Goal: Transaction & Acquisition: Purchase product/service

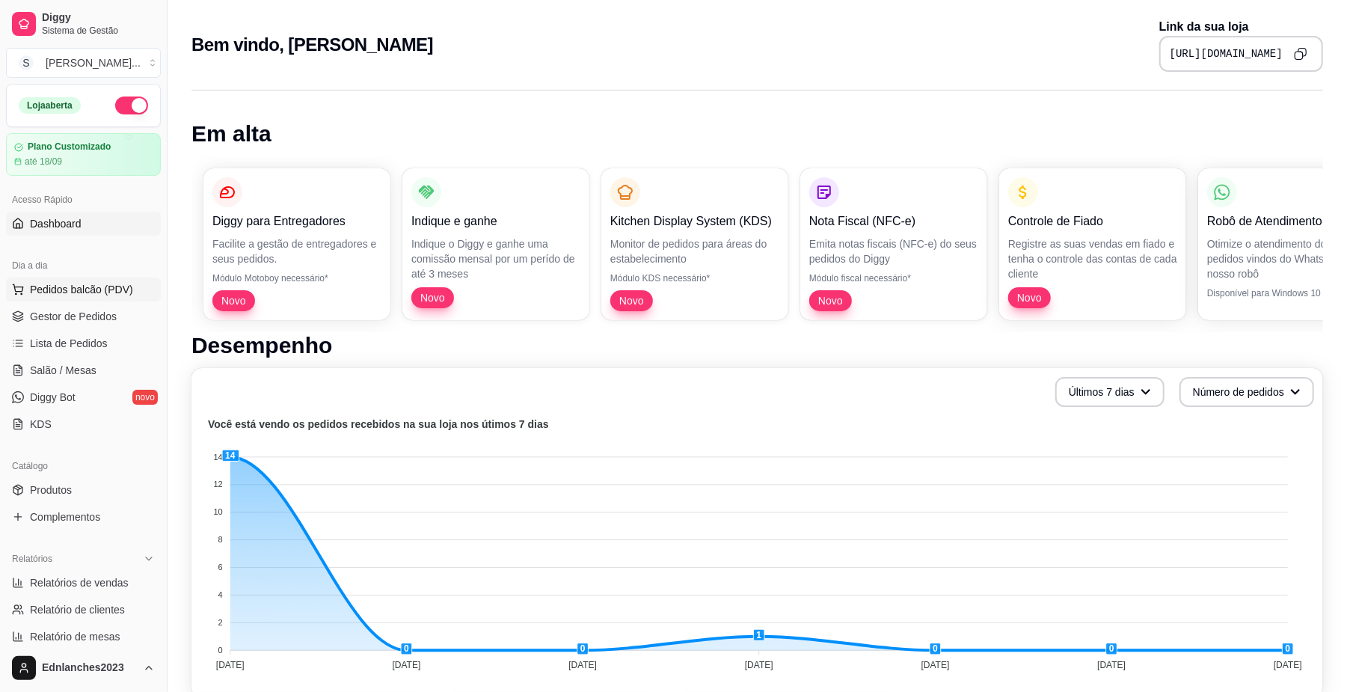
click at [81, 289] on span "Pedidos balcão (PDV)" at bounding box center [81, 289] width 103 height 15
click at [81, 289] on body "Diggy Sistema de Gestão S Sorriso Lanch ... Loja aberta Plano Customizado até 1…" at bounding box center [673, 346] width 1347 height 692
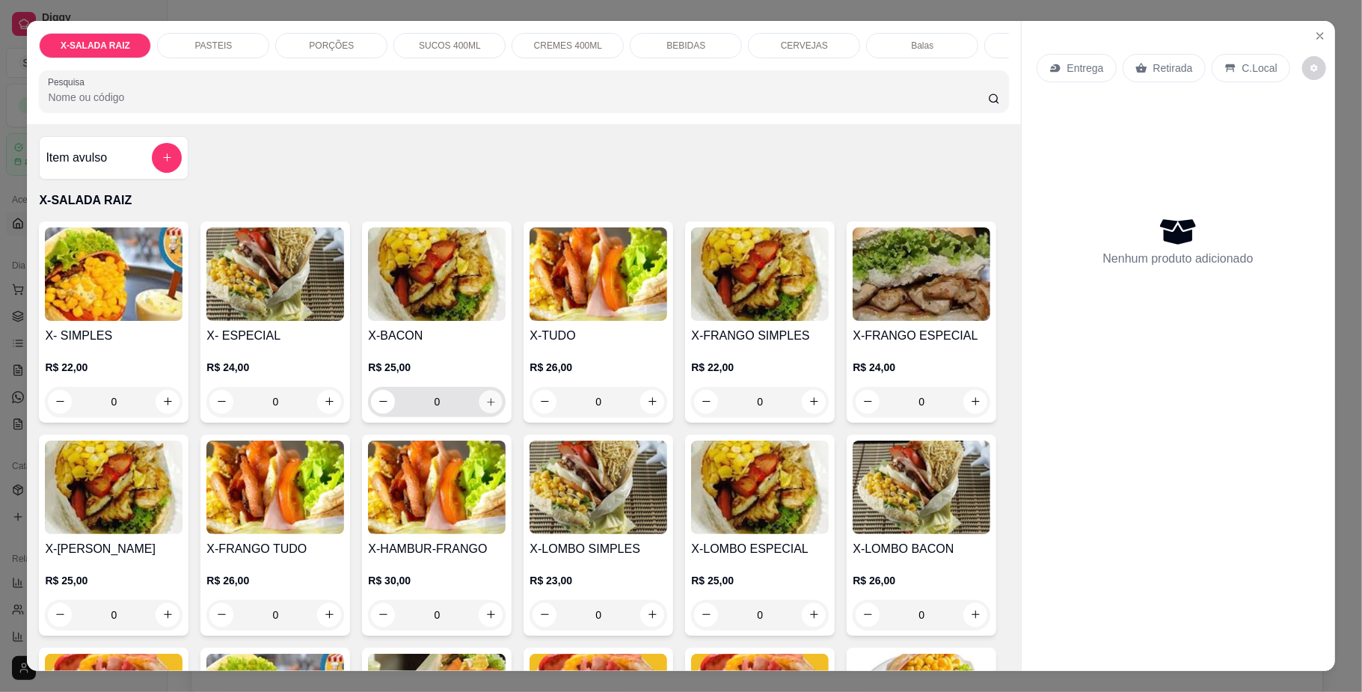
click at [485, 407] on icon "increase-product-quantity" at bounding box center [490, 401] width 11 height 11
type input "1"
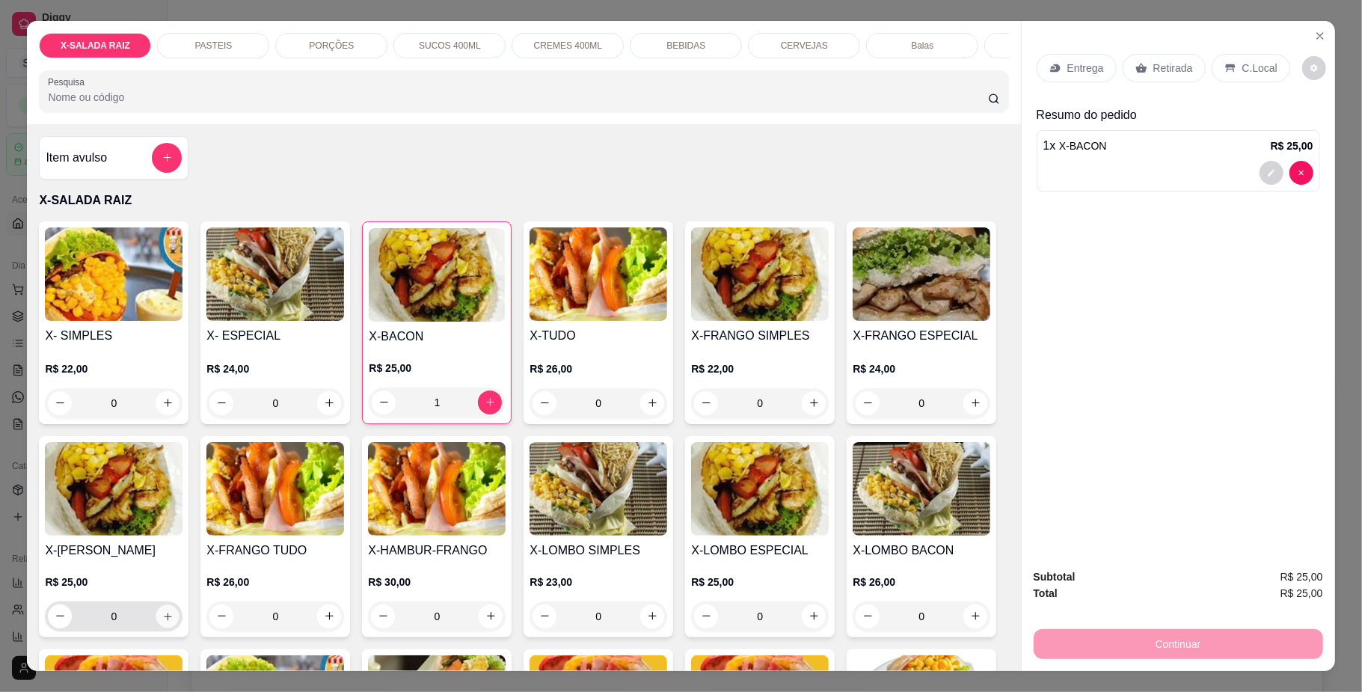
click at [173, 621] on icon "increase-product-quantity" at bounding box center [167, 615] width 11 height 11
type input "1"
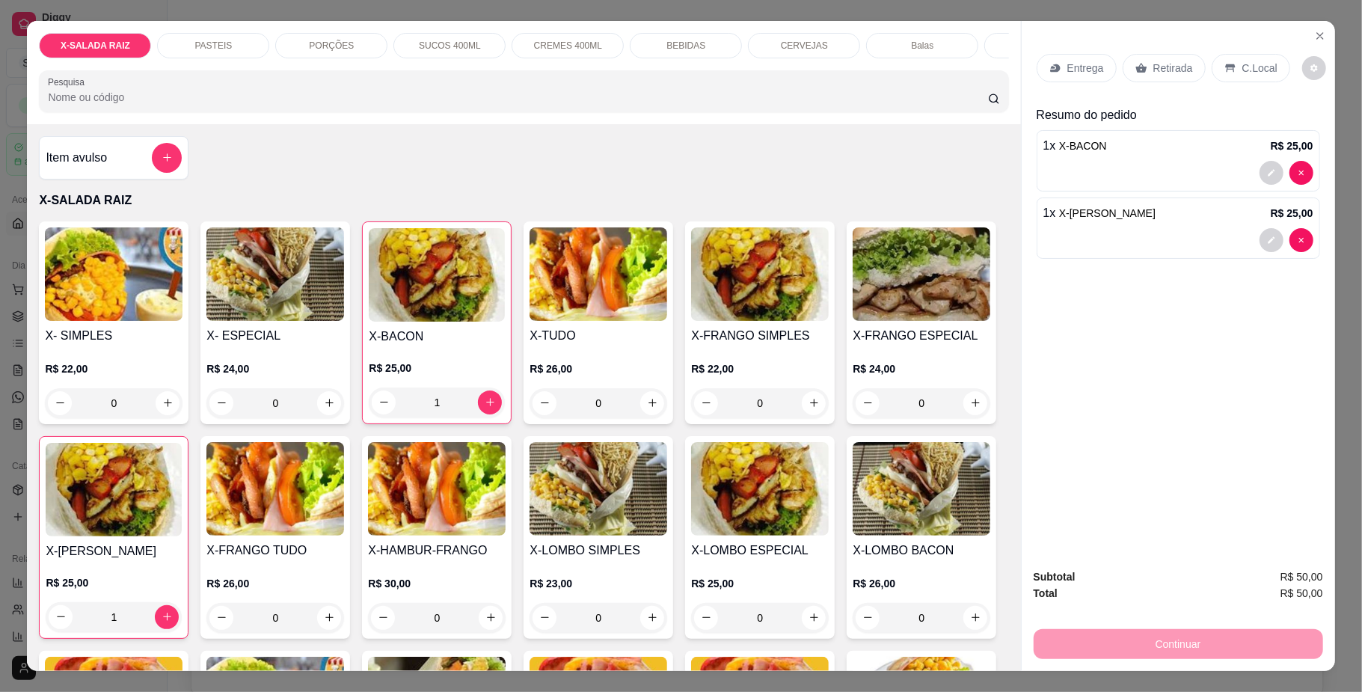
click at [773, 39] on div "CERVEJAS" at bounding box center [804, 45] width 112 height 25
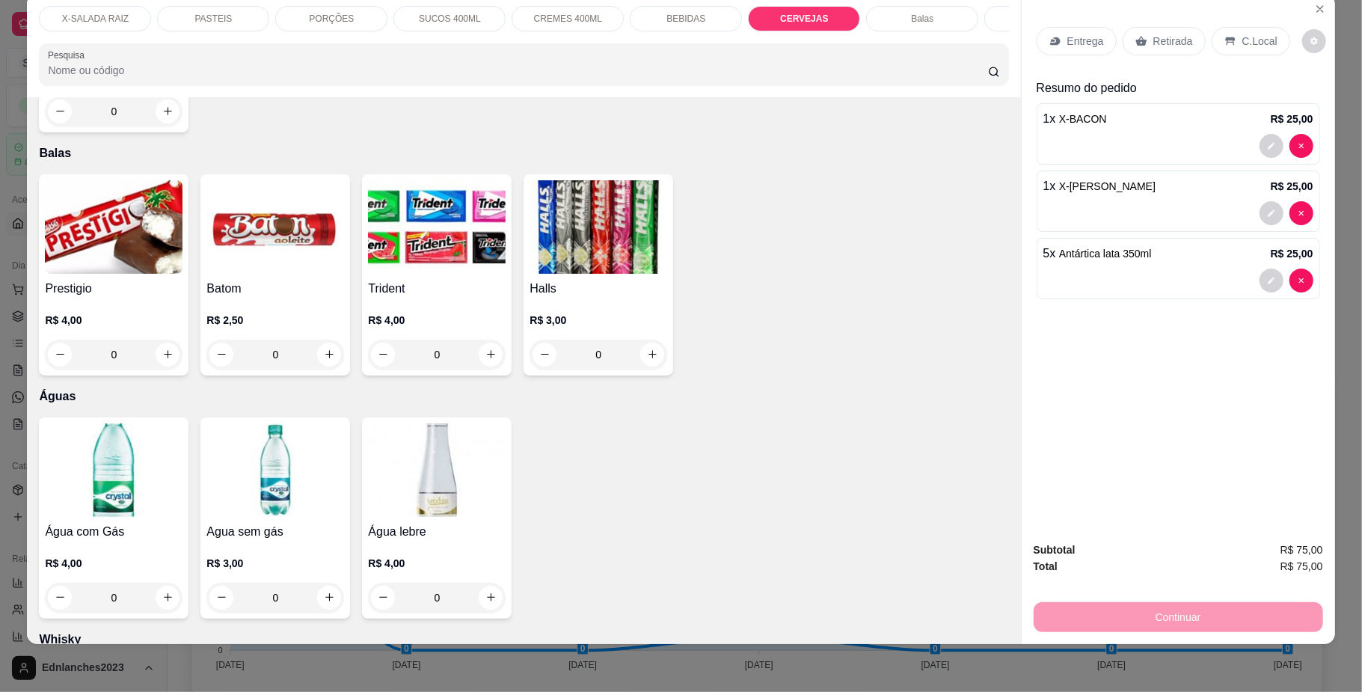
type input "4"
click at [1173, 45] on p "Retirada" at bounding box center [1173, 41] width 40 height 15
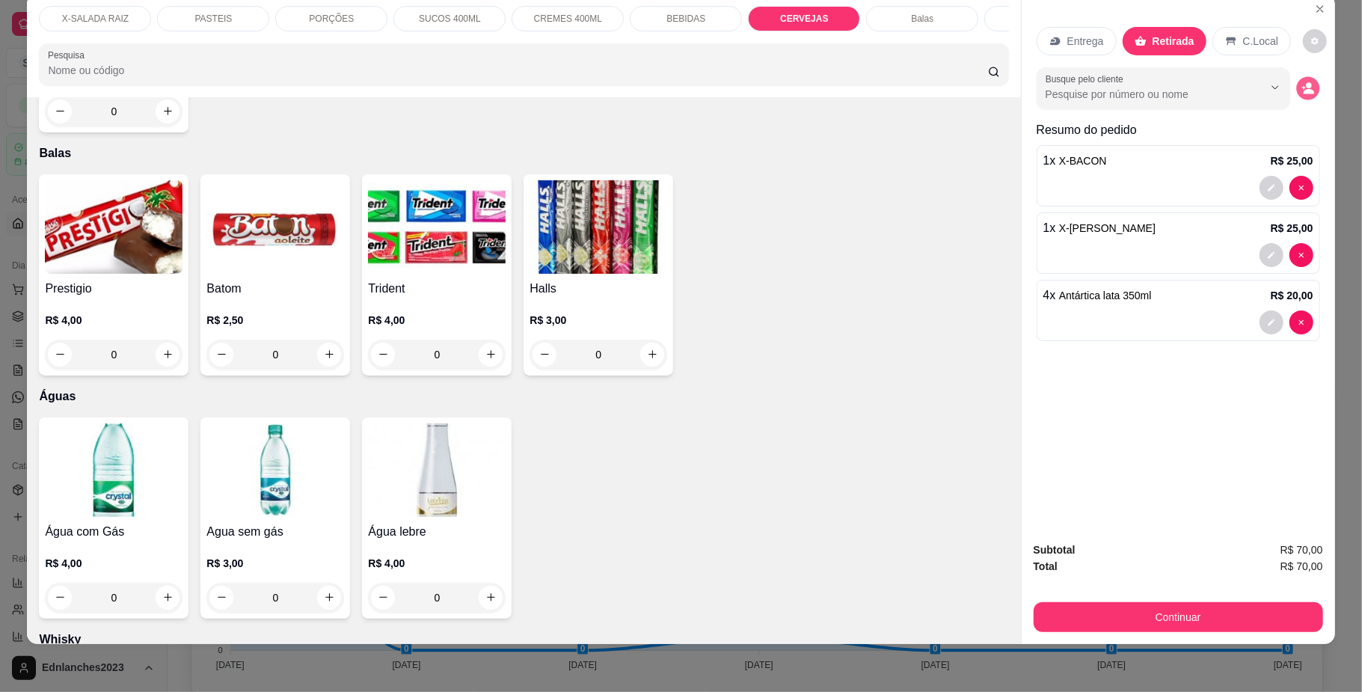
click at [1303, 90] on icon "decrease-product-quantity" at bounding box center [1308, 91] width 10 height 5
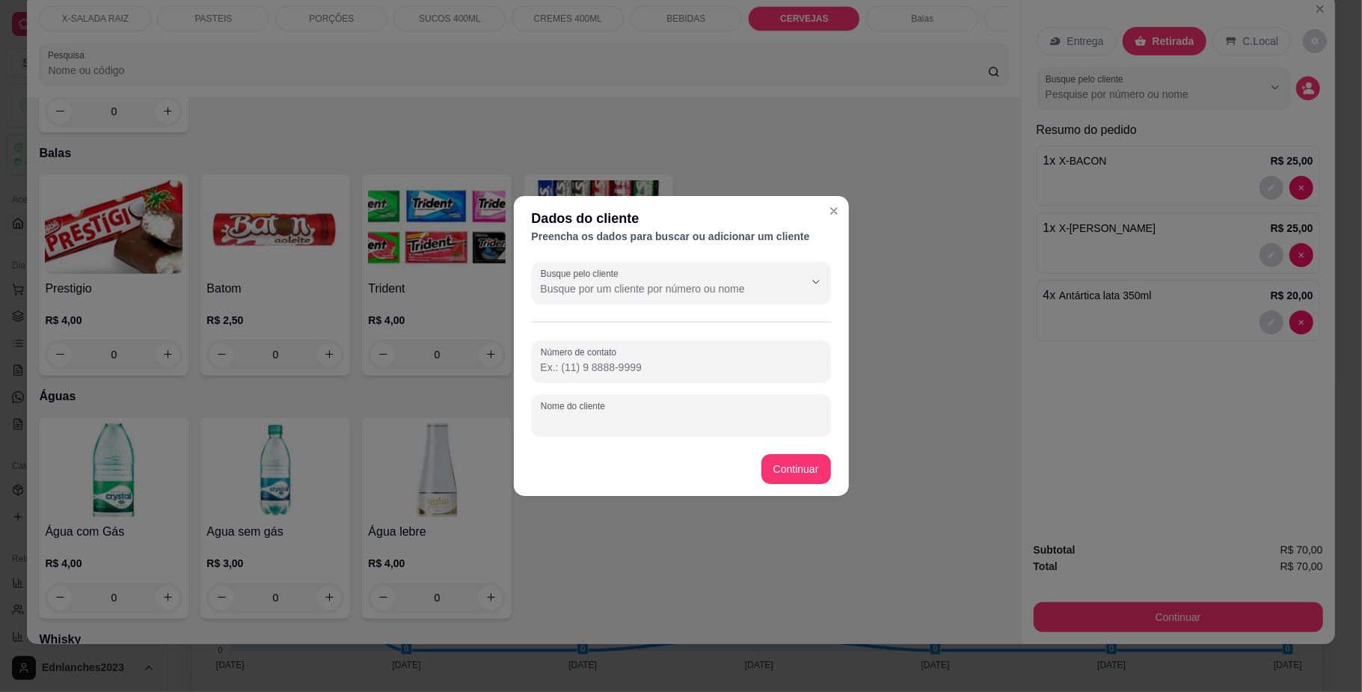
click at [571, 422] on input "Nome do cliente" at bounding box center [681, 421] width 281 height 15
type input "THIAGO"
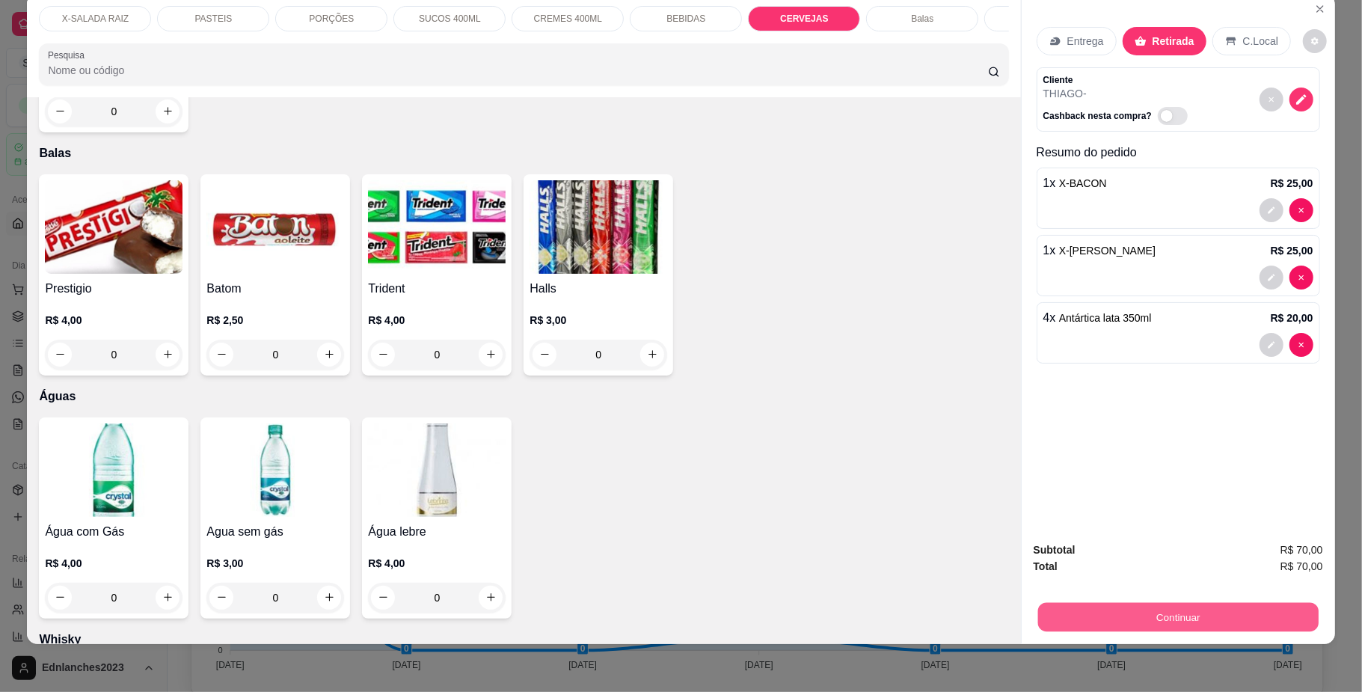
click at [1120, 603] on button "Continuar" at bounding box center [1177, 617] width 280 height 29
click at [1081, 607] on button "Continuar" at bounding box center [1177, 617] width 280 height 29
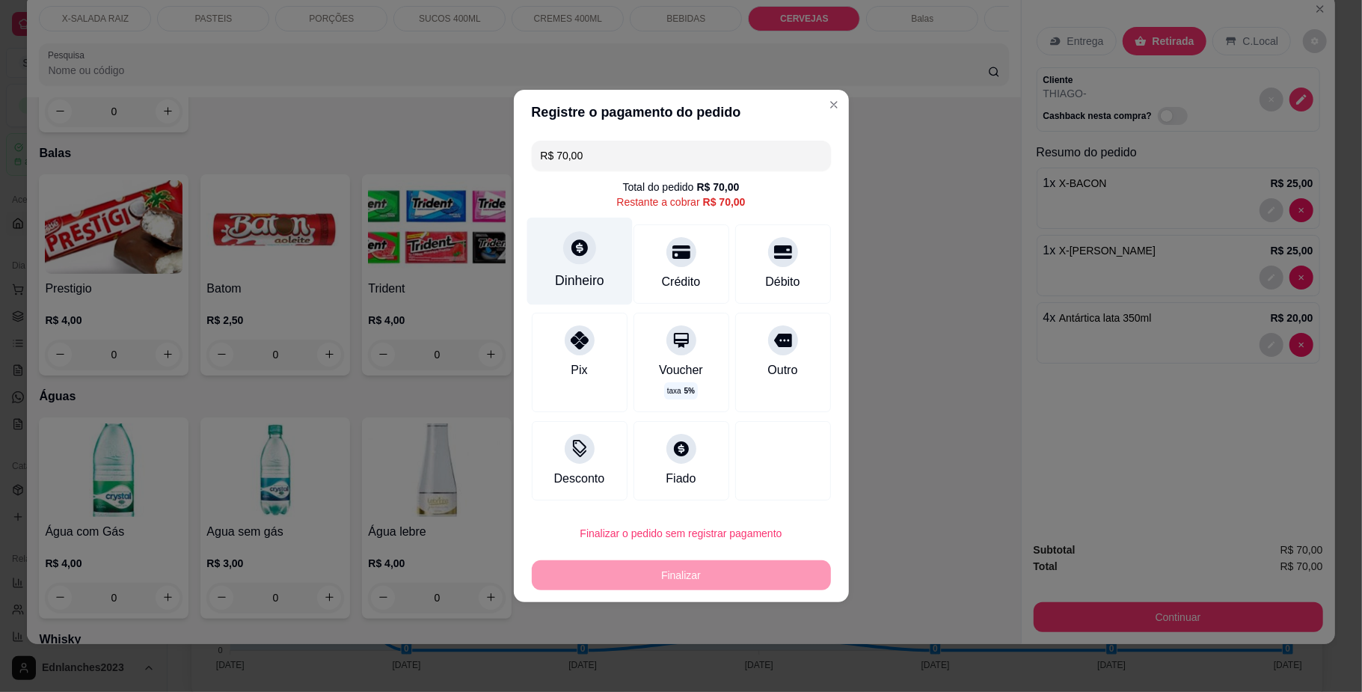
click at [569, 276] on div "Dinheiro" at bounding box center [579, 280] width 49 height 19
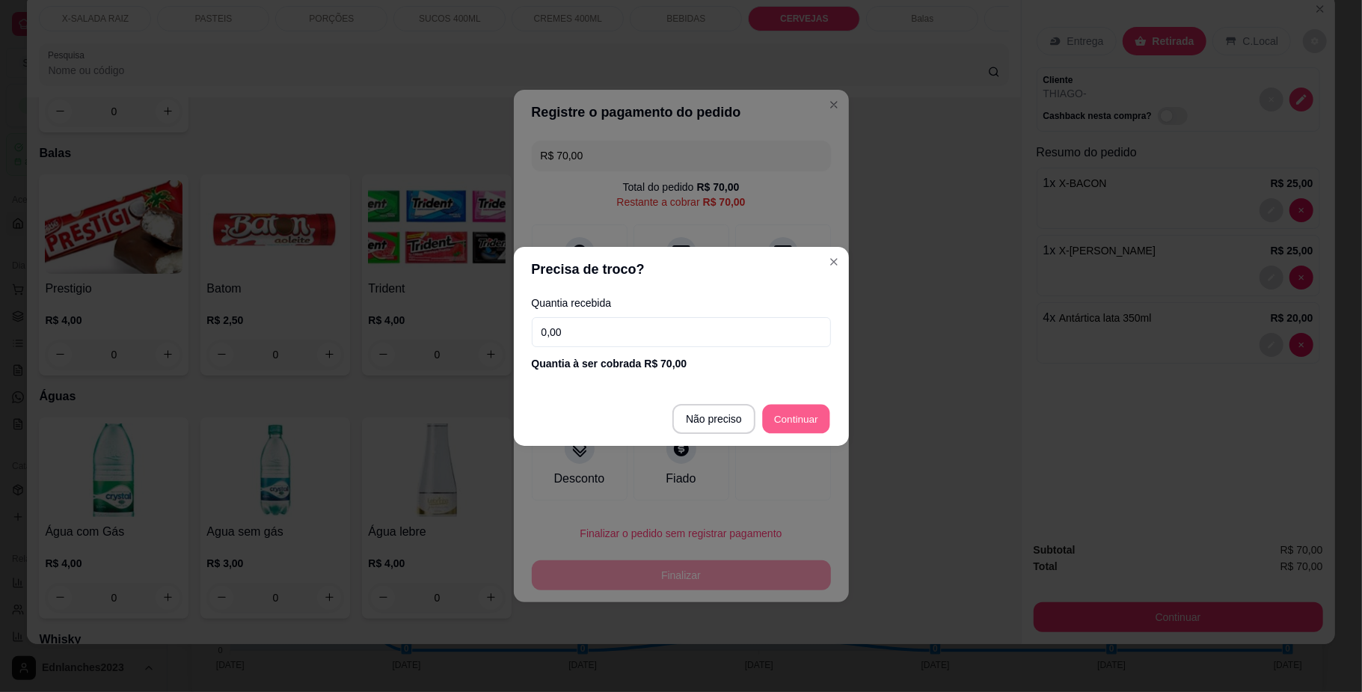
type input "R$ 0,00"
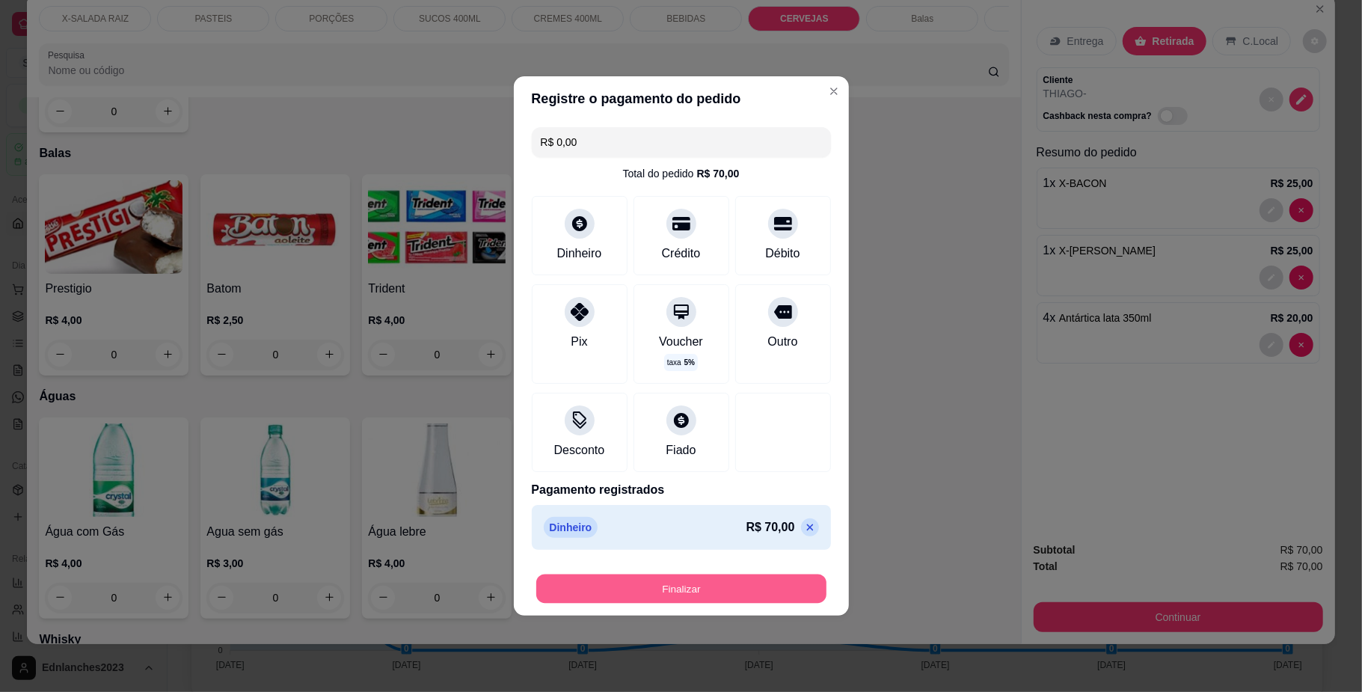
click at [656, 589] on button "Finalizar" at bounding box center [681, 588] width 290 height 29
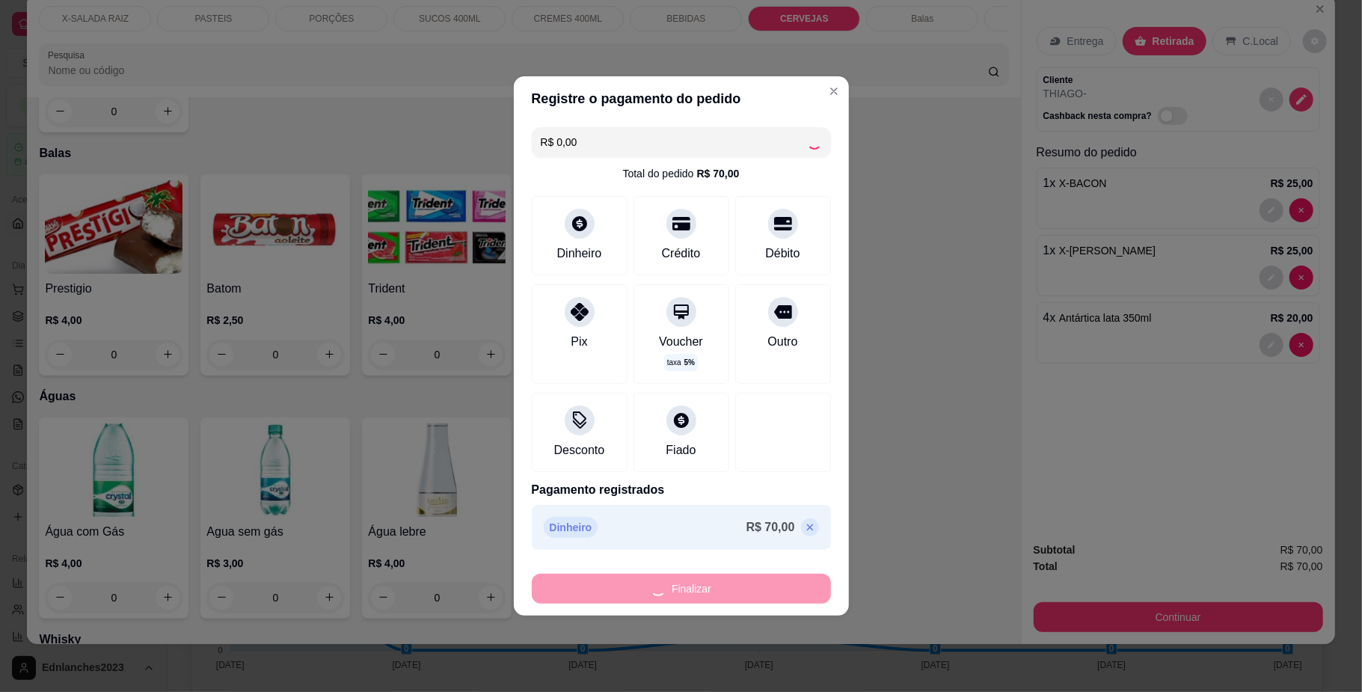
type input "0"
type input "-R$ 70,00"
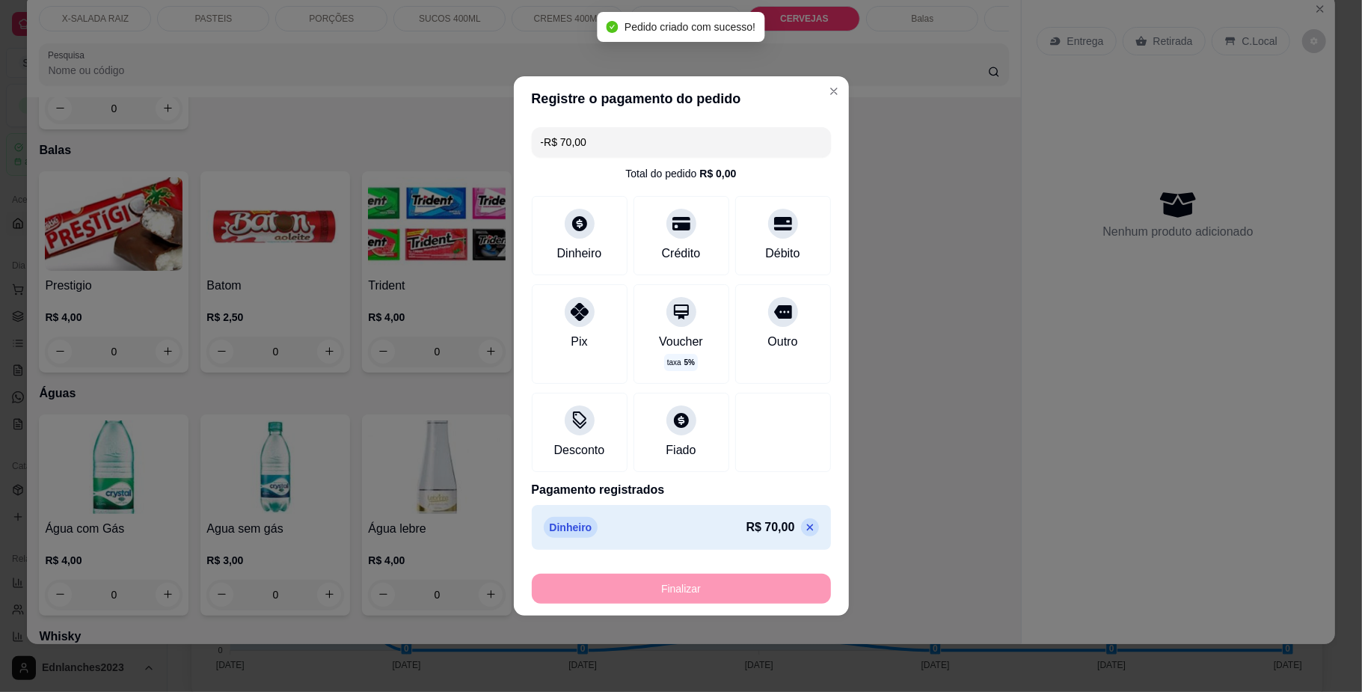
scroll to position [3552, 0]
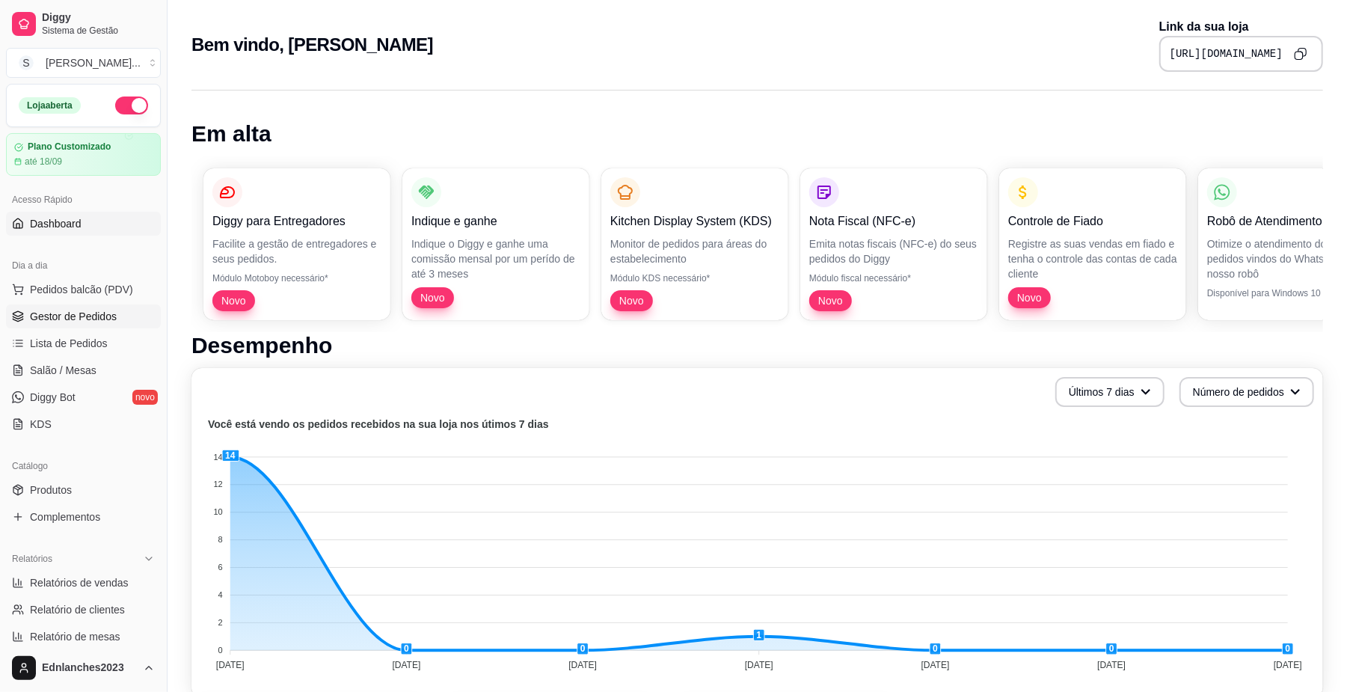
click at [115, 316] on link "Gestor de Pedidos" at bounding box center [83, 316] width 155 height 24
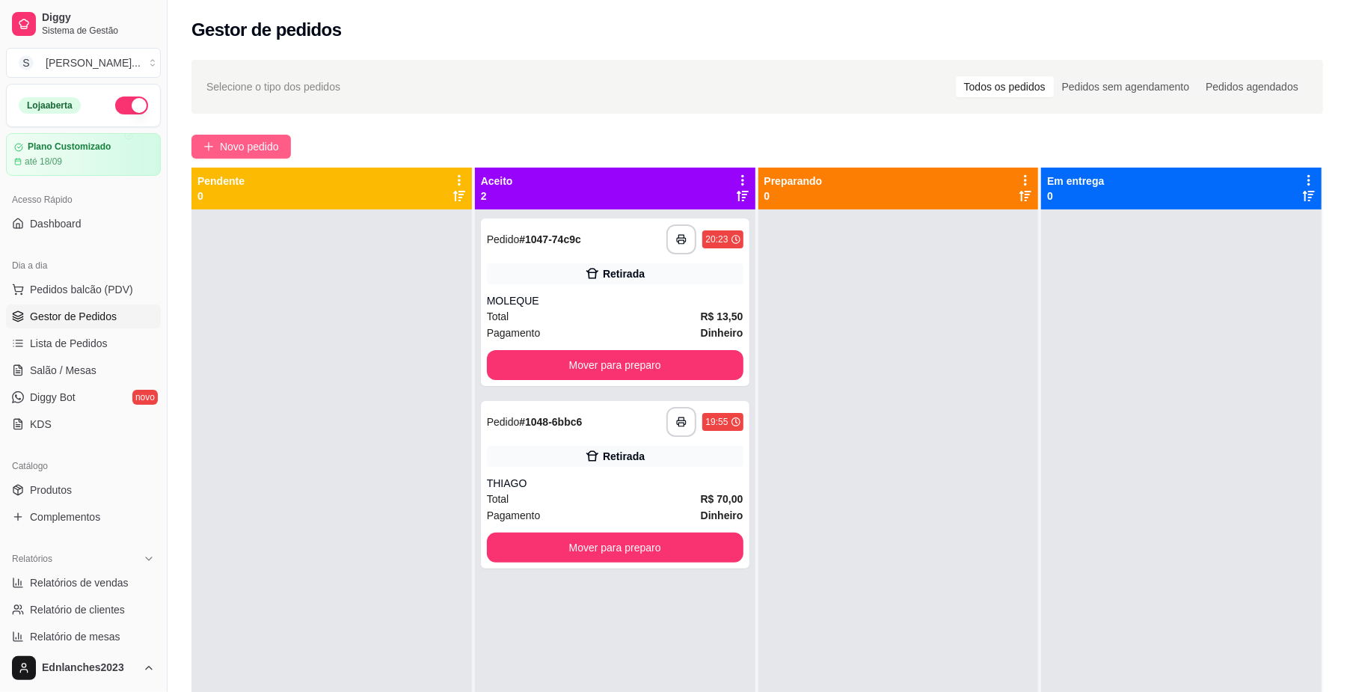
click at [263, 136] on button "Novo pedido" at bounding box center [240, 147] width 99 height 24
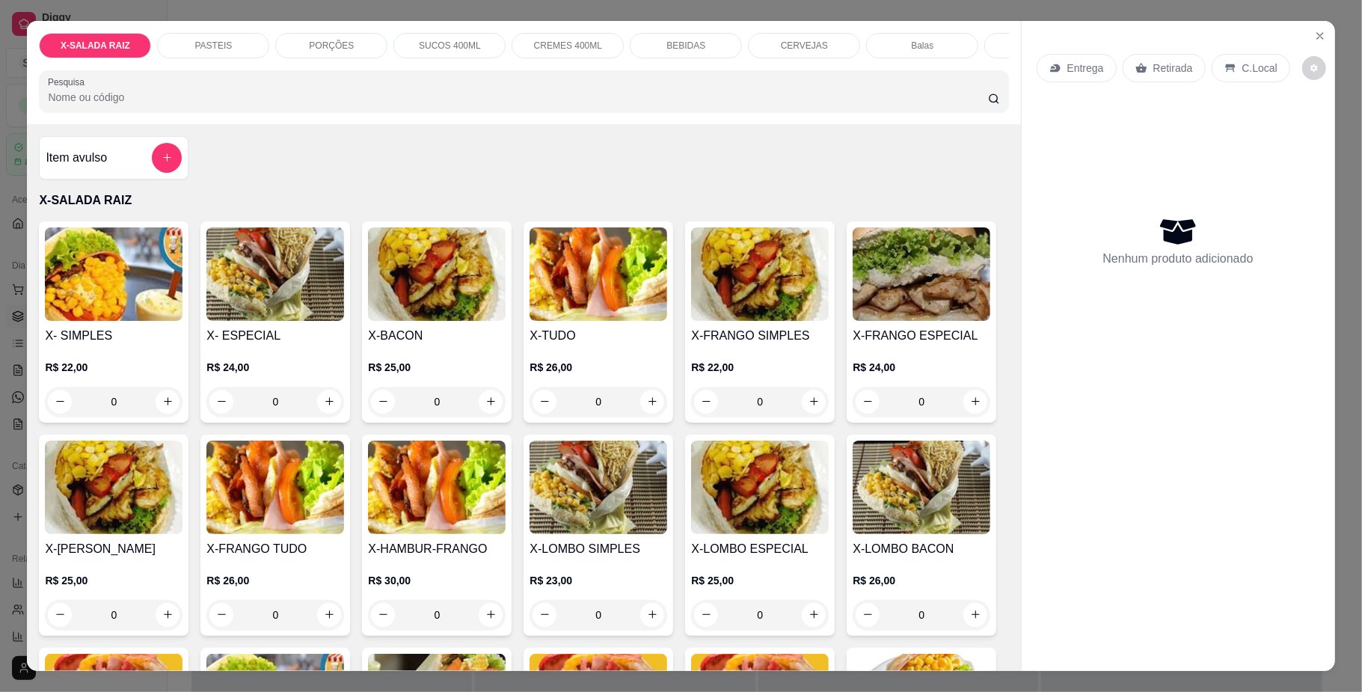
click at [210, 43] on p "PASTEIS" at bounding box center [213, 46] width 37 height 12
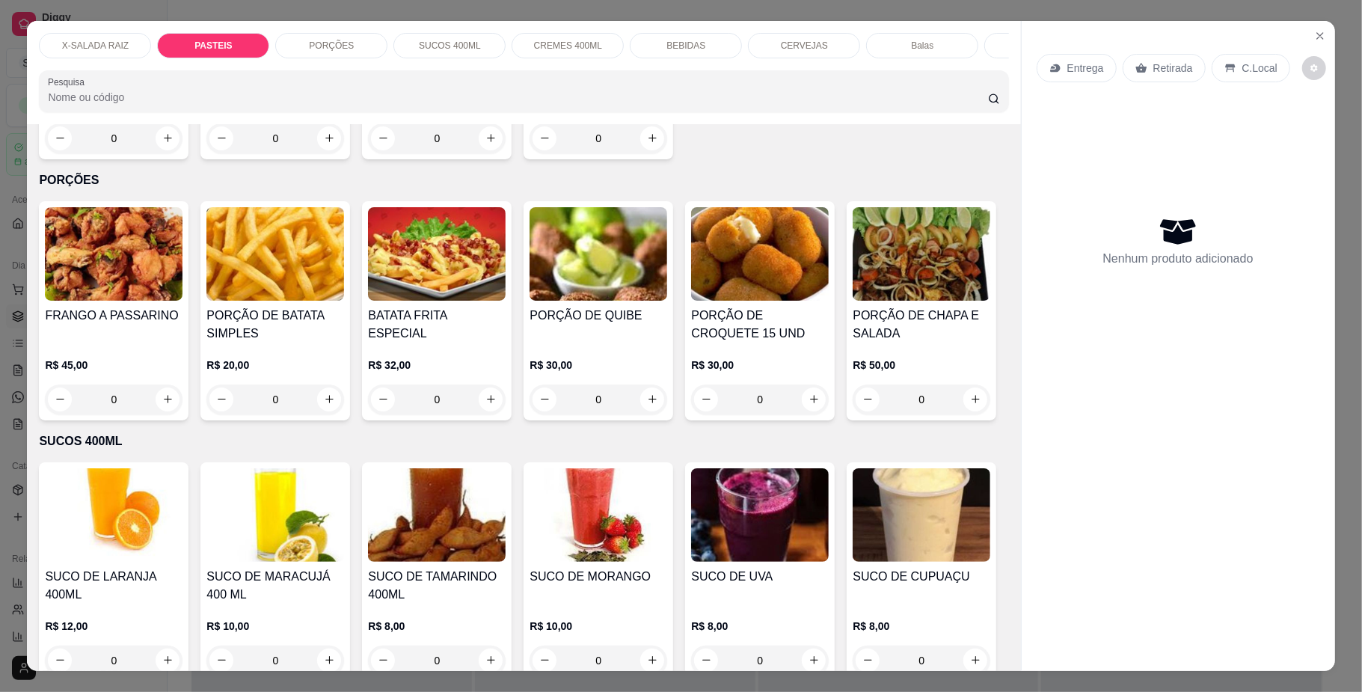
scroll to position [27, 0]
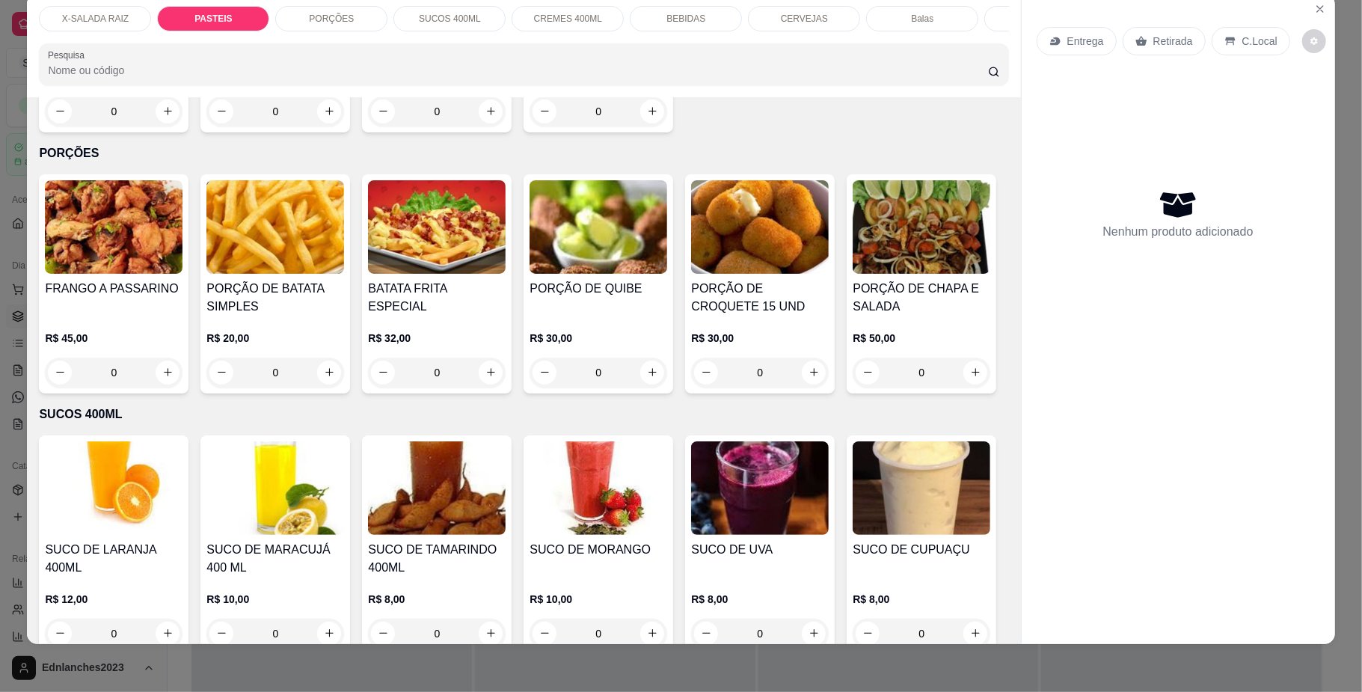
click at [163, 126] on div "0" at bounding box center [114, 111] width 138 height 30
click at [156, 126] on div "0" at bounding box center [114, 111] width 138 height 30
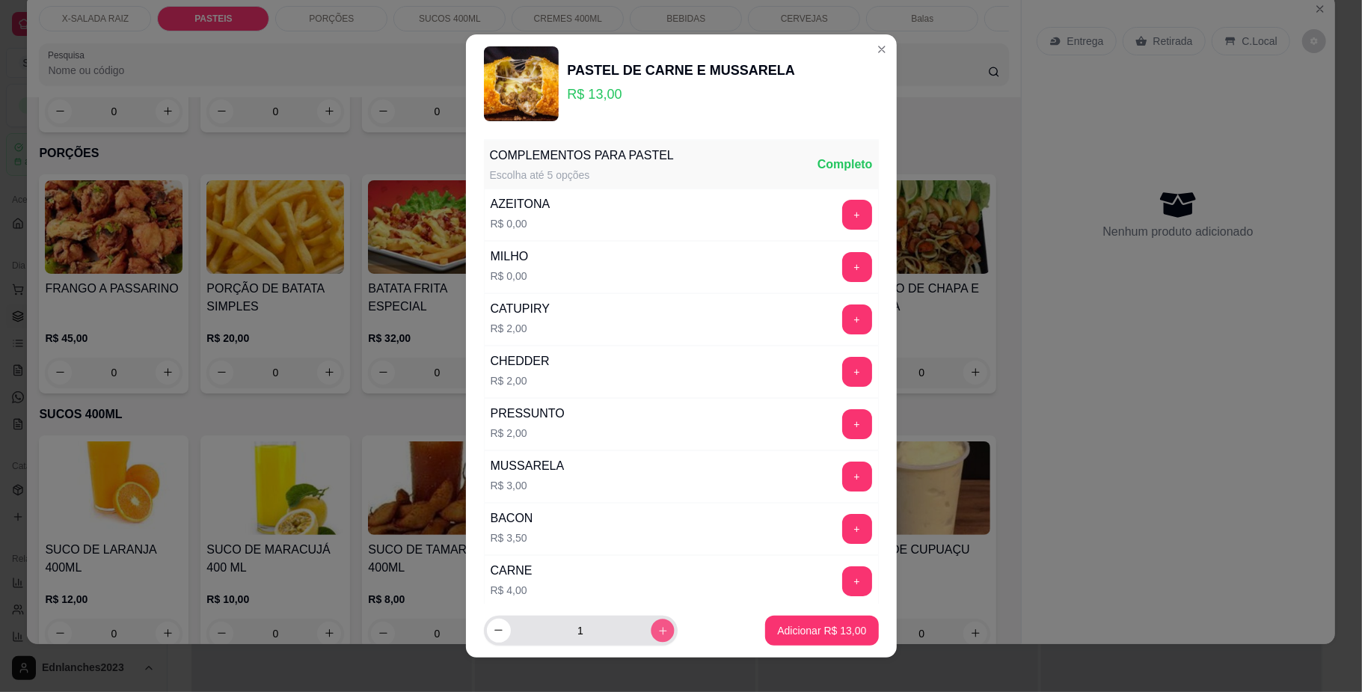
click at [657, 631] on icon "increase-product-quantity" at bounding box center [662, 629] width 11 height 11
type input "2"
click at [796, 634] on p "Adicionar R$ 26,00" at bounding box center [822, 630] width 87 height 14
type input "2"
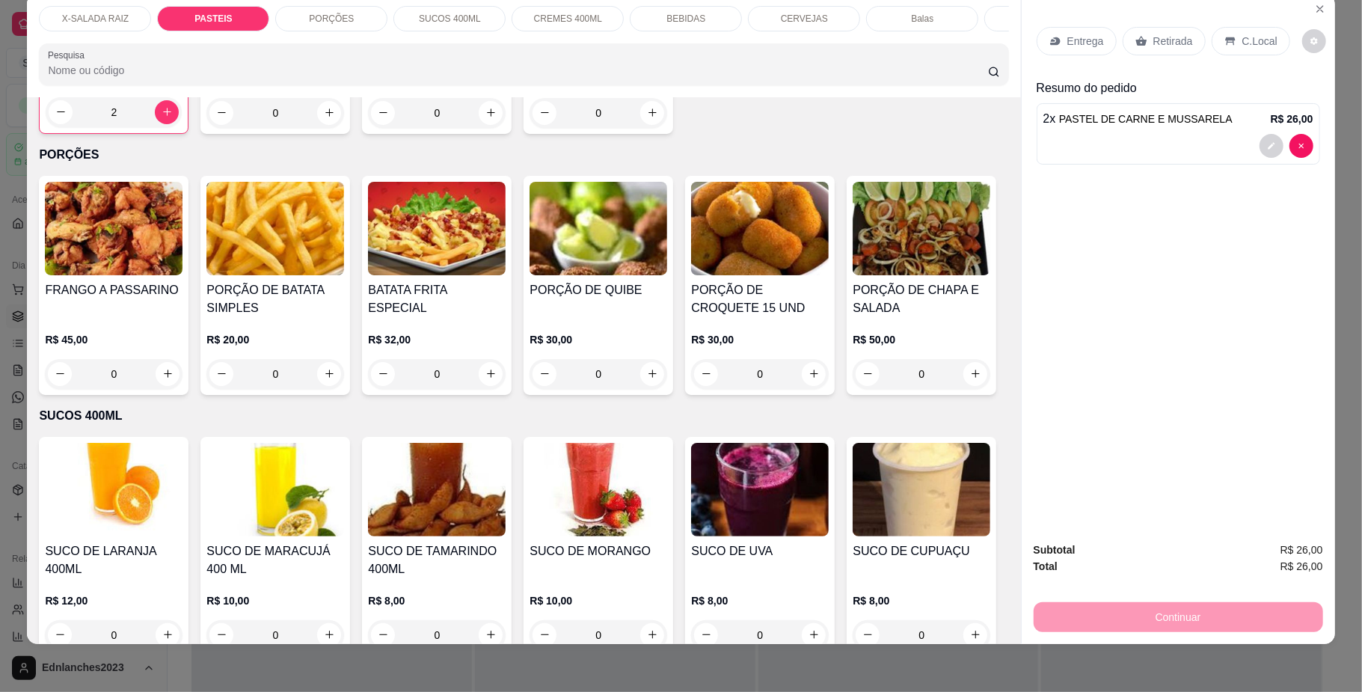
click at [1242, 36] on p "C.Local" at bounding box center [1259, 41] width 35 height 15
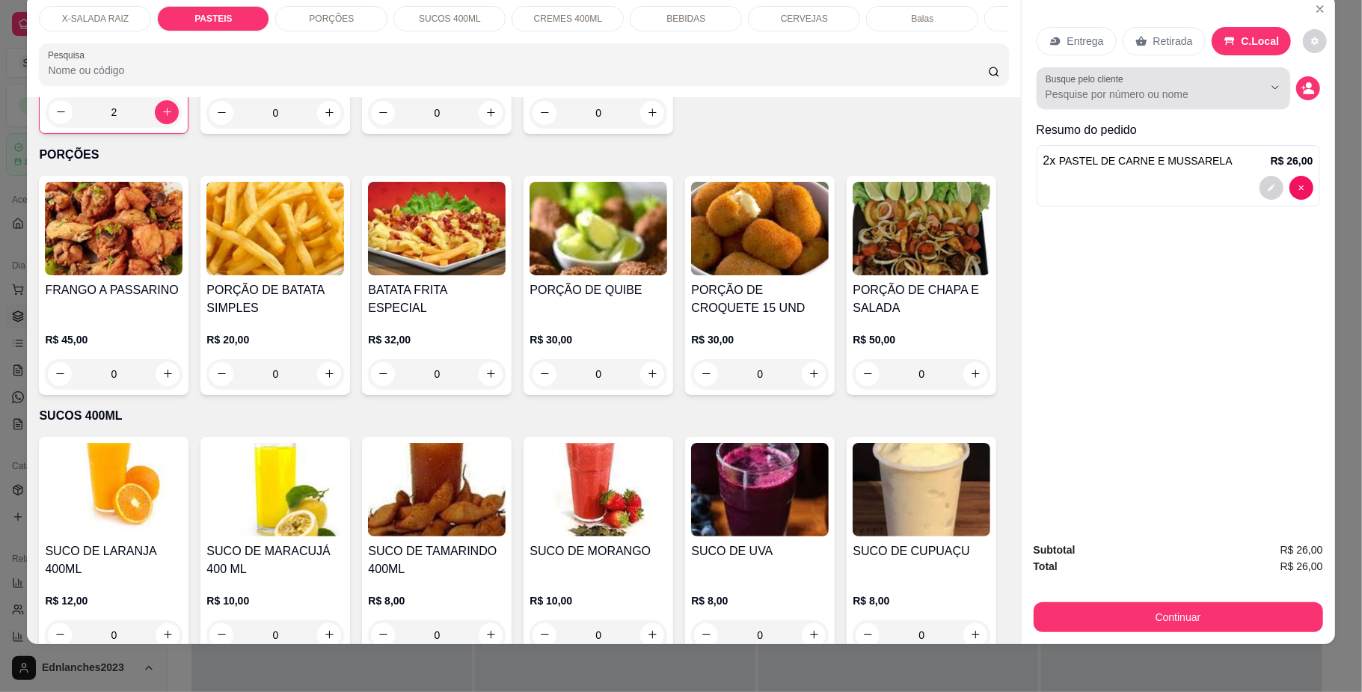
click at [1131, 102] on div at bounding box center [1163, 88] width 236 height 30
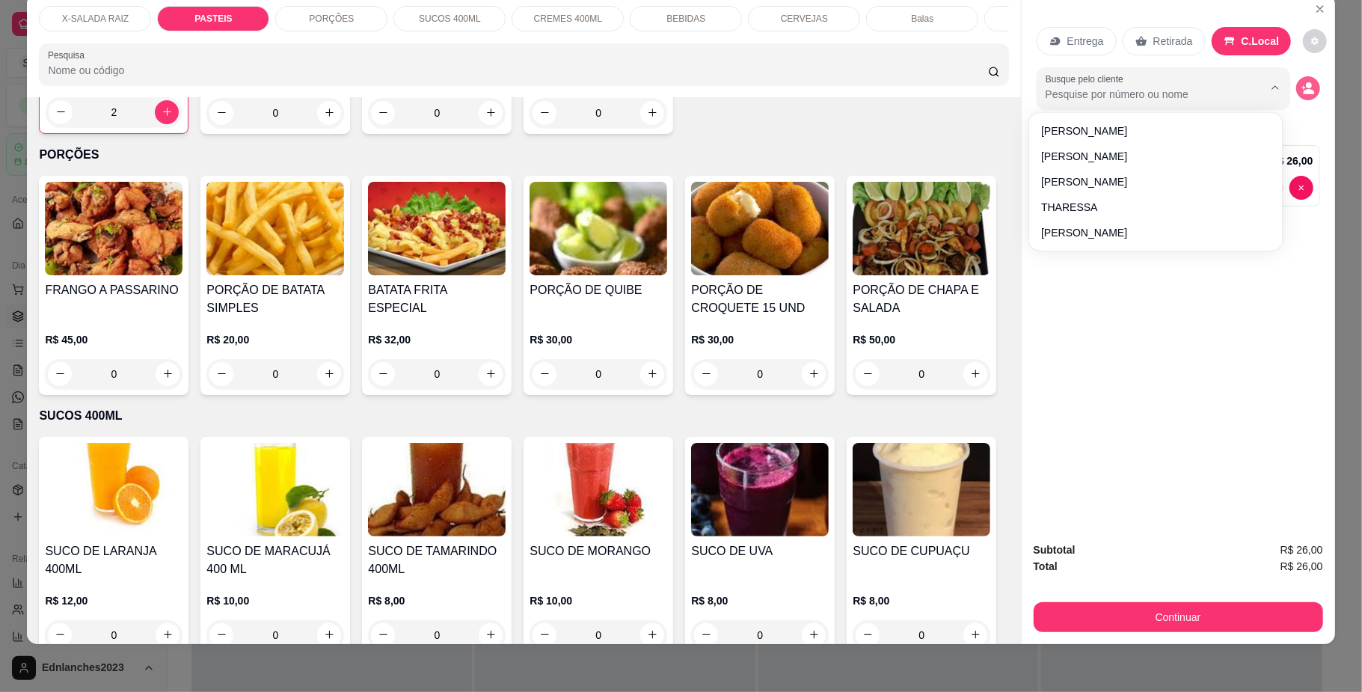
click at [1306, 85] on circle "decrease-product-quantity" at bounding box center [1309, 85] width 6 height 6
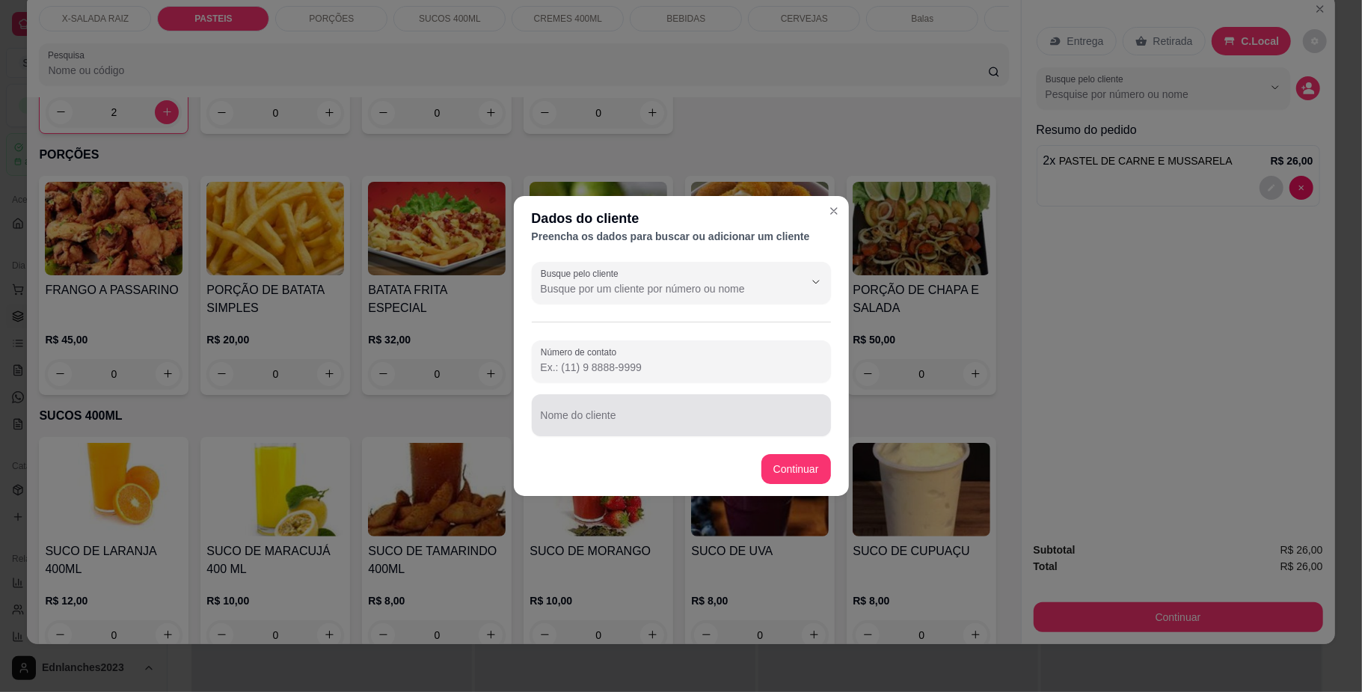
click at [689, 410] on div at bounding box center [681, 415] width 281 height 30
type input "A"
type input "[PERSON_NAME]"
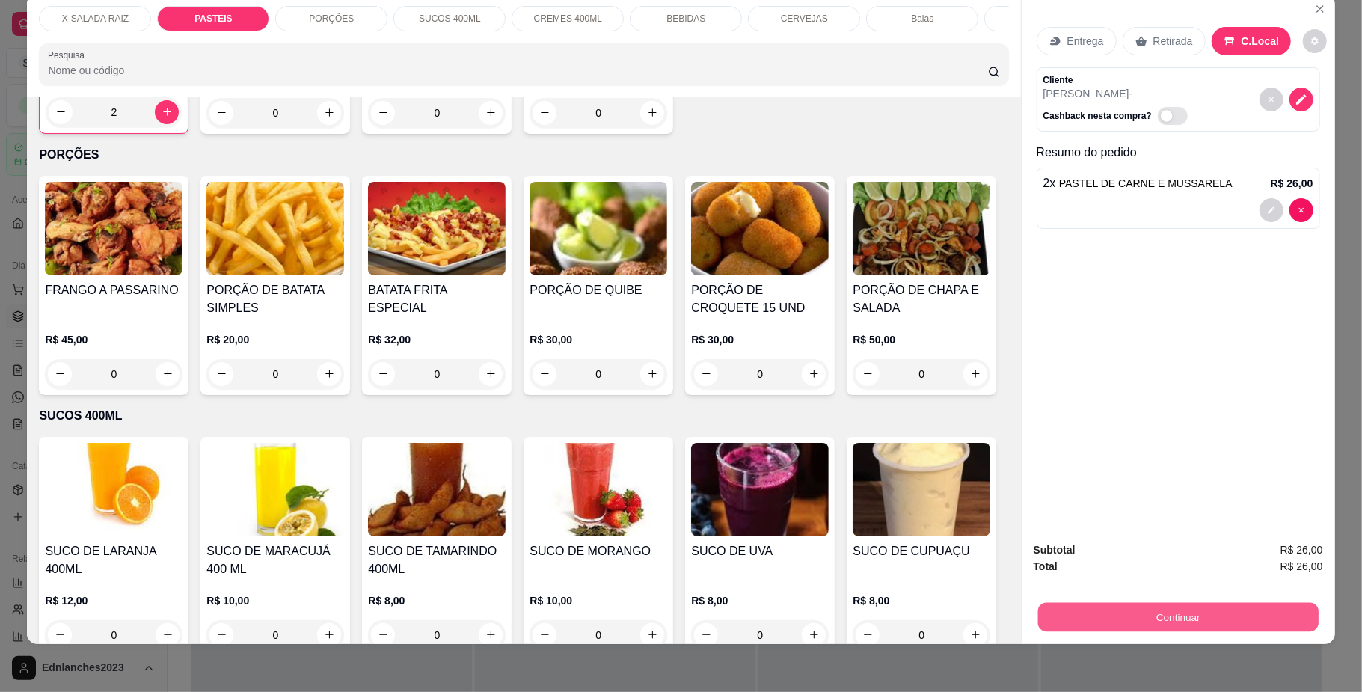
click at [1123, 605] on button "Continuar" at bounding box center [1177, 617] width 280 height 29
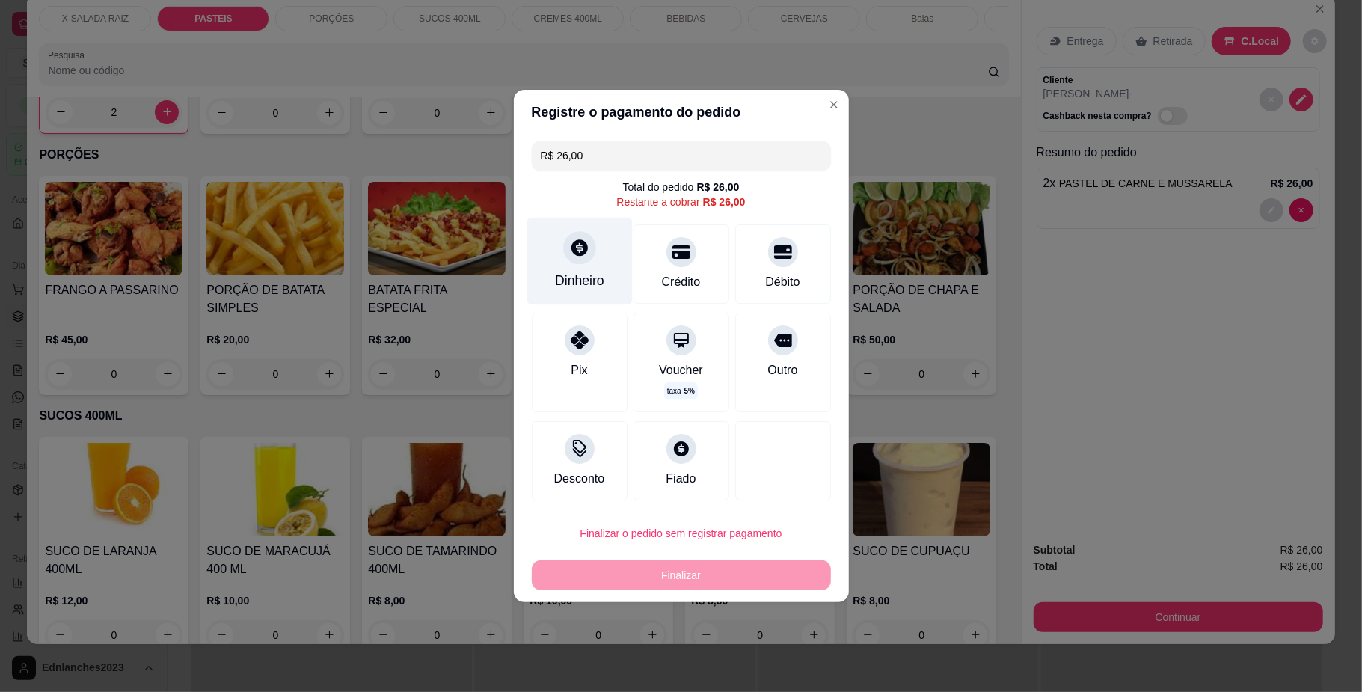
click at [595, 277] on div "Dinheiro" at bounding box center [579, 280] width 49 height 19
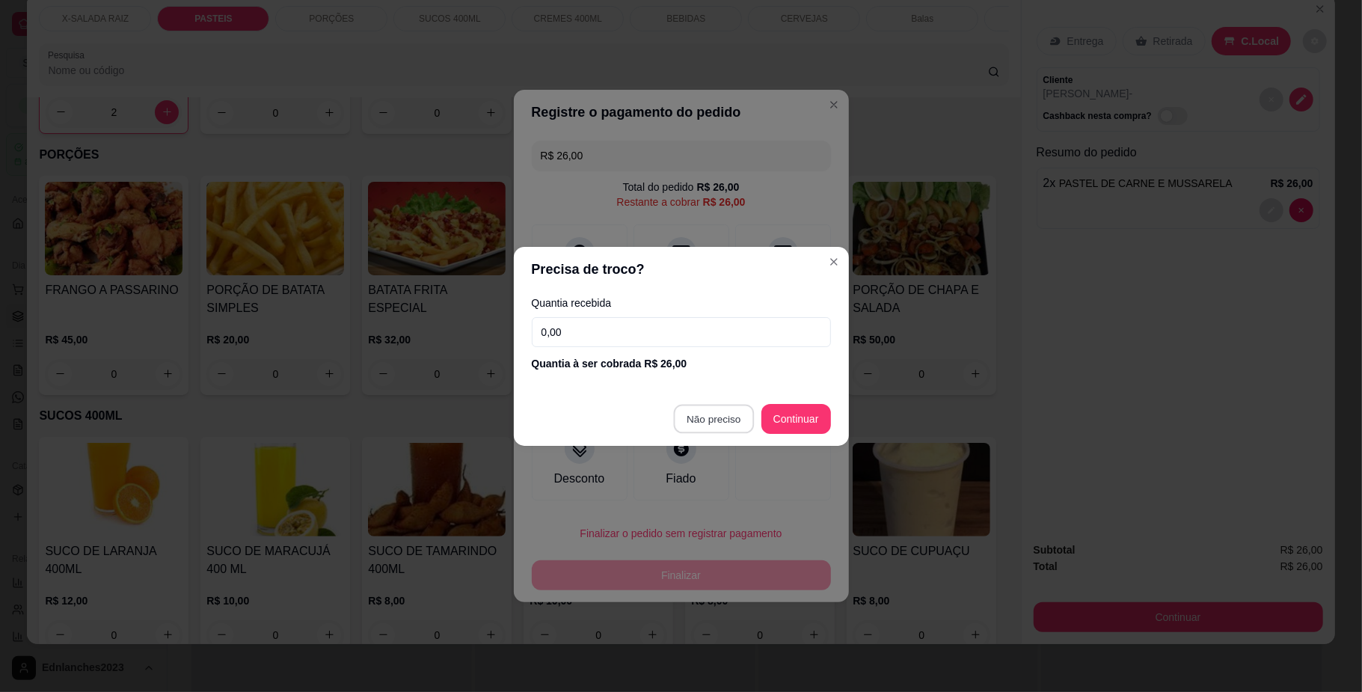
type input "R$ 0,00"
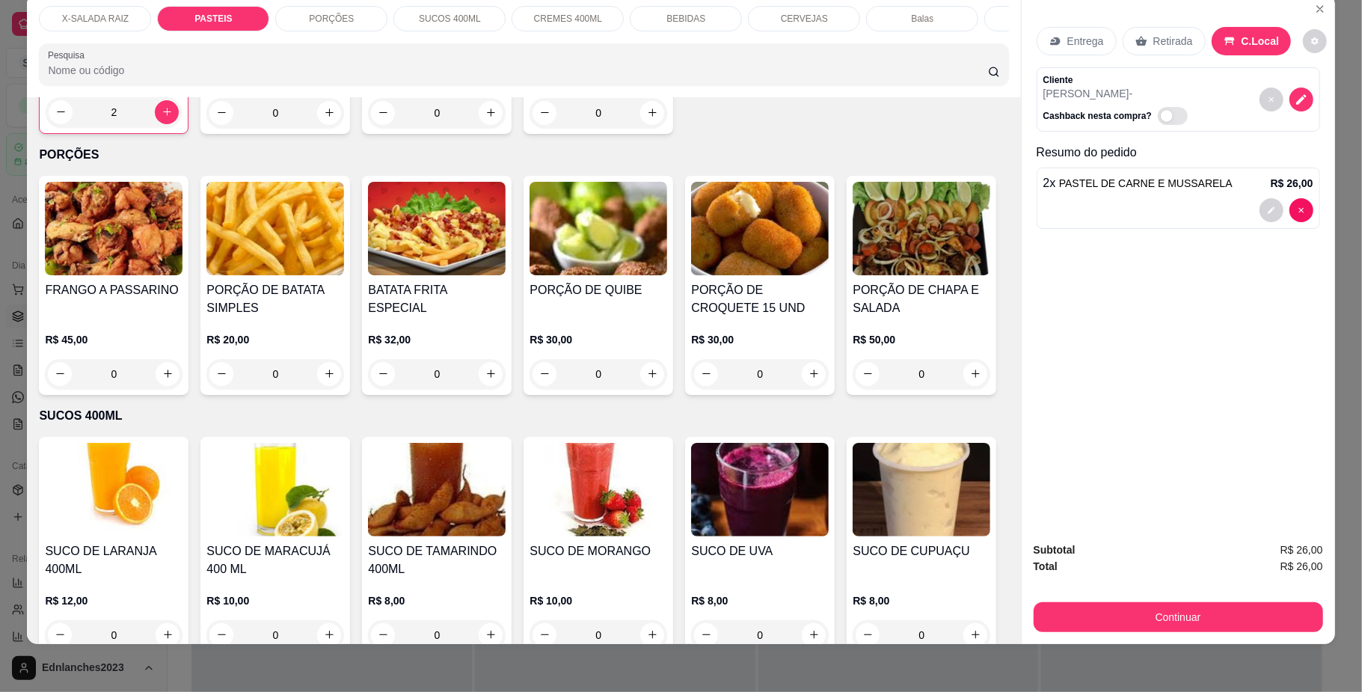
click at [678, 16] on p "BEBIDAS" at bounding box center [685, 19] width 39 height 12
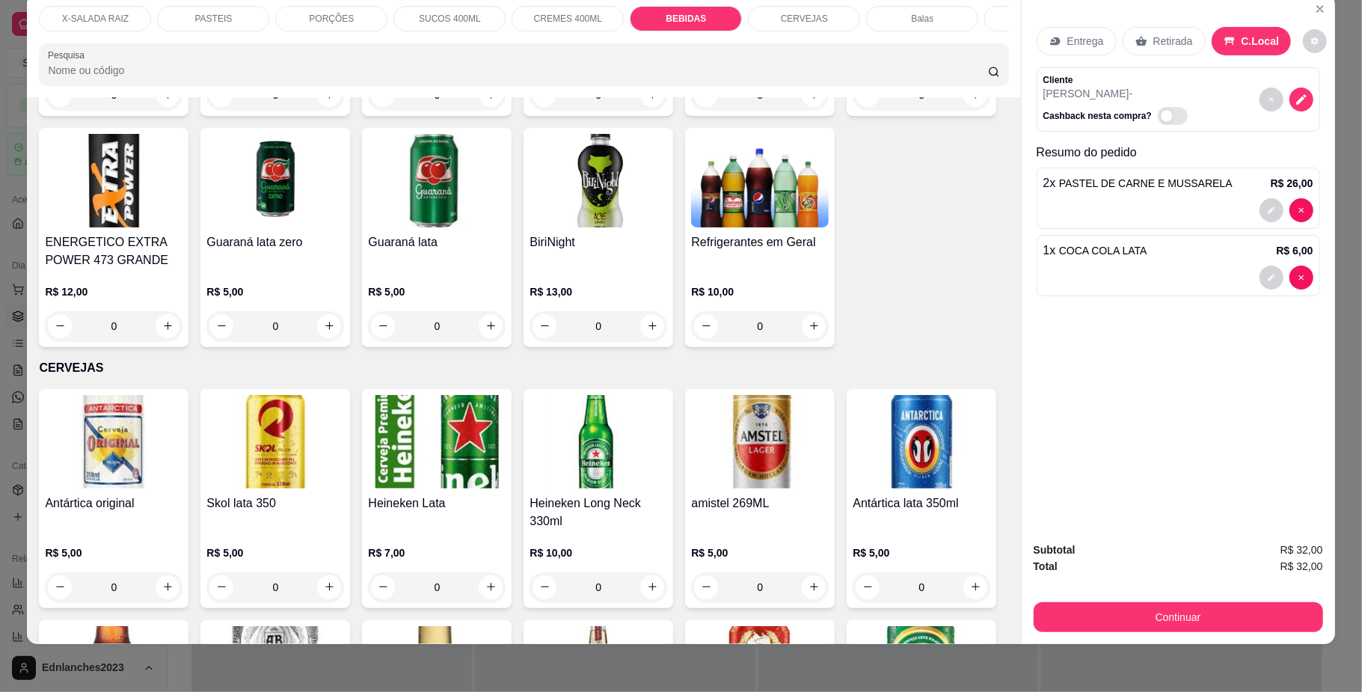
type input "2"
click at [1096, 616] on button "Continuar" at bounding box center [1177, 617] width 280 height 29
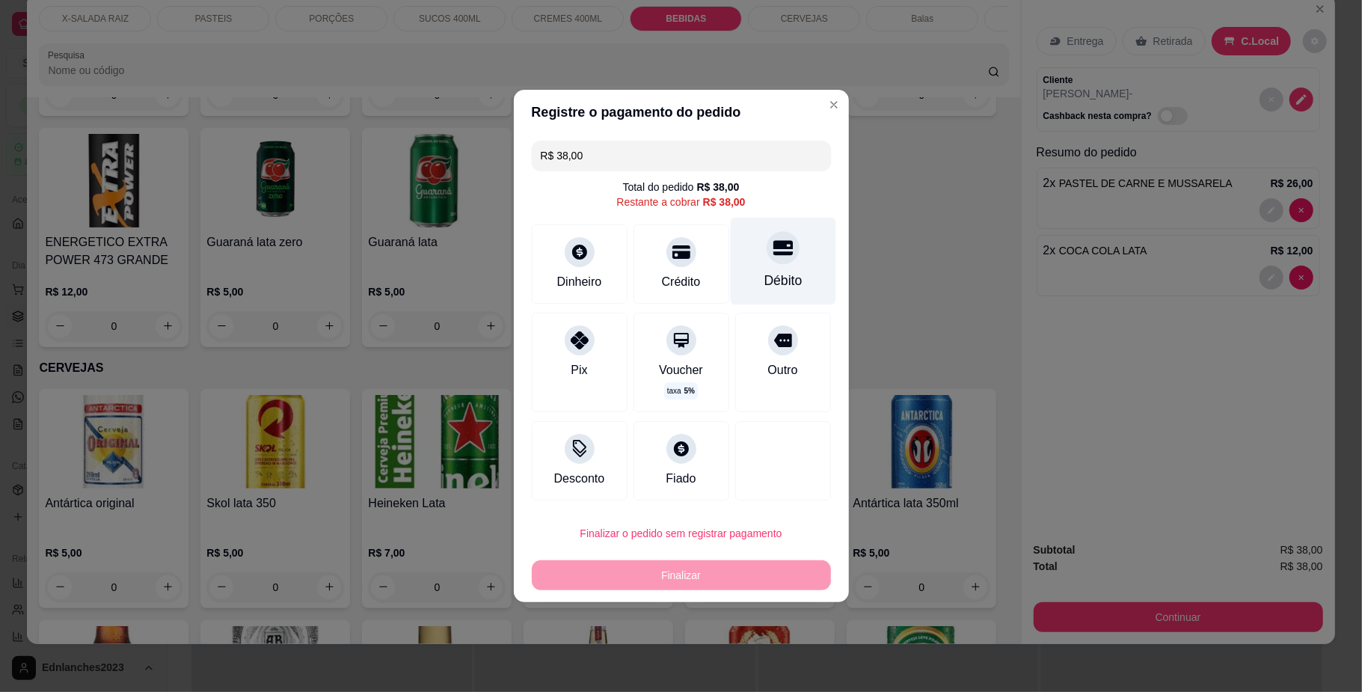
click at [764, 279] on div "Débito" at bounding box center [783, 280] width 38 height 19
type input "R$ 0,00"
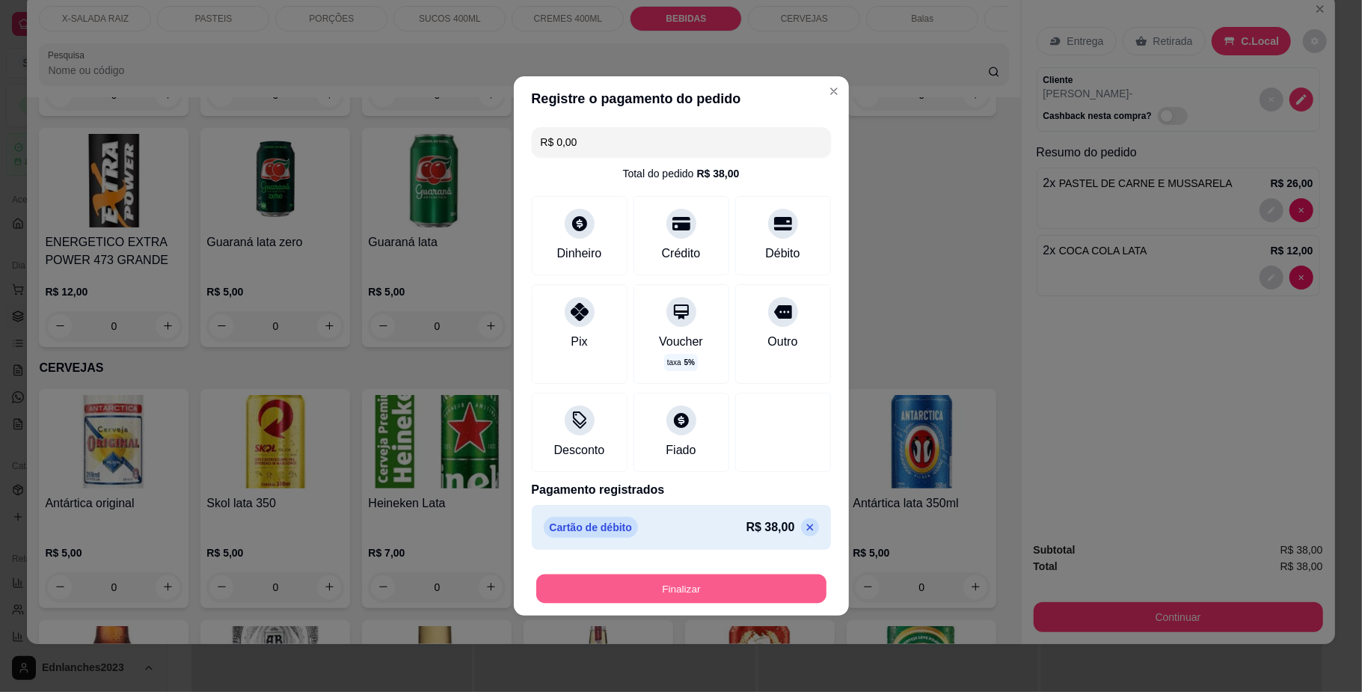
click at [642, 591] on button "Finalizar" at bounding box center [681, 588] width 290 height 29
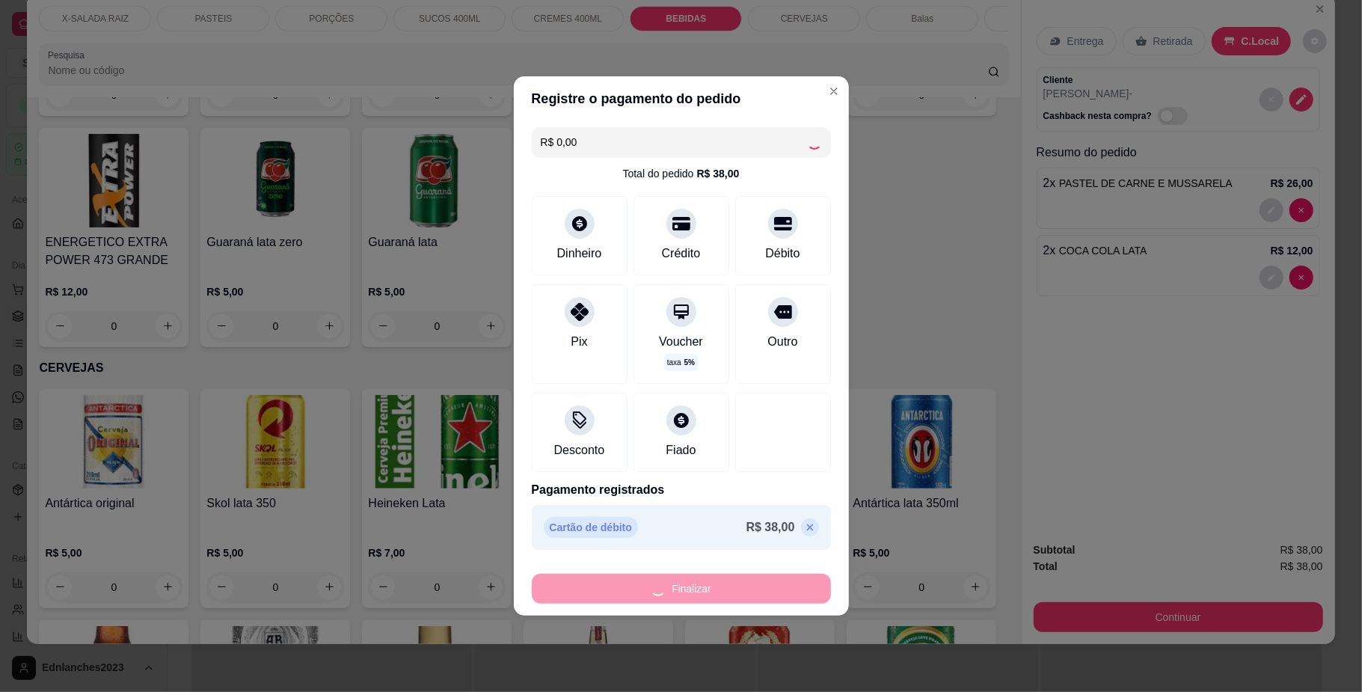
type input "0"
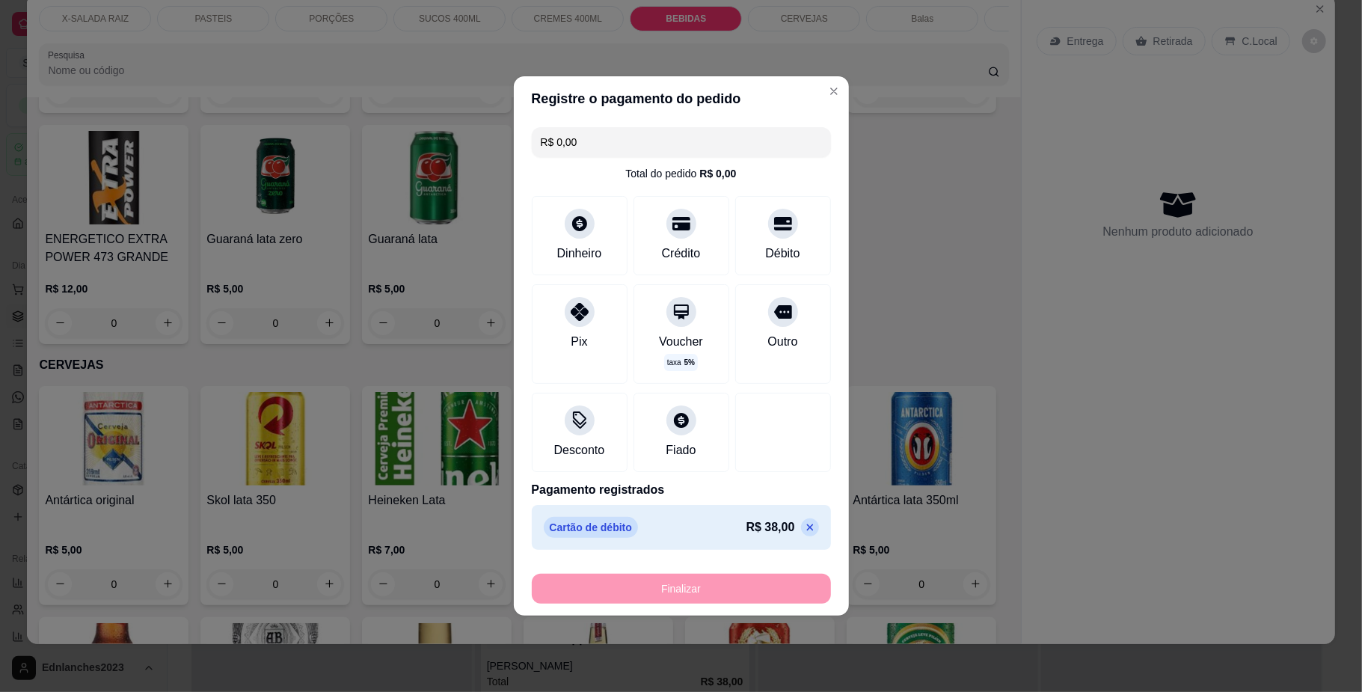
type input "-R$ 38,00"
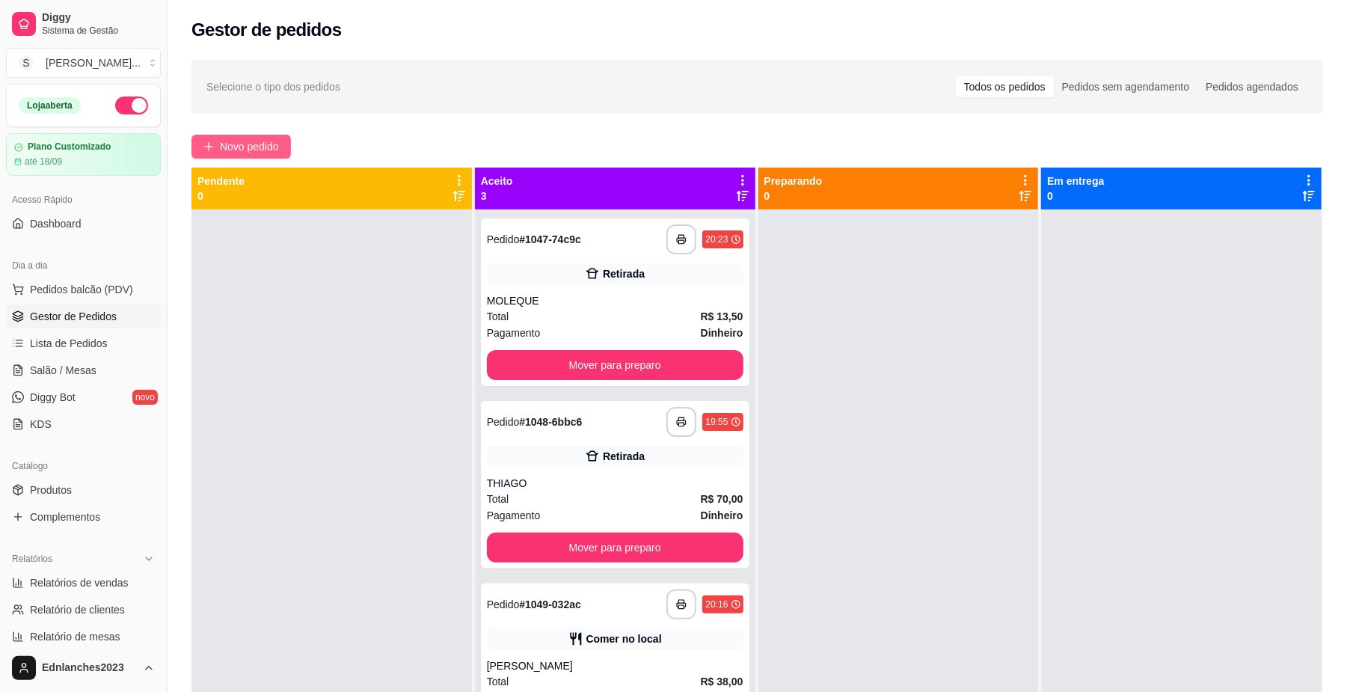
click at [264, 147] on span "Novo pedido" at bounding box center [249, 146] width 59 height 16
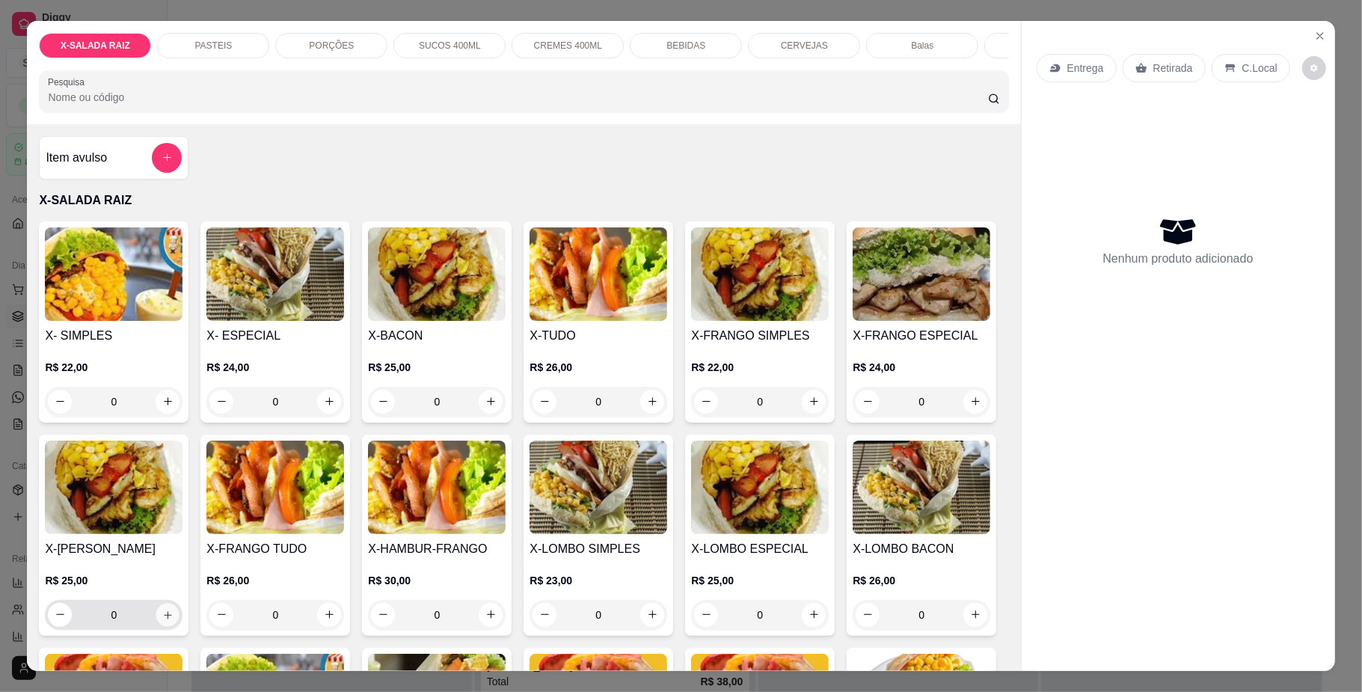
click at [179, 626] on button "increase-product-quantity" at bounding box center [167, 614] width 23 height 23
type input "1"
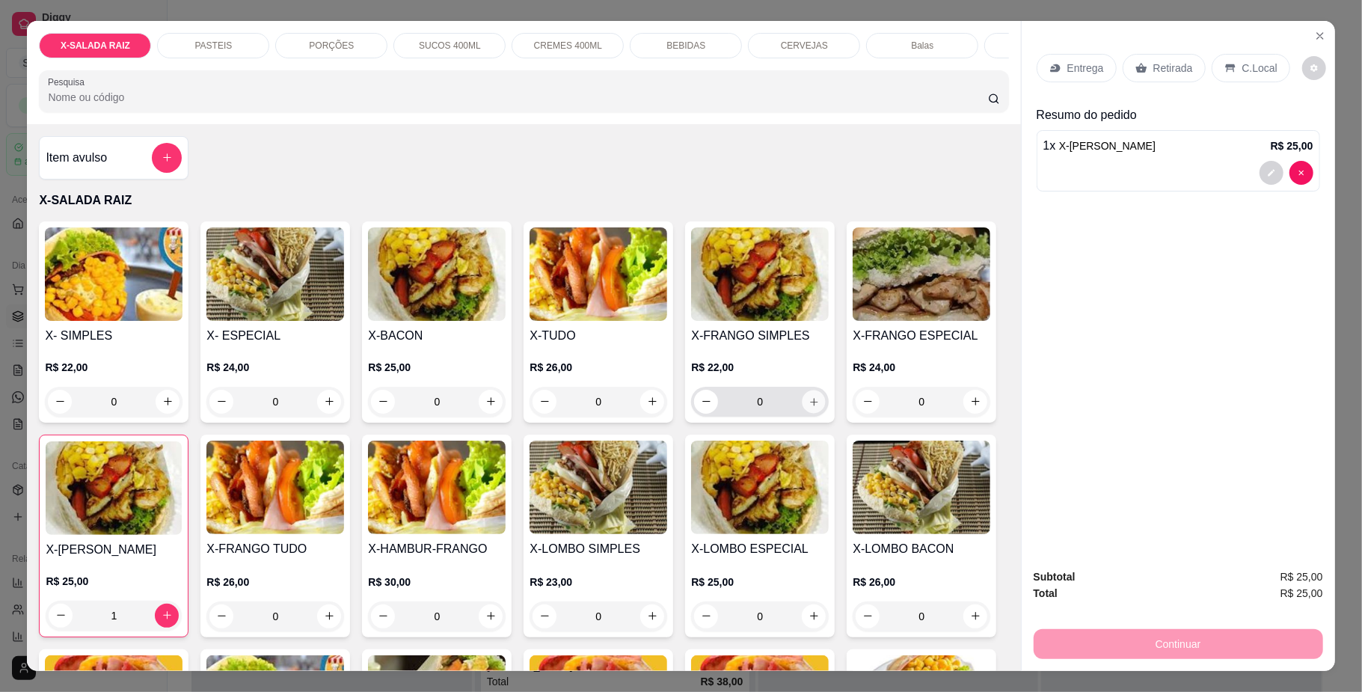
click at [808, 407] on icon "increase-product-quantity" at bounding box center [813, 401] width 11 height 11
type input "1"
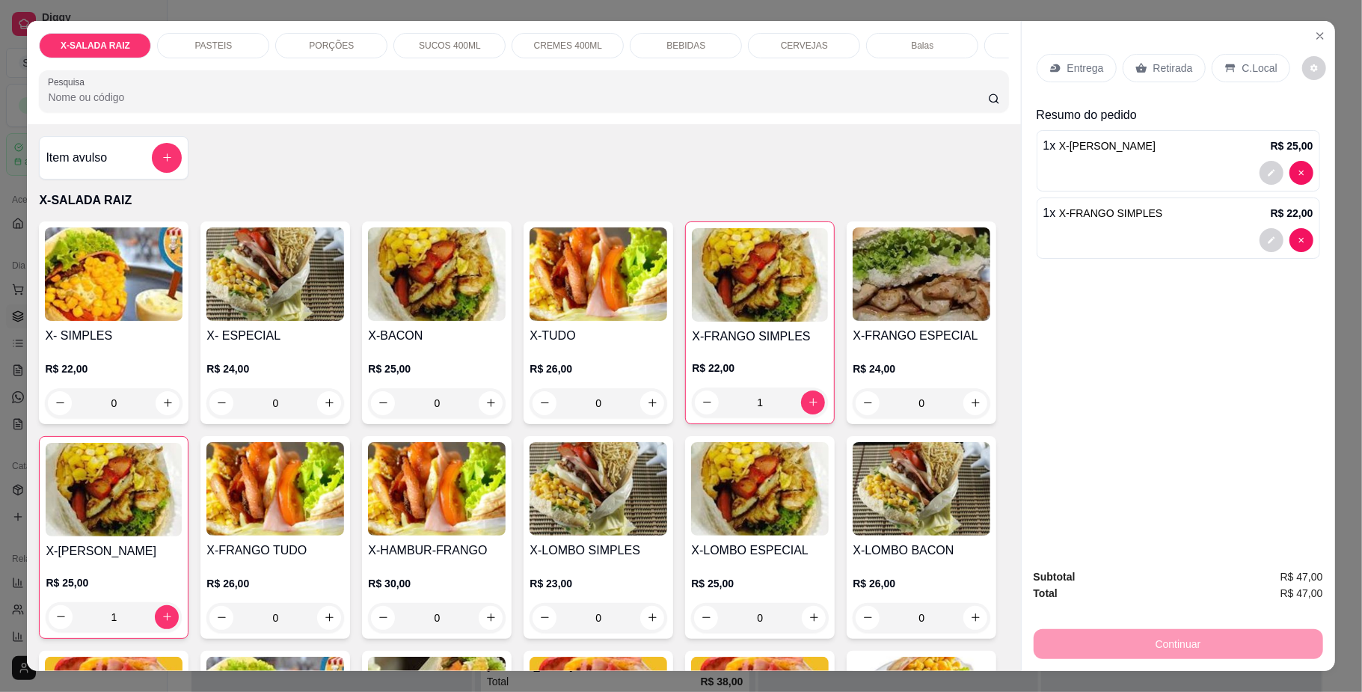
click at [706, 37] on div "BEBIDAS" at bounding box center [686, 45] width 112 height 25
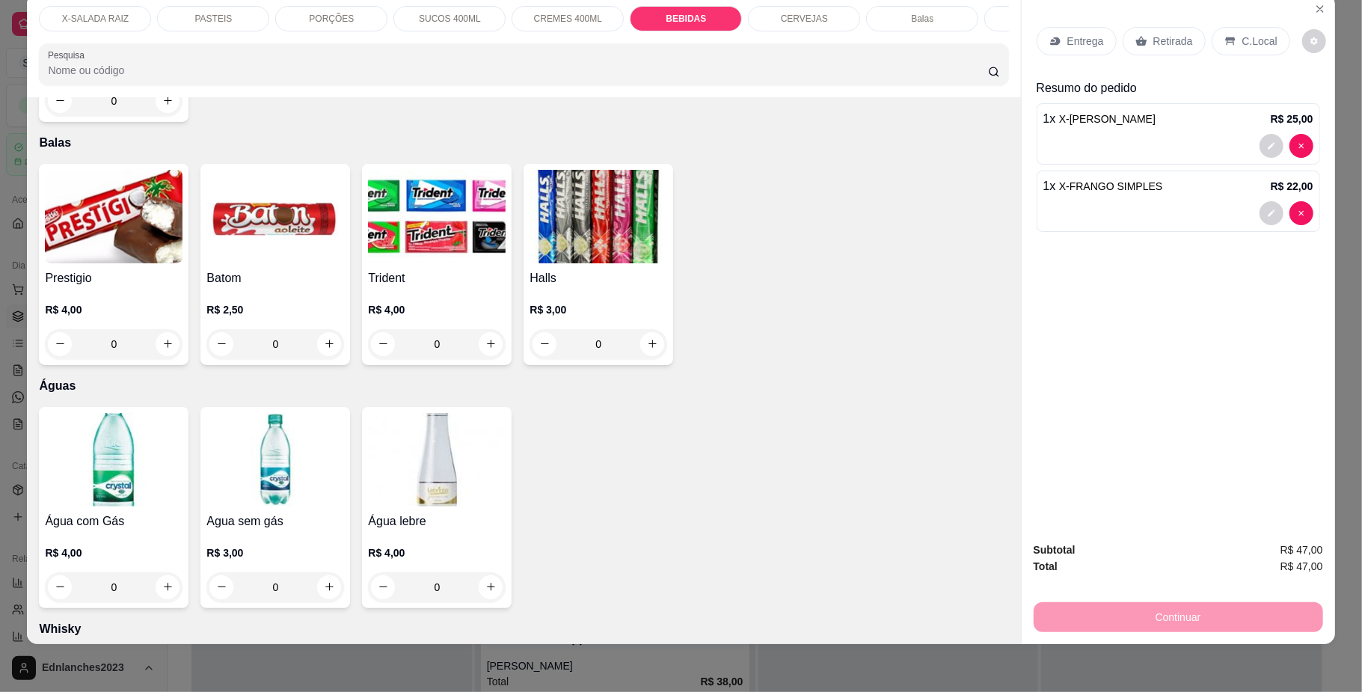
scroll to position [3620, 0]
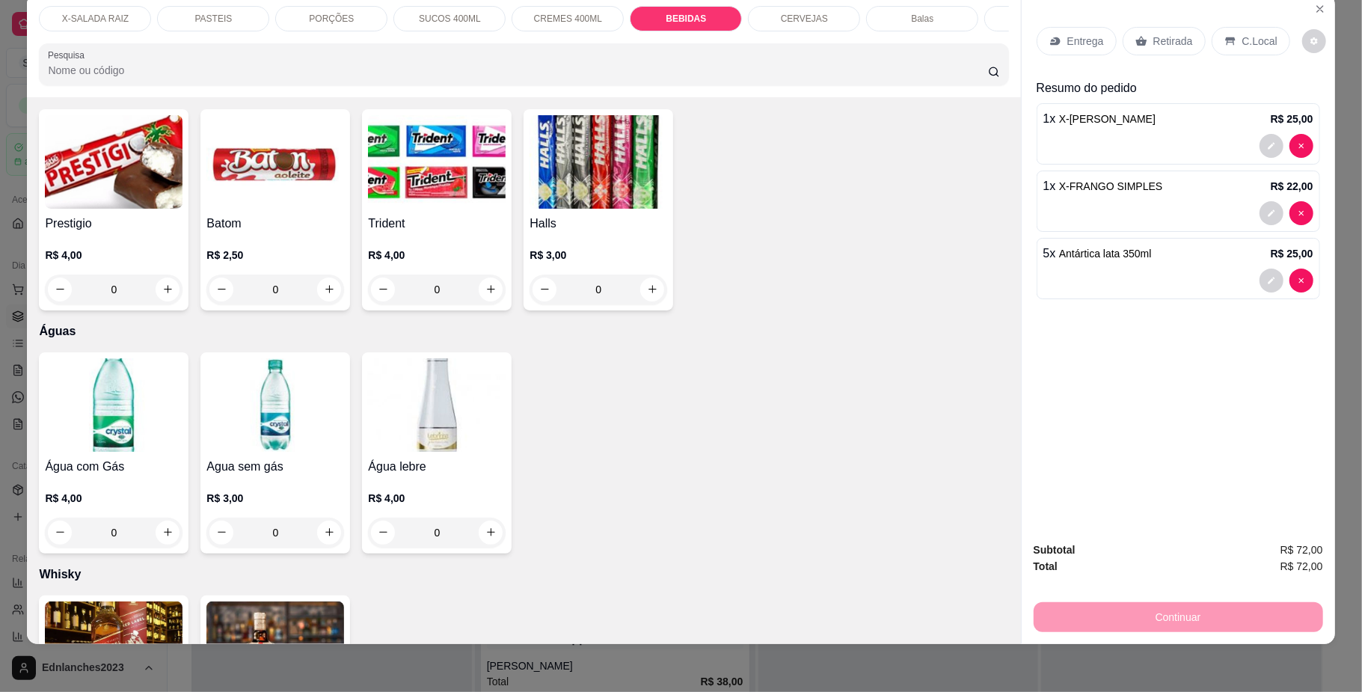
type input "4"
click at [1242, 46] on p "C.Local" at bounding box center [1259, 41] width 35 height 15
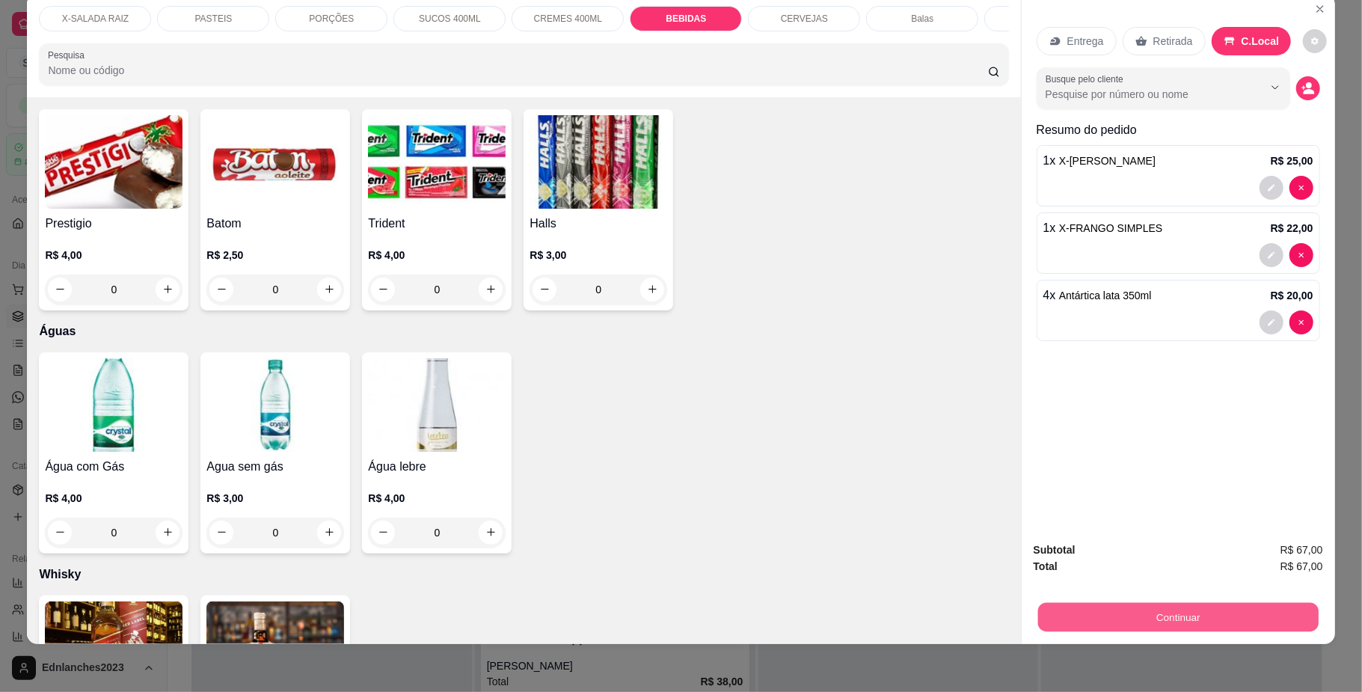
click at [1173, 614] on button "Continuar" at bounding box center [1177, 617] width 280 height 29
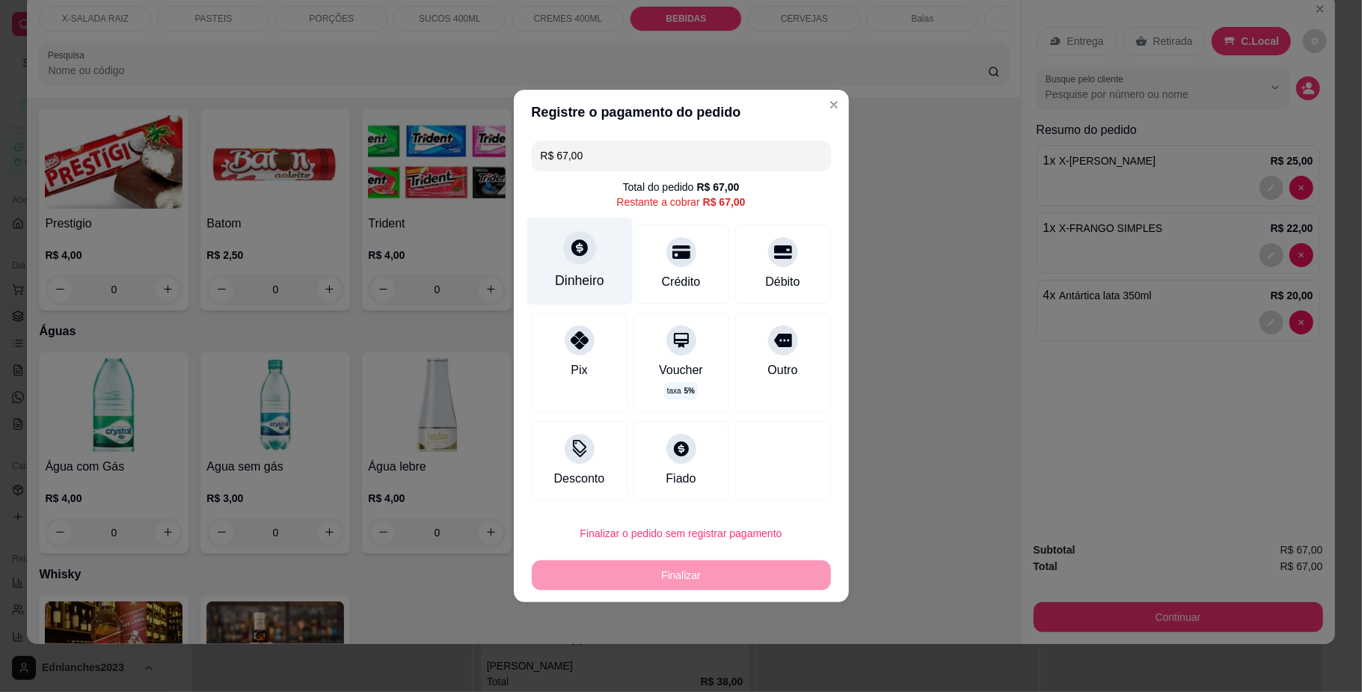
click at [583, 260] on div at bounding box center [579, 247] width 33 height 33
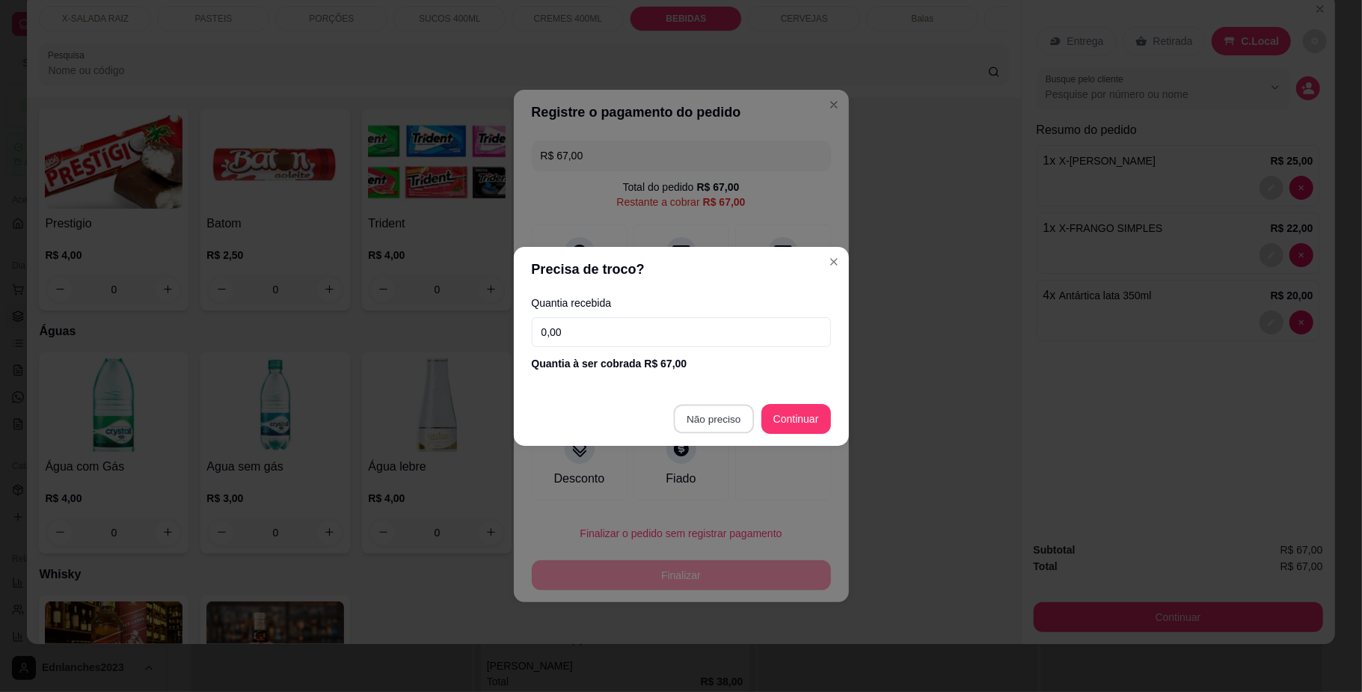
type input "R$ 0,00"
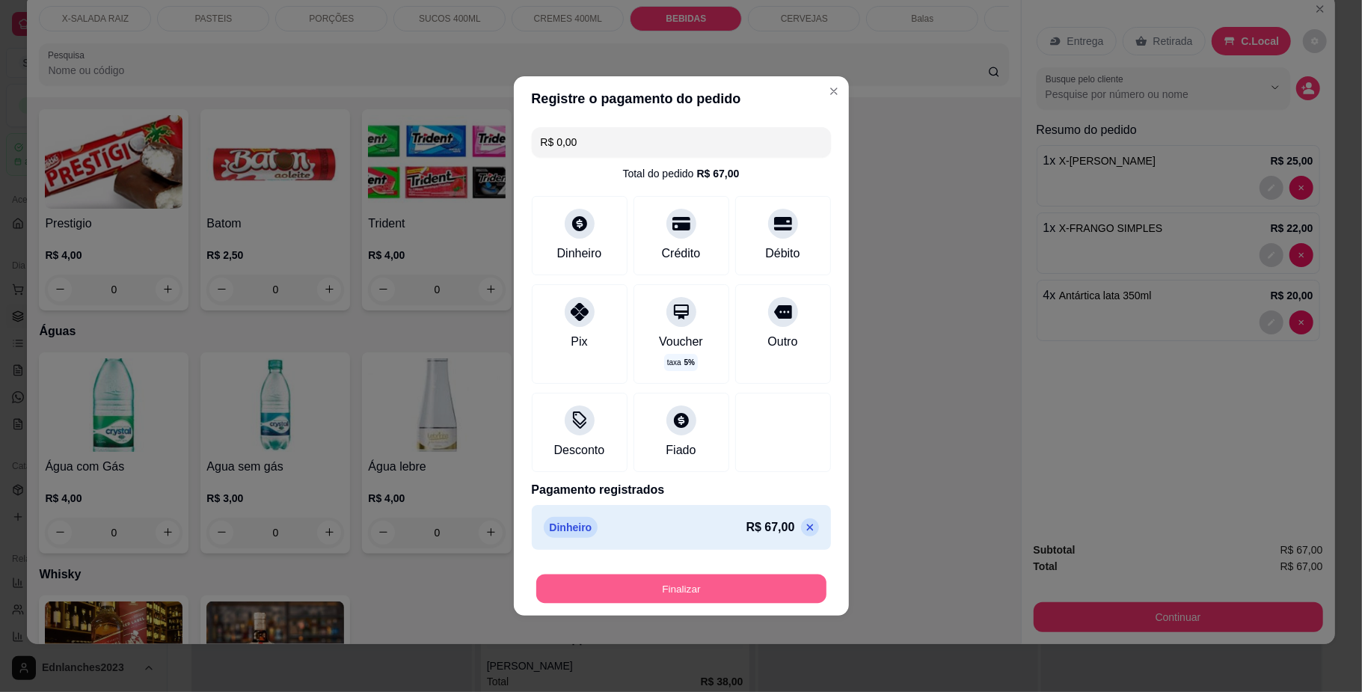
click at [660, 591] on button "Finalizar" at bounding box center [681, 588] width 290 height 29
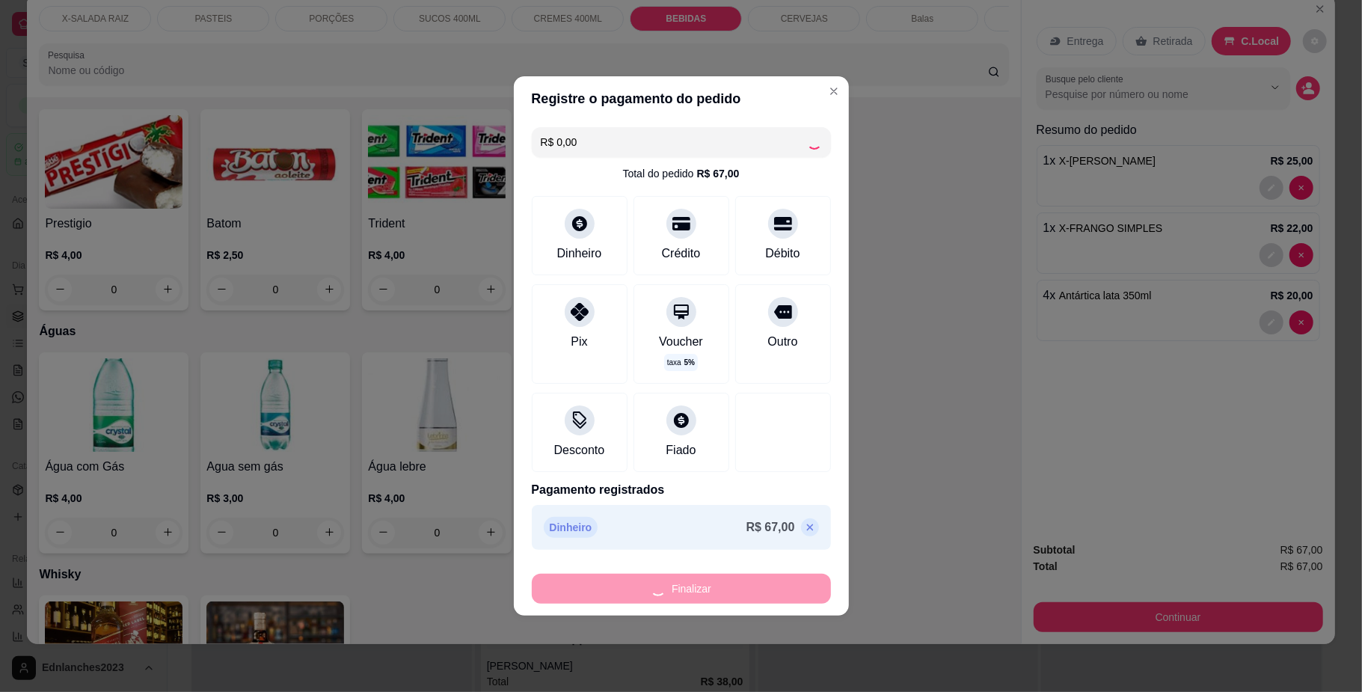
type input "0"
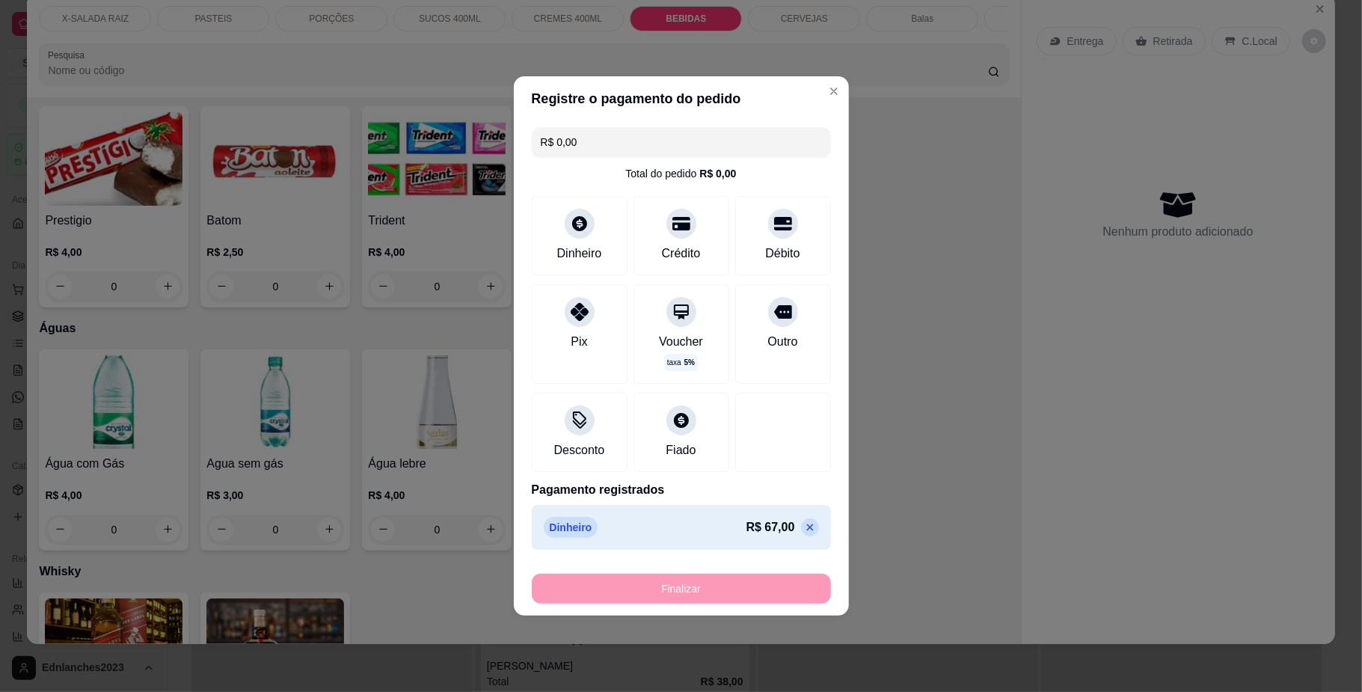
type input "-R$ 67,00"
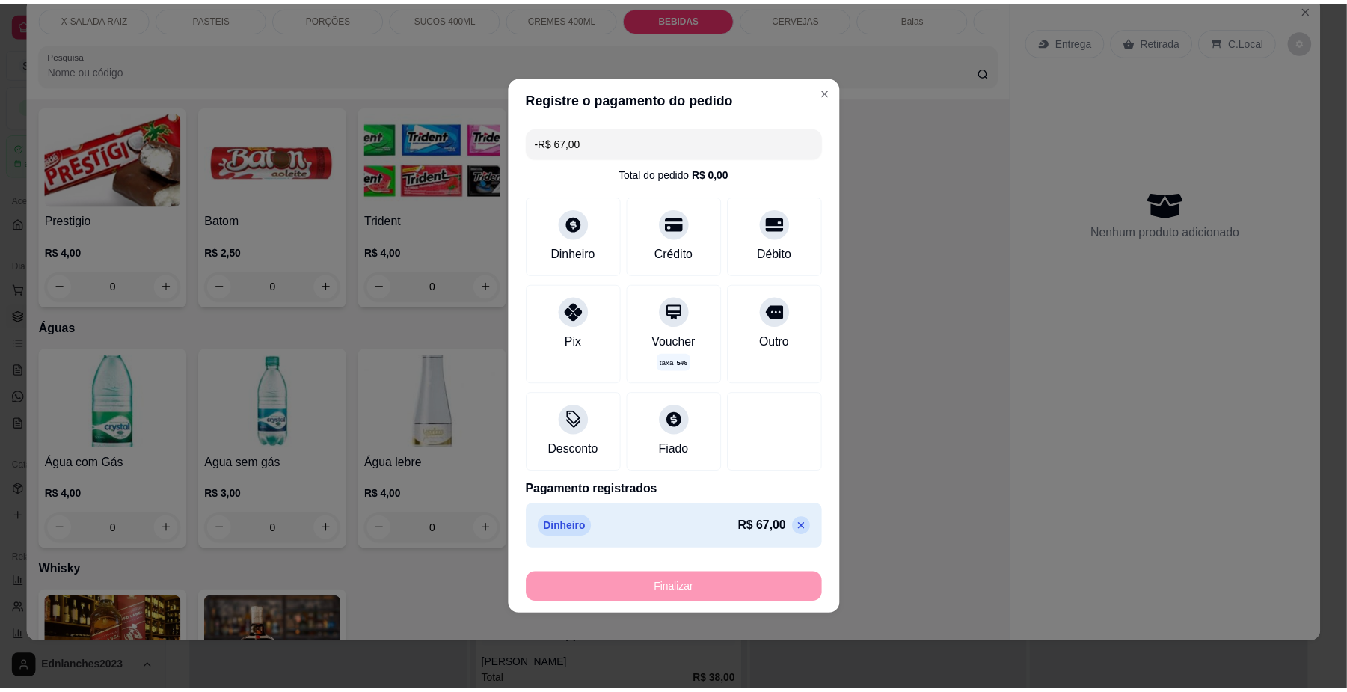
scroll to position [3617, 0]
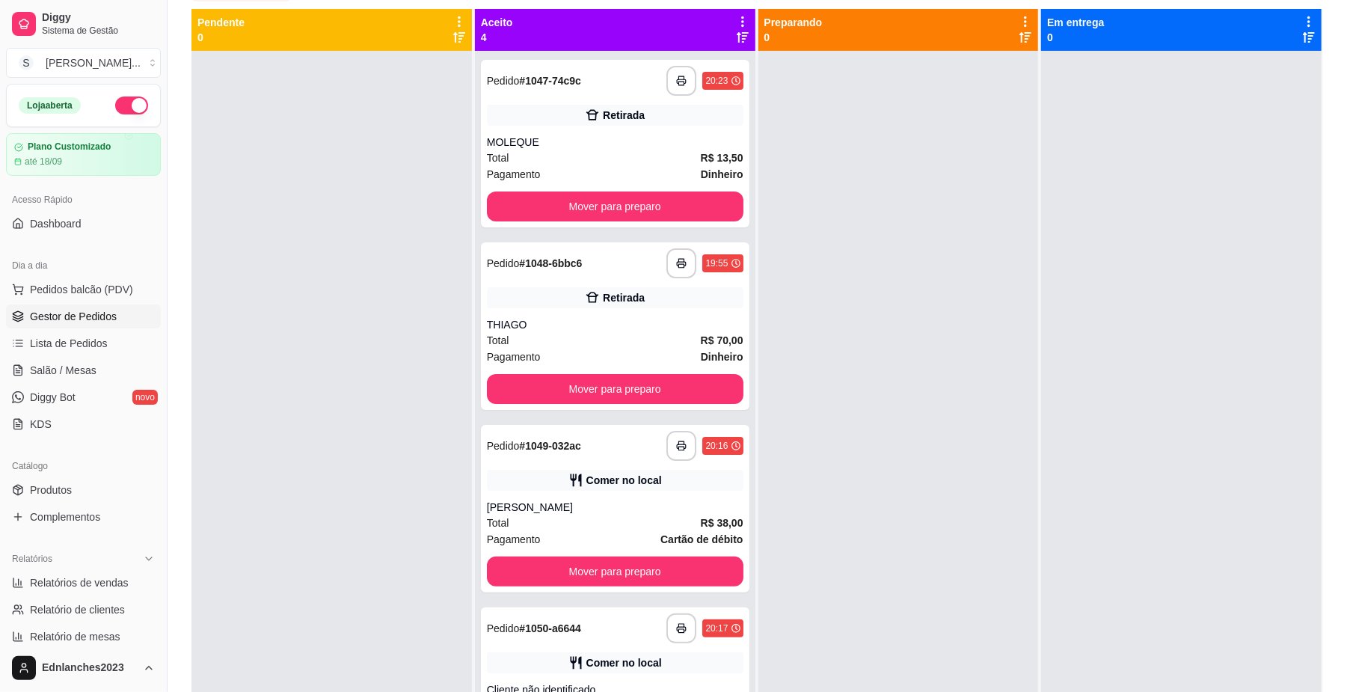
scroll to position [228, 0]
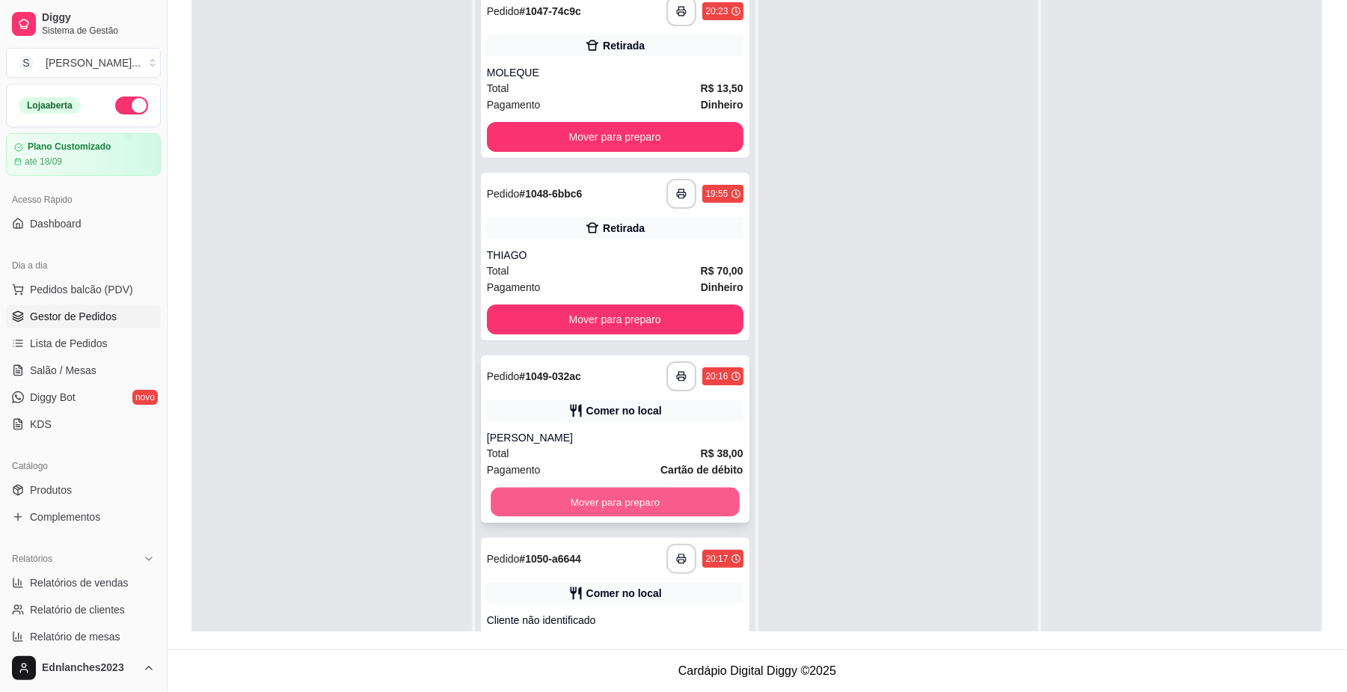
click at [560, 509] on button "Mover para preparo" at bounding box center [615, 502] width 248 height 29
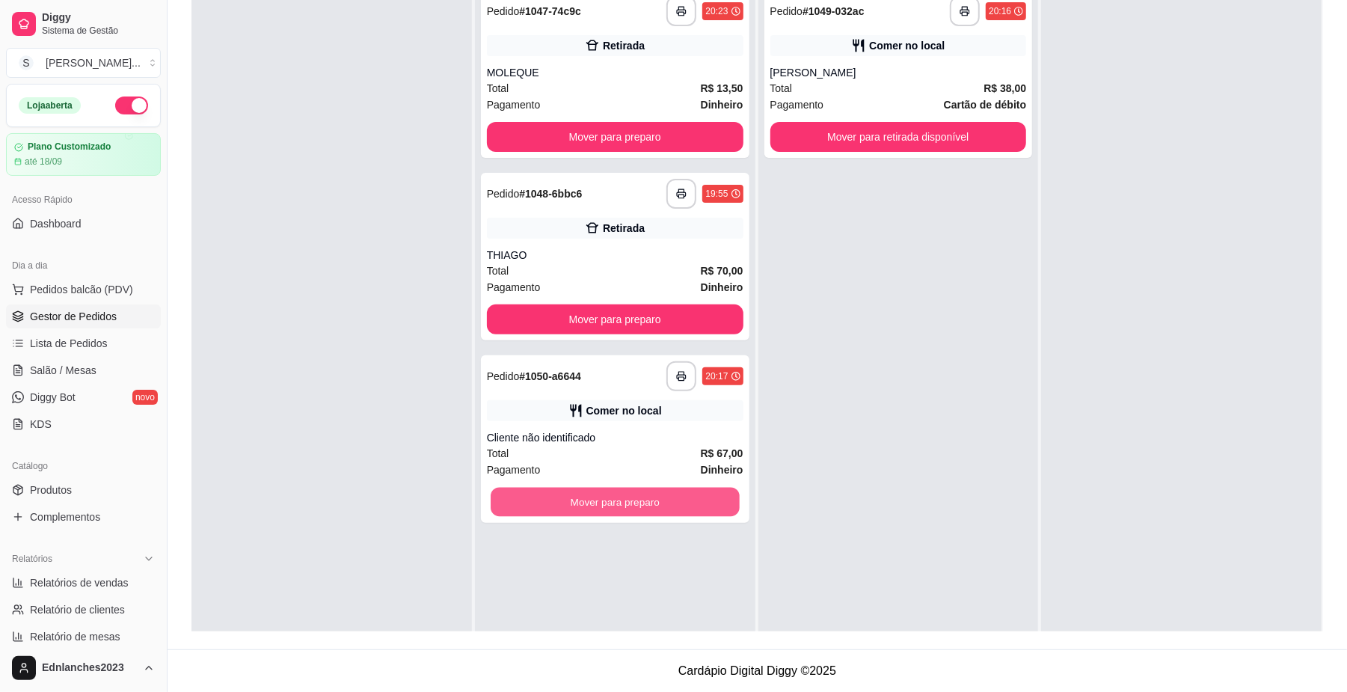
click at [560, 509] on button "Mover para preparo" at bounding box center [615, 502] width 248 height 29
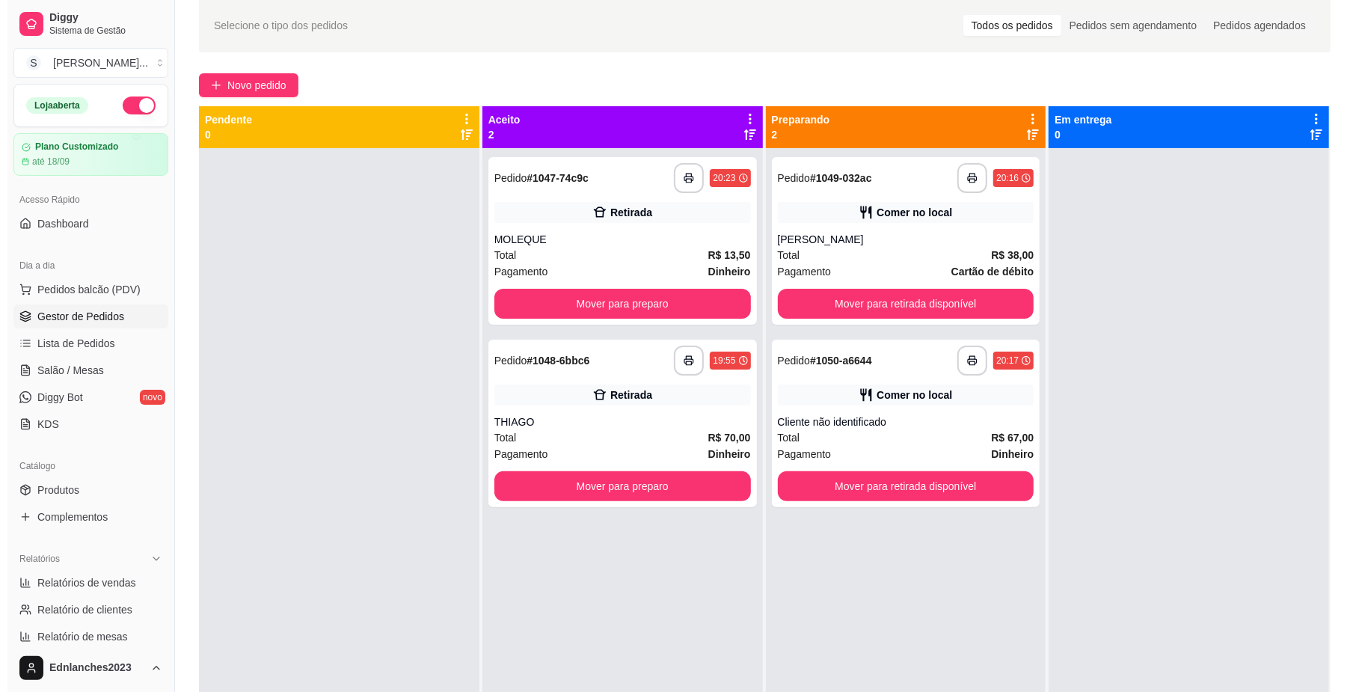
scroll to position [60, 0]
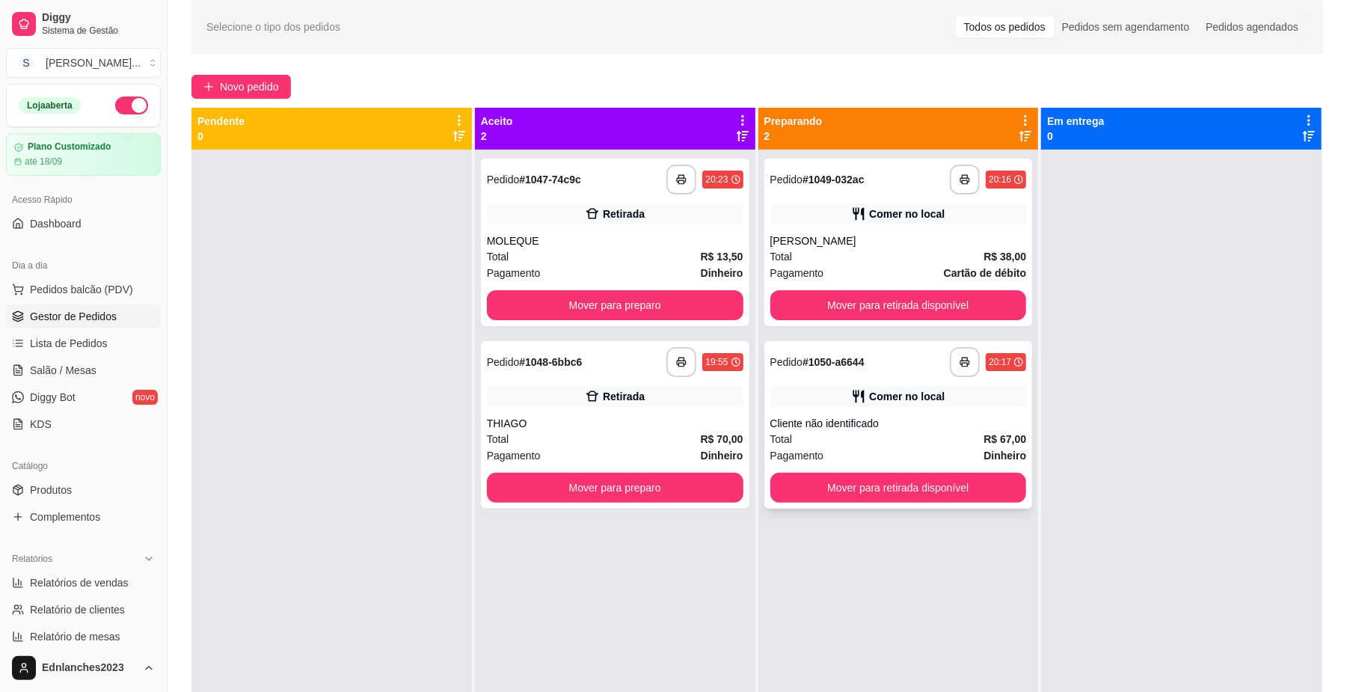
click at [950, 404] on div "Comer no local" at bounding box center [898, 396] width 257 height 21
click at [111, 286] on span "Pedidos balcão (PDV)" at bounding box center [81, 289] width 103 height 15
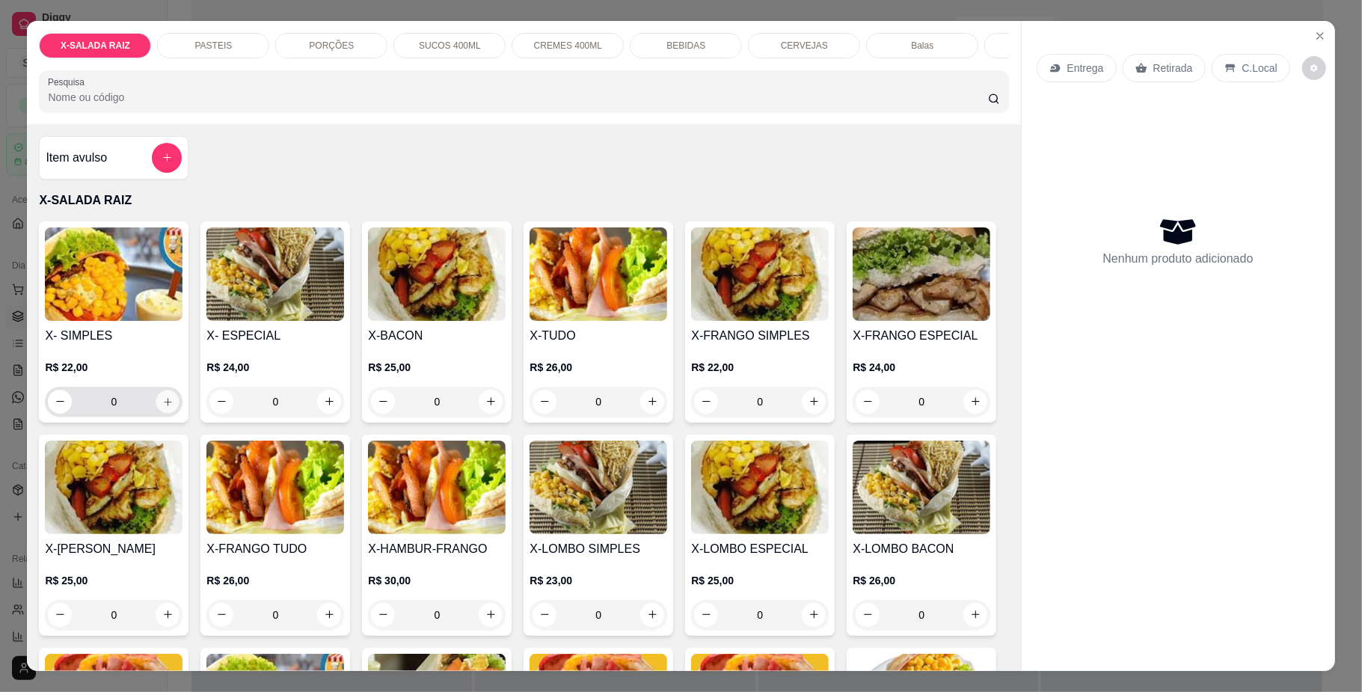
click at [162, 407] on icon "increase-product-quantity" at bounding box center [167, 401] width 11 height 11
type input "1"
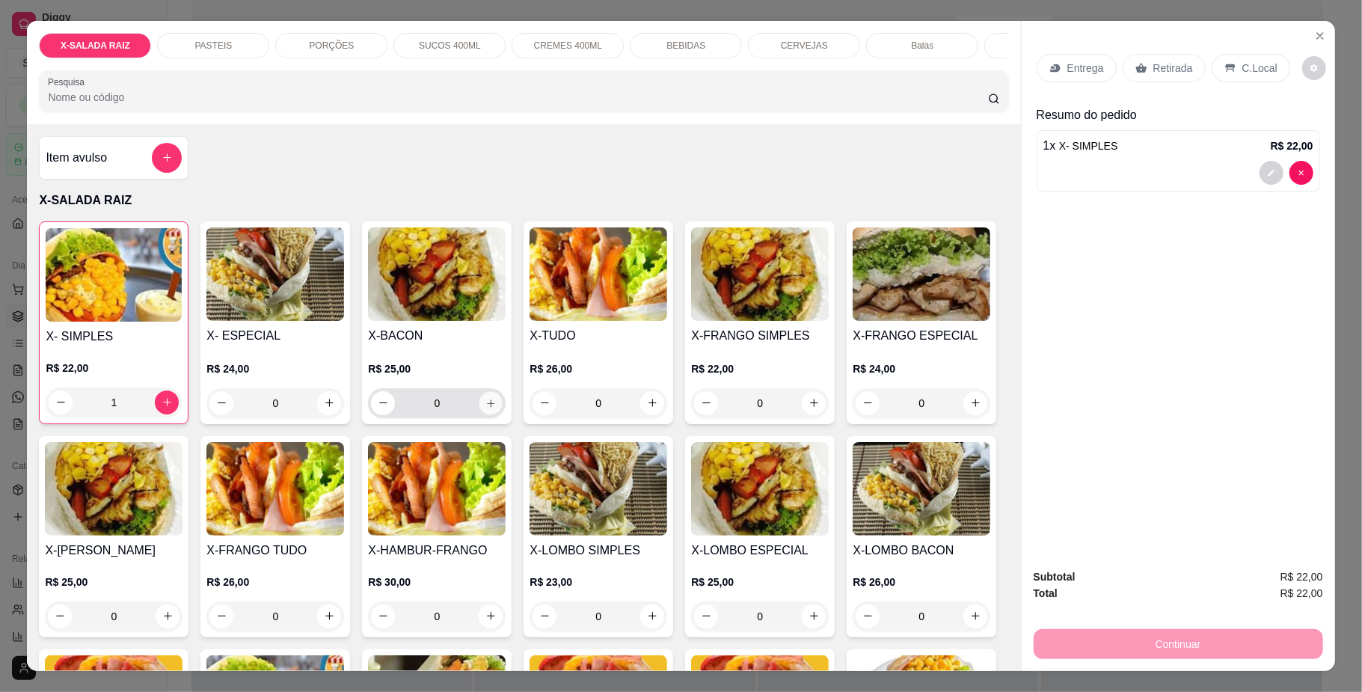
click at [485, 408] on icon "increase-product-quantity" at bounding box center [490, 402] width 11 height 11
type input "1"
click at [694, 36] on div "BEBIDAS" at bounding box center [686, 45] width 112 height 25
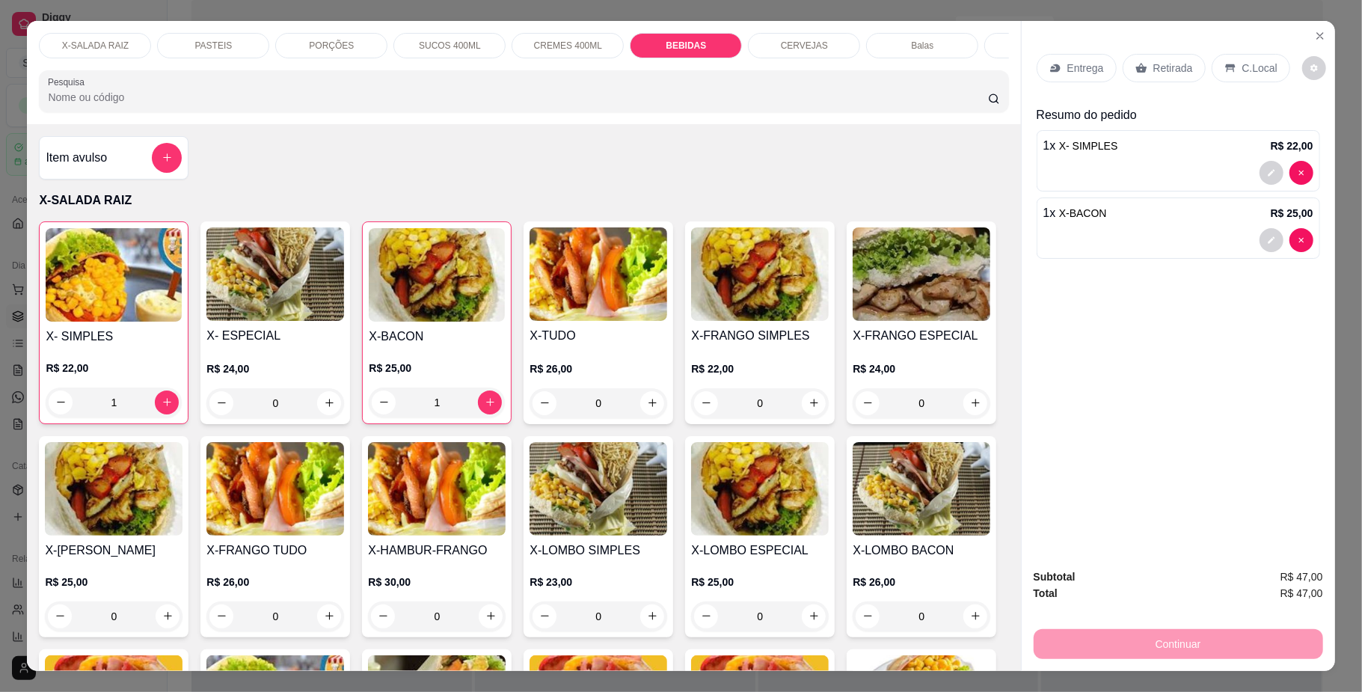
scroll to position [27, 0]
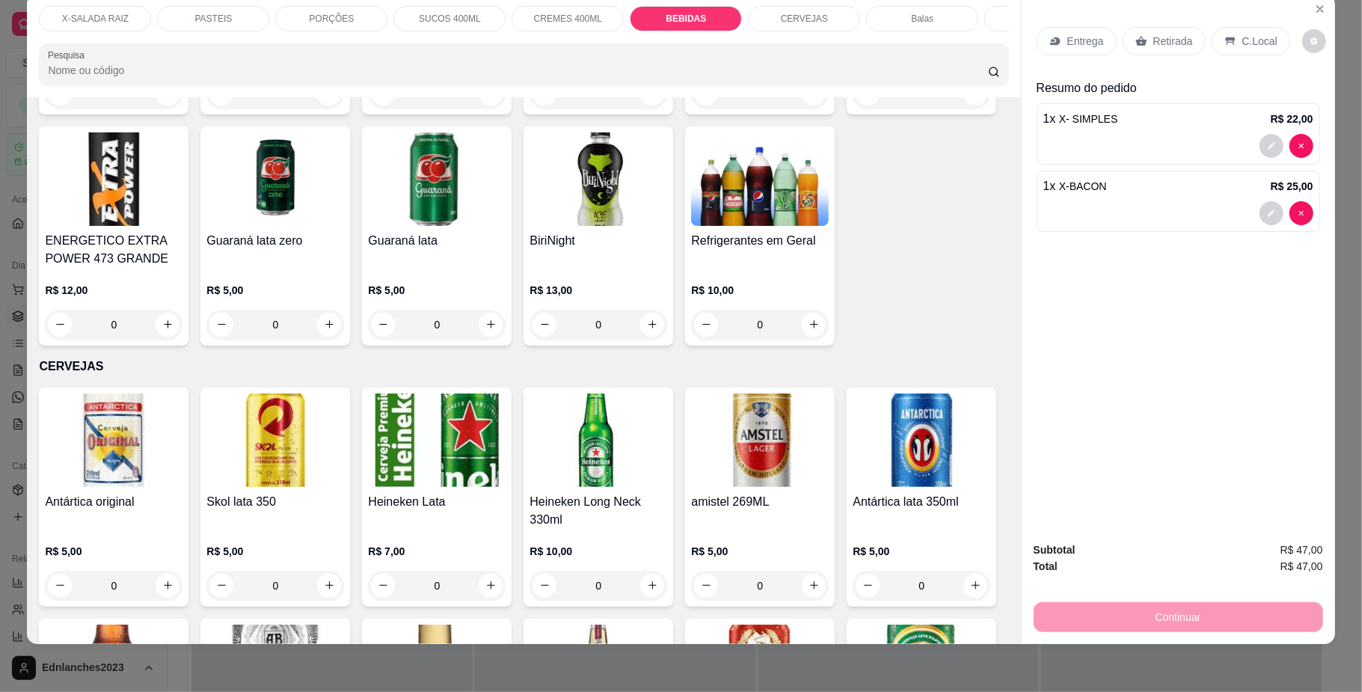
type input "1"
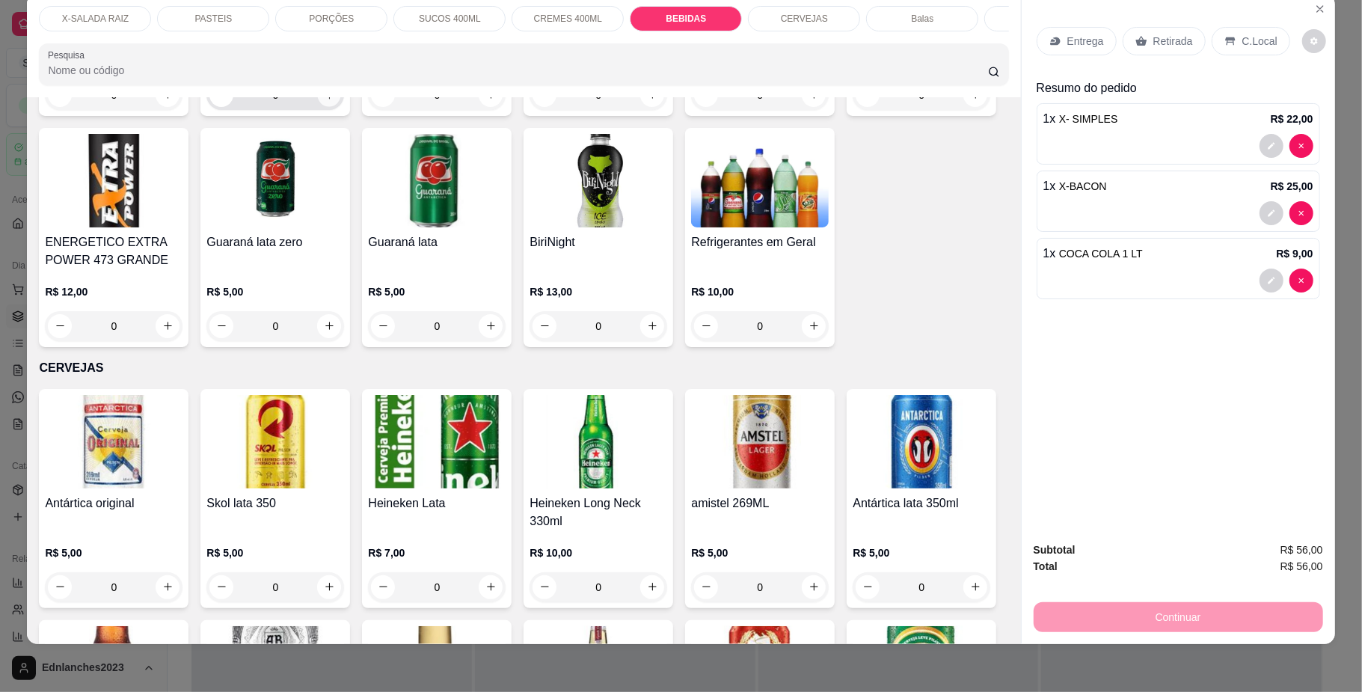
click at [335, 100] on icon "increase-product-quantity" at bounding box center [329, 94] width 11 height 11
type input "1"
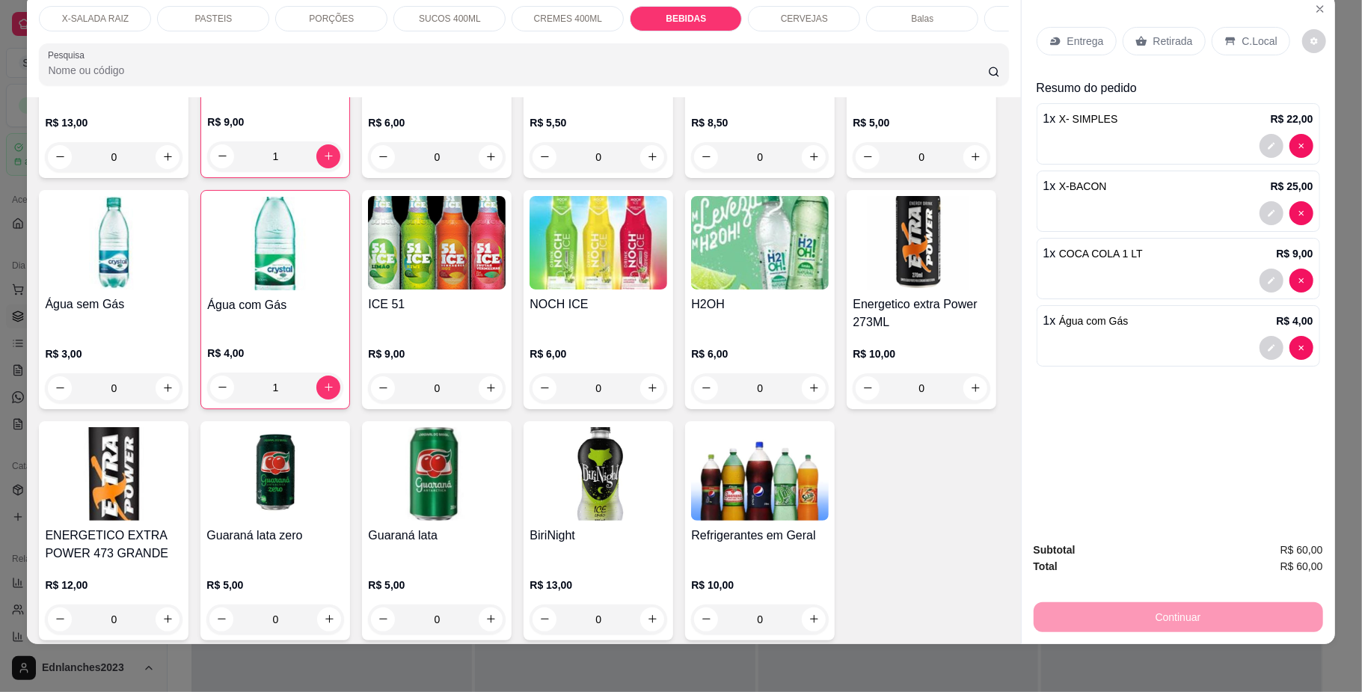
scroll to position [2378, 0]
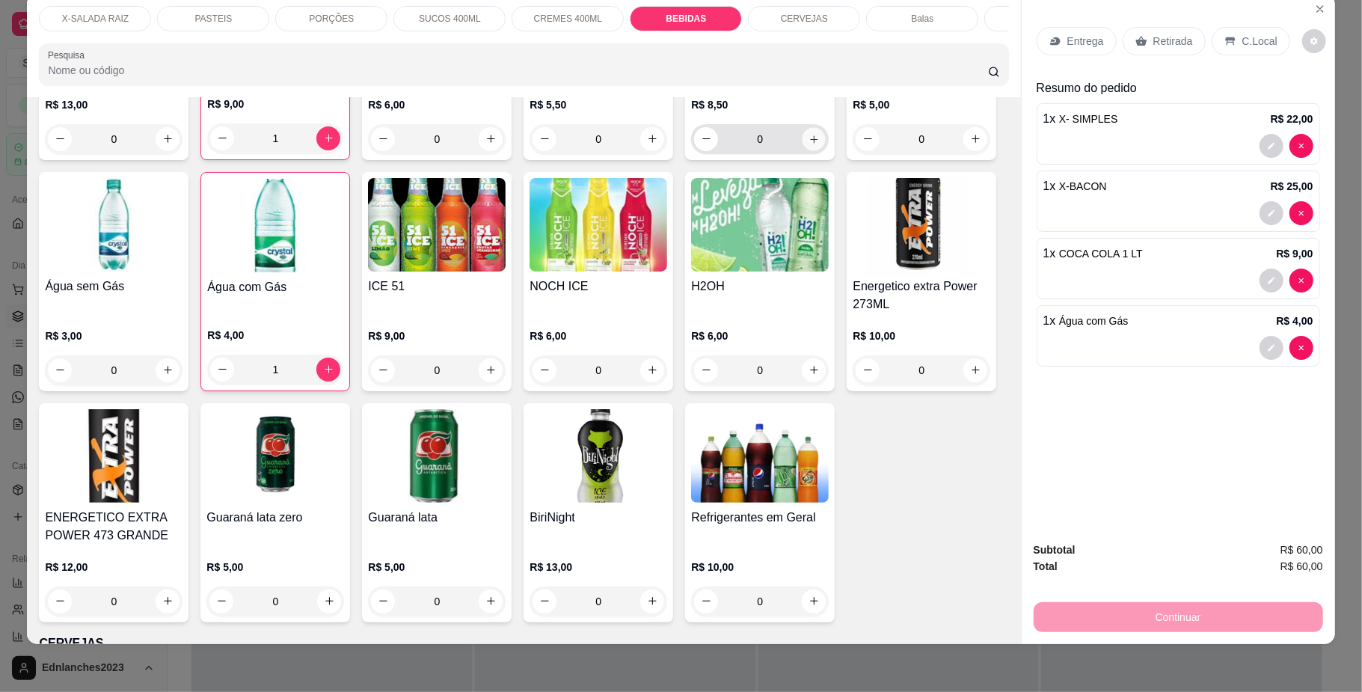
click at [808, 144] on icon "increase-product-quantity" at bounding box center [813, 138] width 11 height 11
type input "1"
click at [1170, 37] on p "Retirada" at bounding box center [1173, 41] width 40 height 15
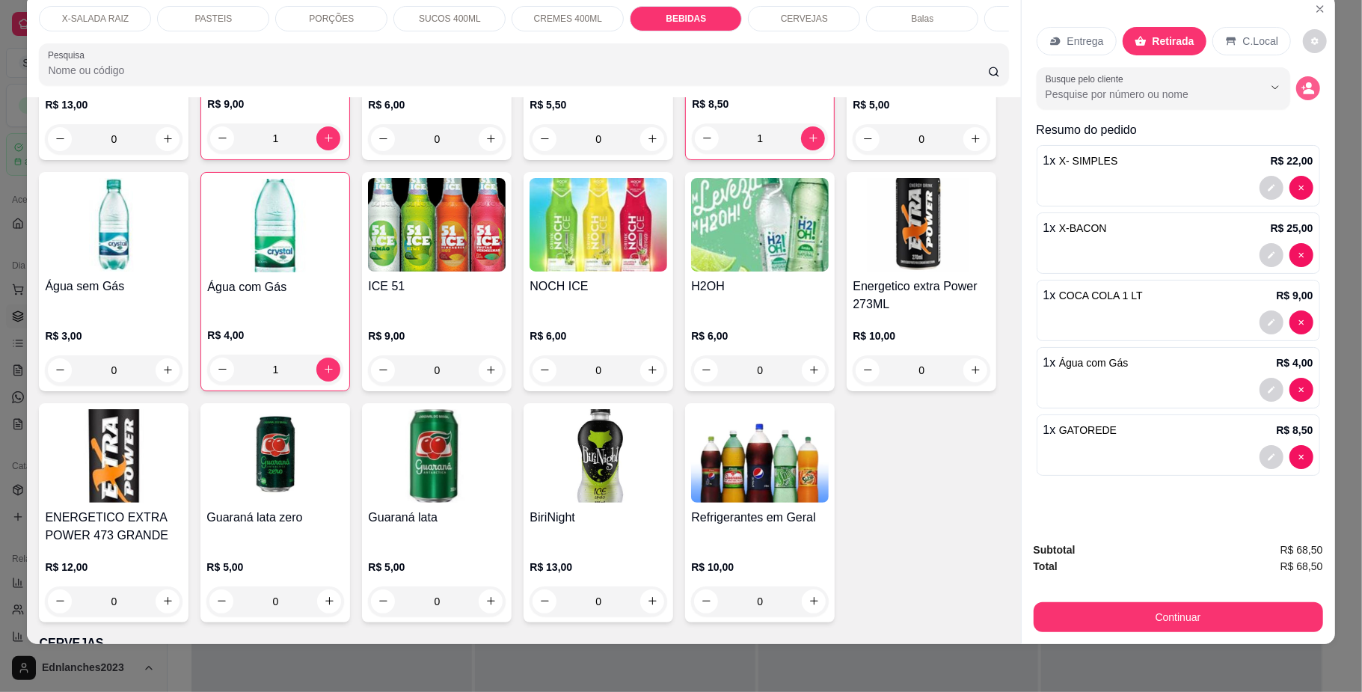
click at [1301, 85] on icon "decrease-product-quantity" at bounding box center [1307, 88] width 13 height 13
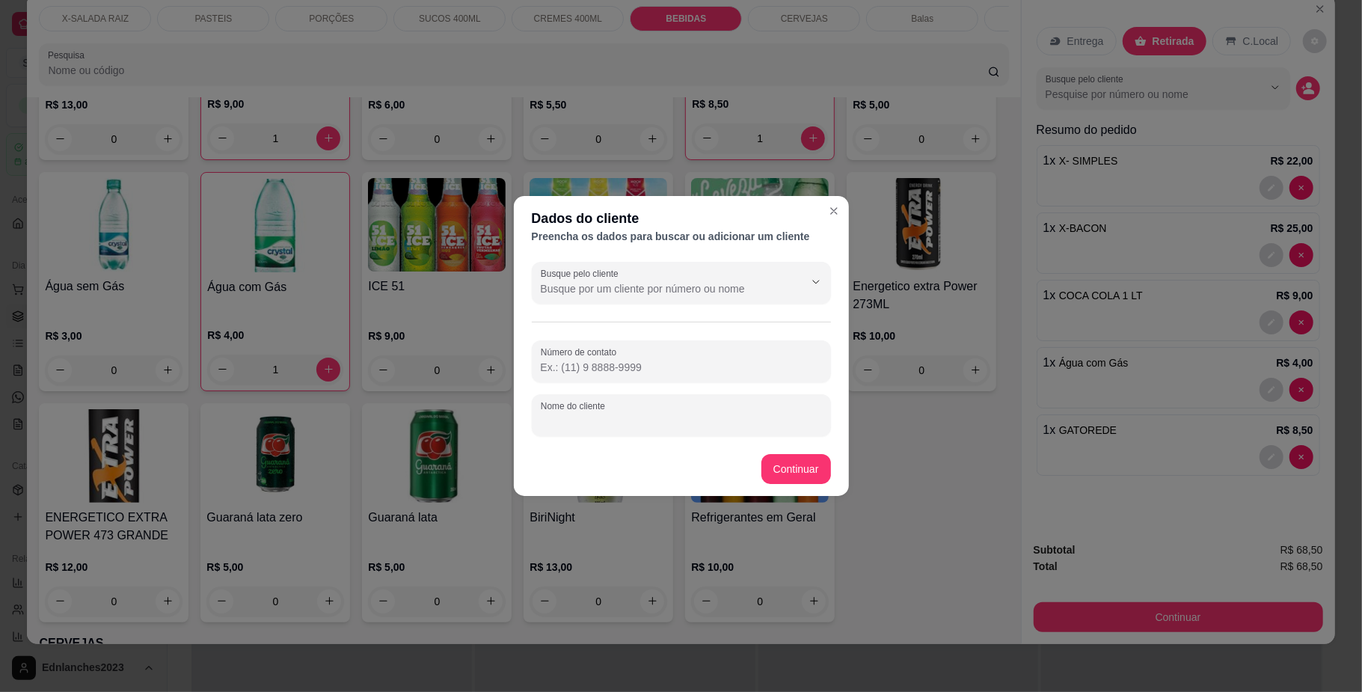
click at [644, 419] on input "Nome do cliente" at bounding box center [681, 421] width 281 height 15
type input "[PERSON_NAME]"
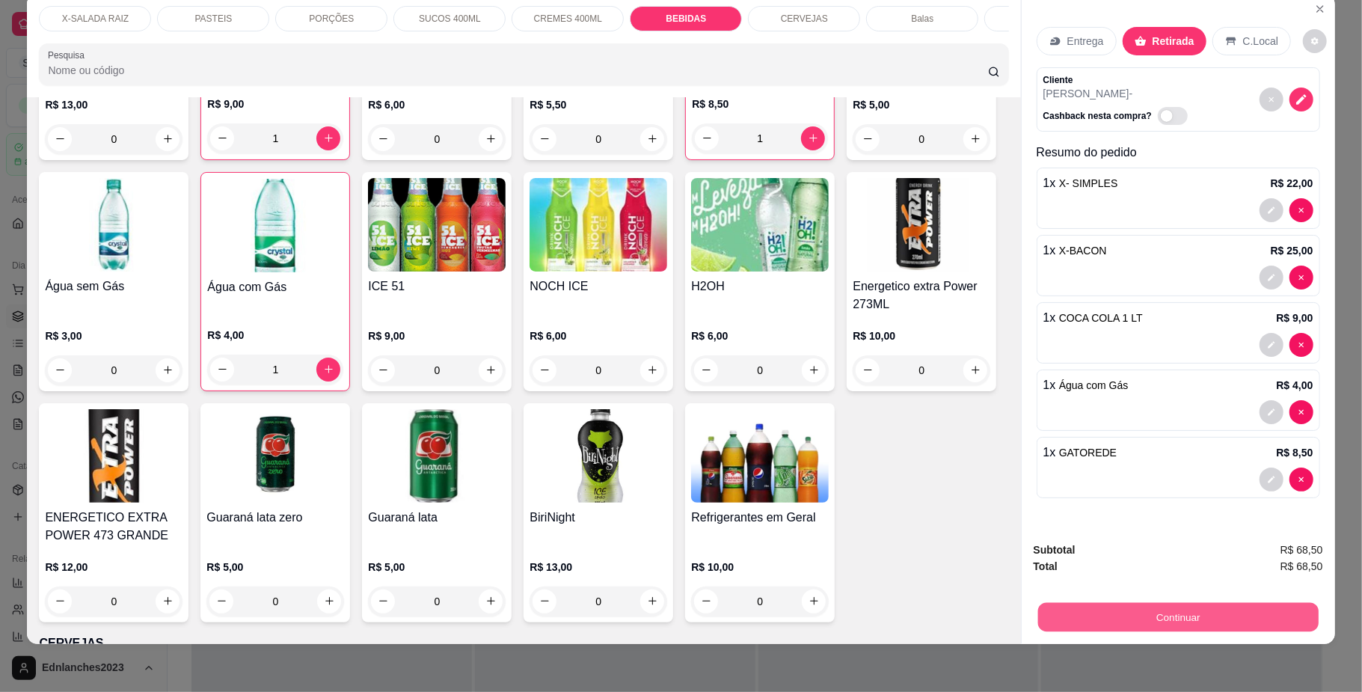
click at [1099, 610] on button "Continuar" at bounding box center [1177, 617] width 280 height 29
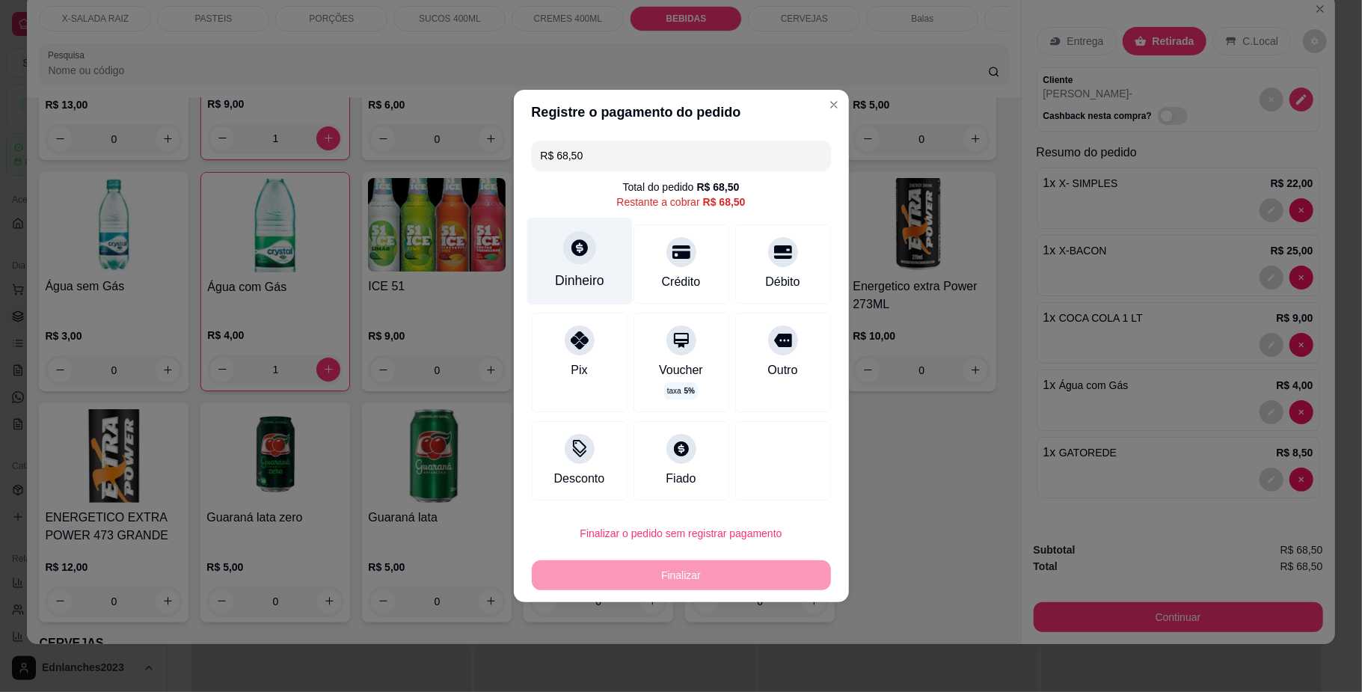
click at [564, 263] on div "Dinheiro" at bounding box center [578, 261] width 105 height 87
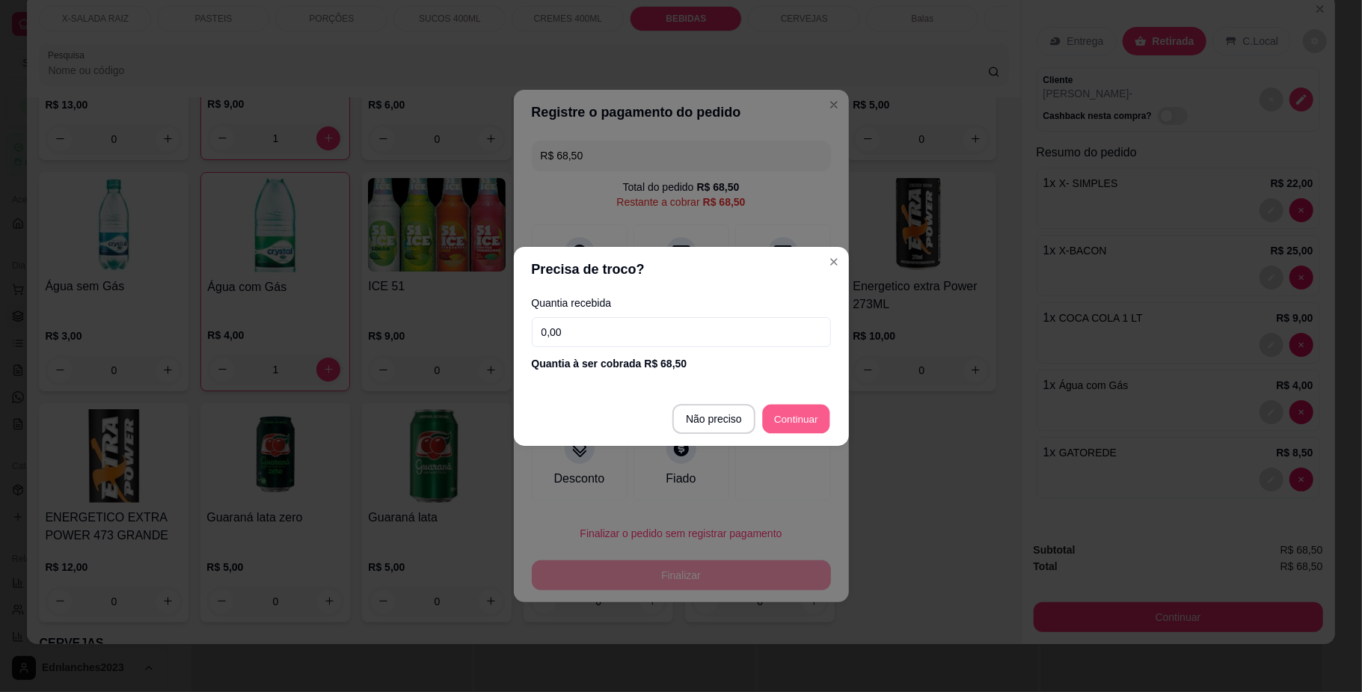
type input "R$ 0,00"
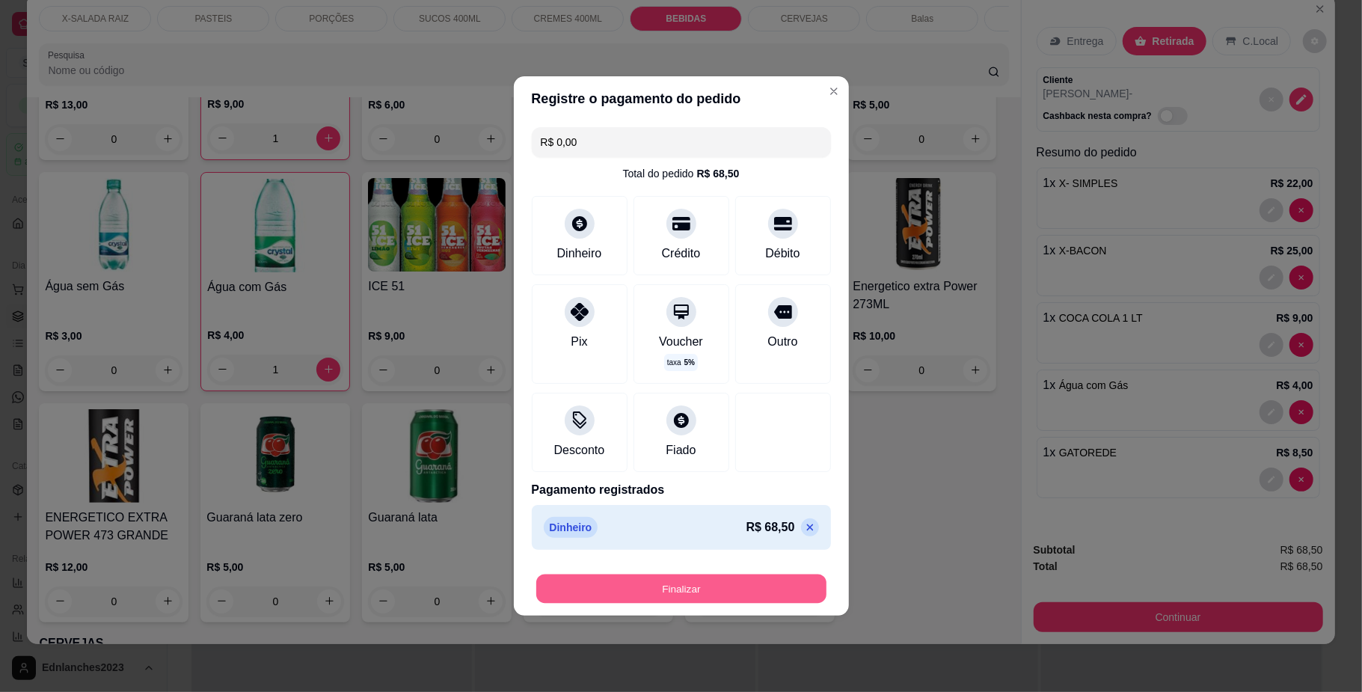
click at [661, 584] on button "Finalizar" at bounding box center [681, 588] width 290 height 29
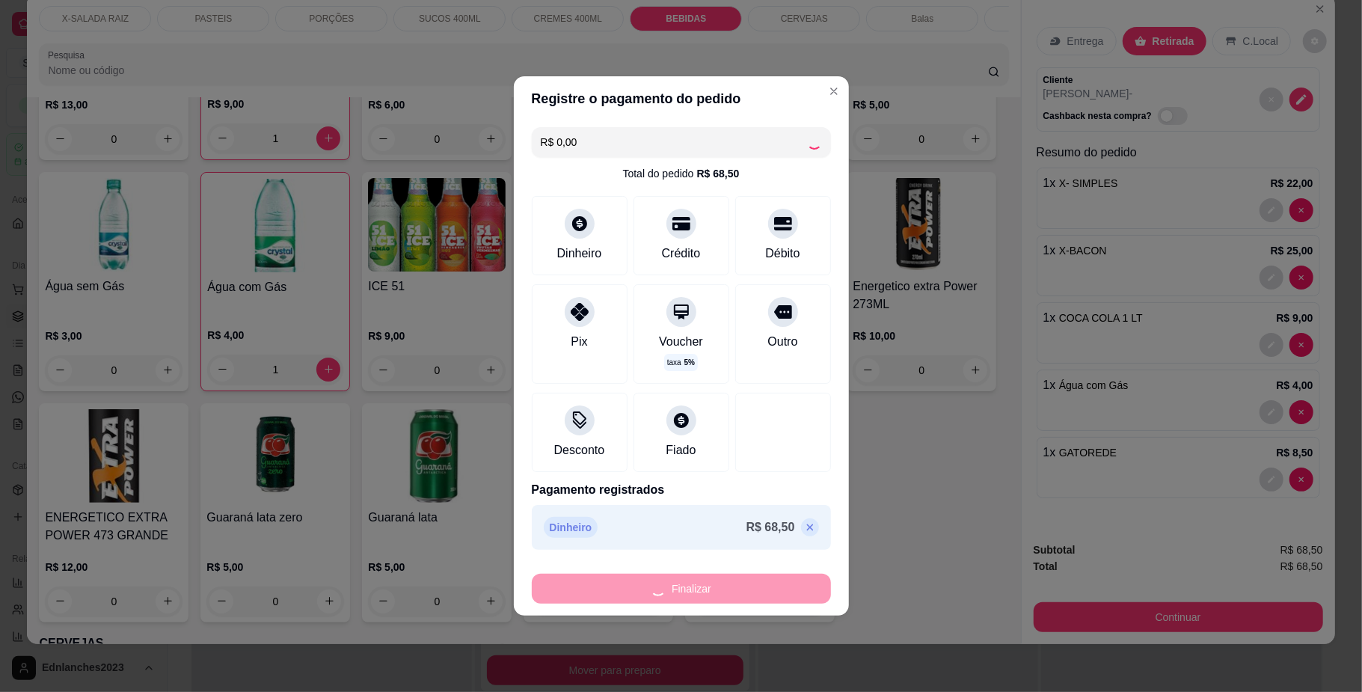
type input "0"
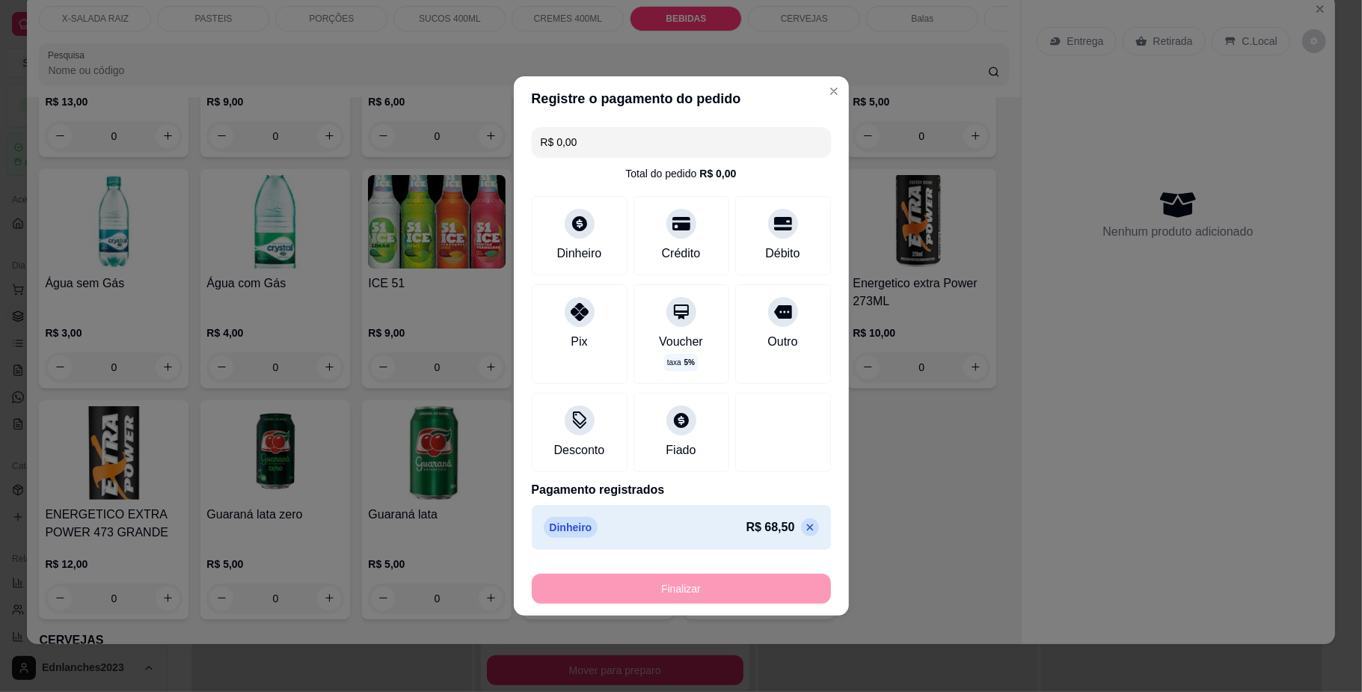
type input "-R$ 68,50"
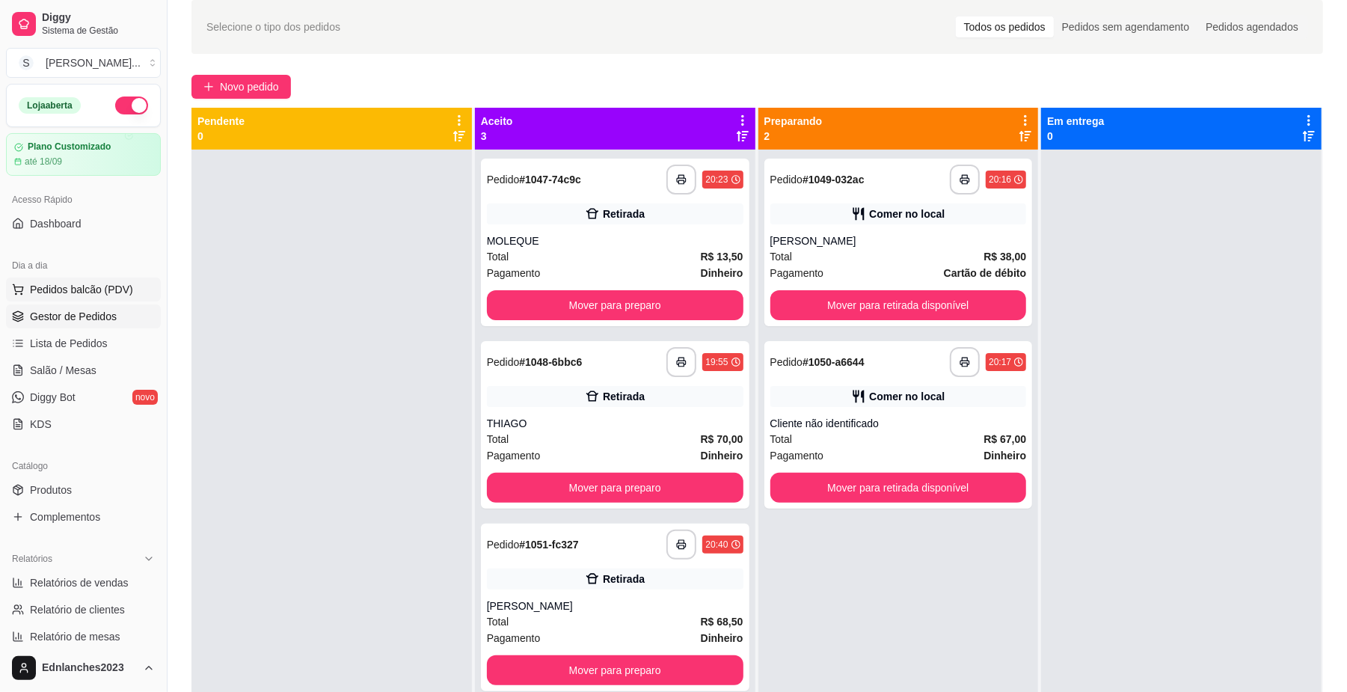
click at [78, 283] on span "Pedidos balcão (PDV)" at bounding box center [81, 289] width 103 height 15
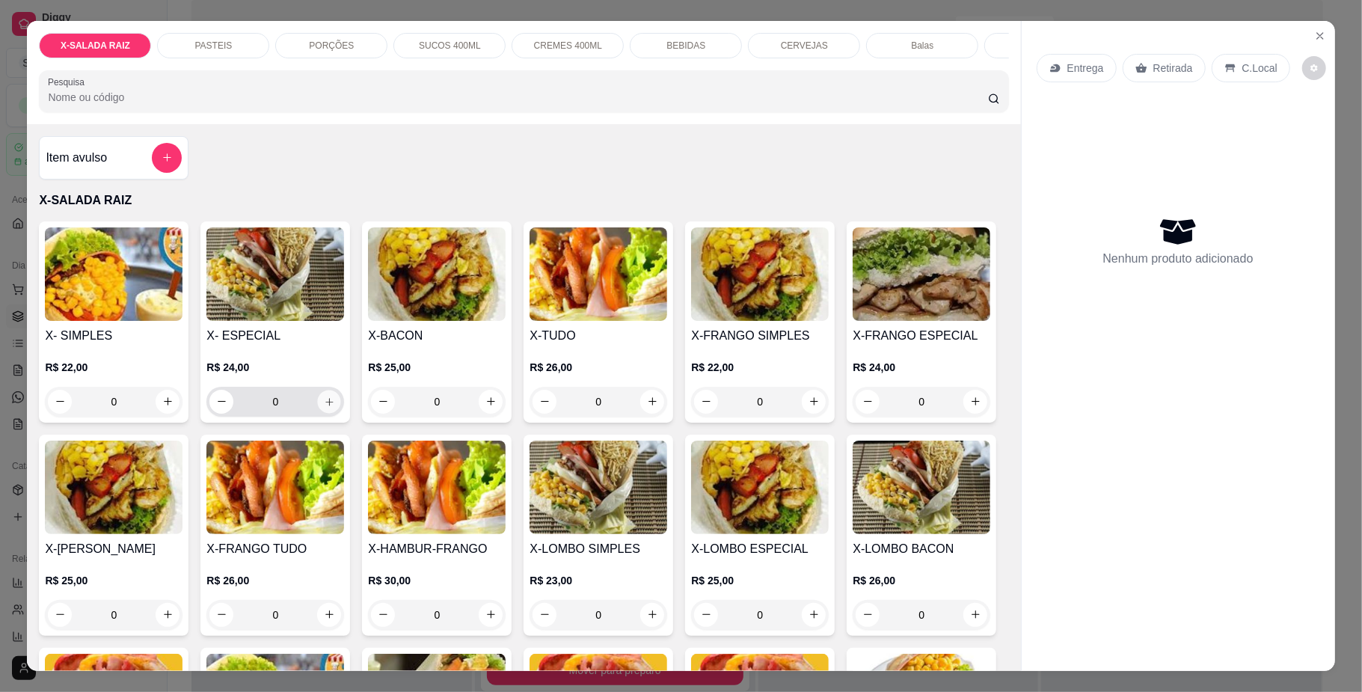
click at [324, 407] on icon "increase-product-quantity" at bounding box center [329, 401] width 11 height 11
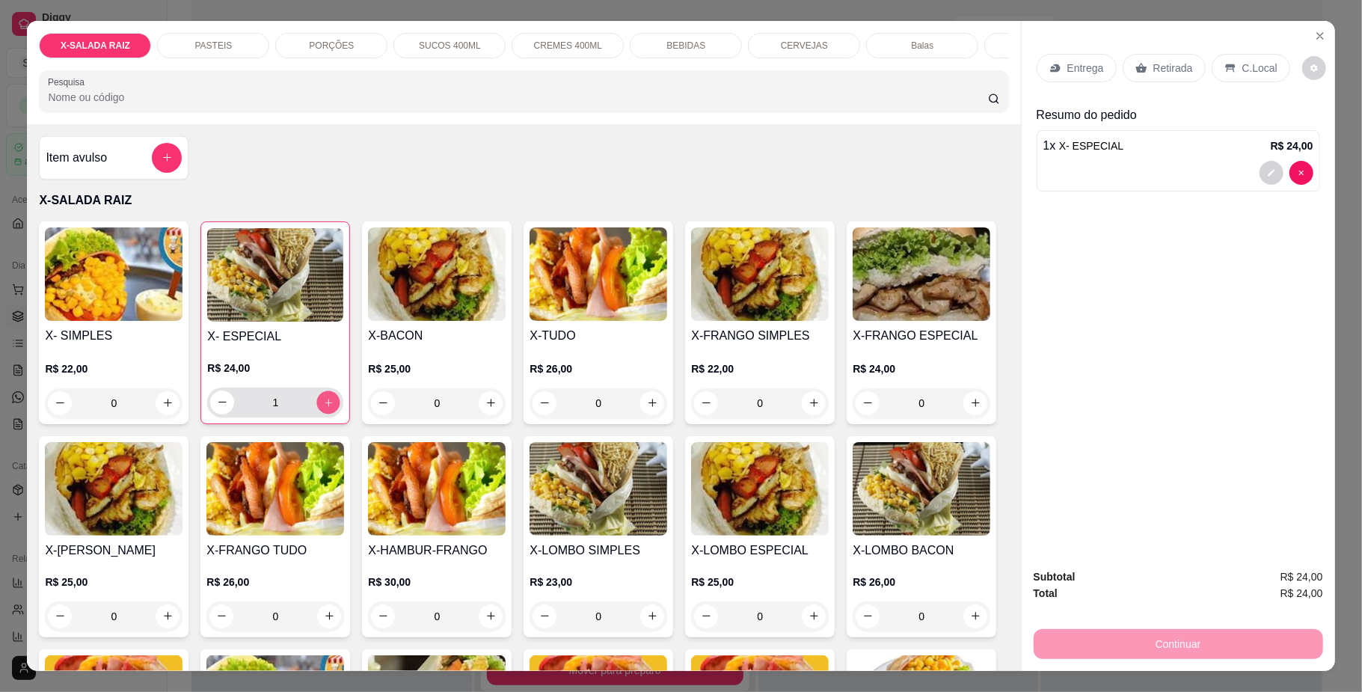
click at [323, 408] on icon "increase-product-quantity" at bounding box center [328, 401] width 11 height 11
type input "2"
click at [700, 40] on div "BEBIDAS" at bounding box center [686, 45] width 112 height 25
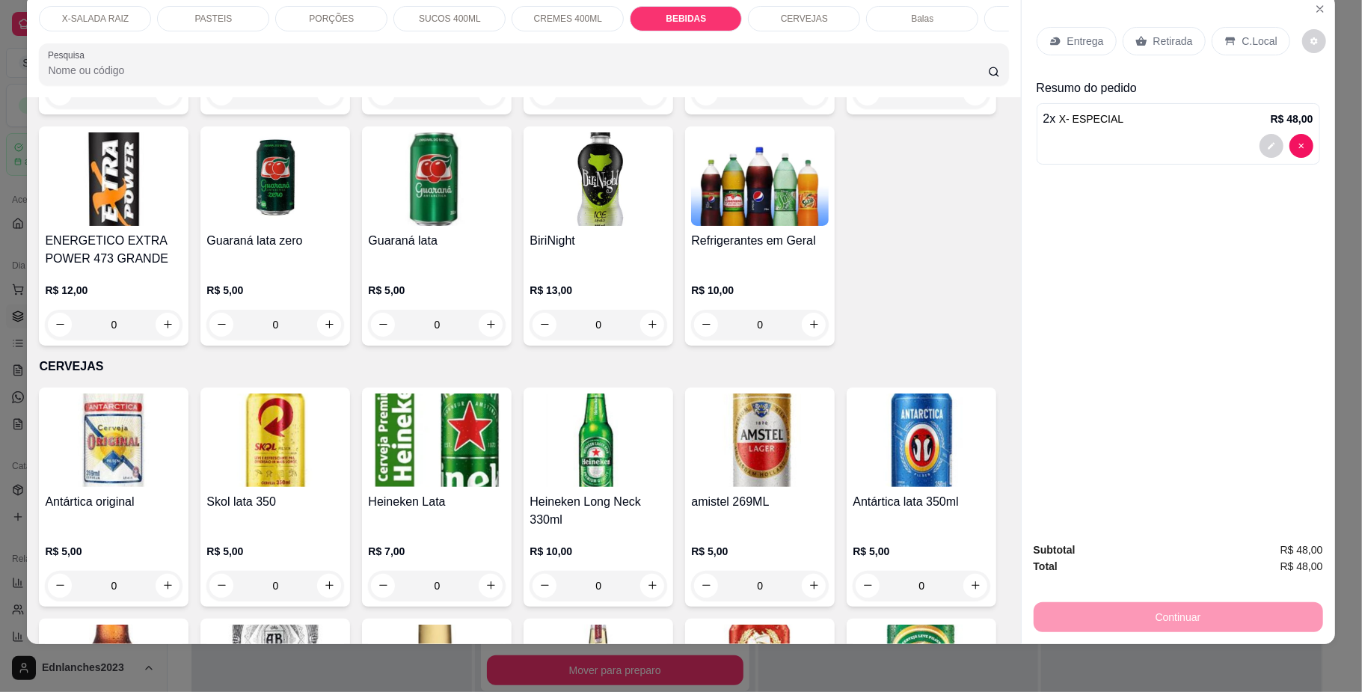
type input "1"
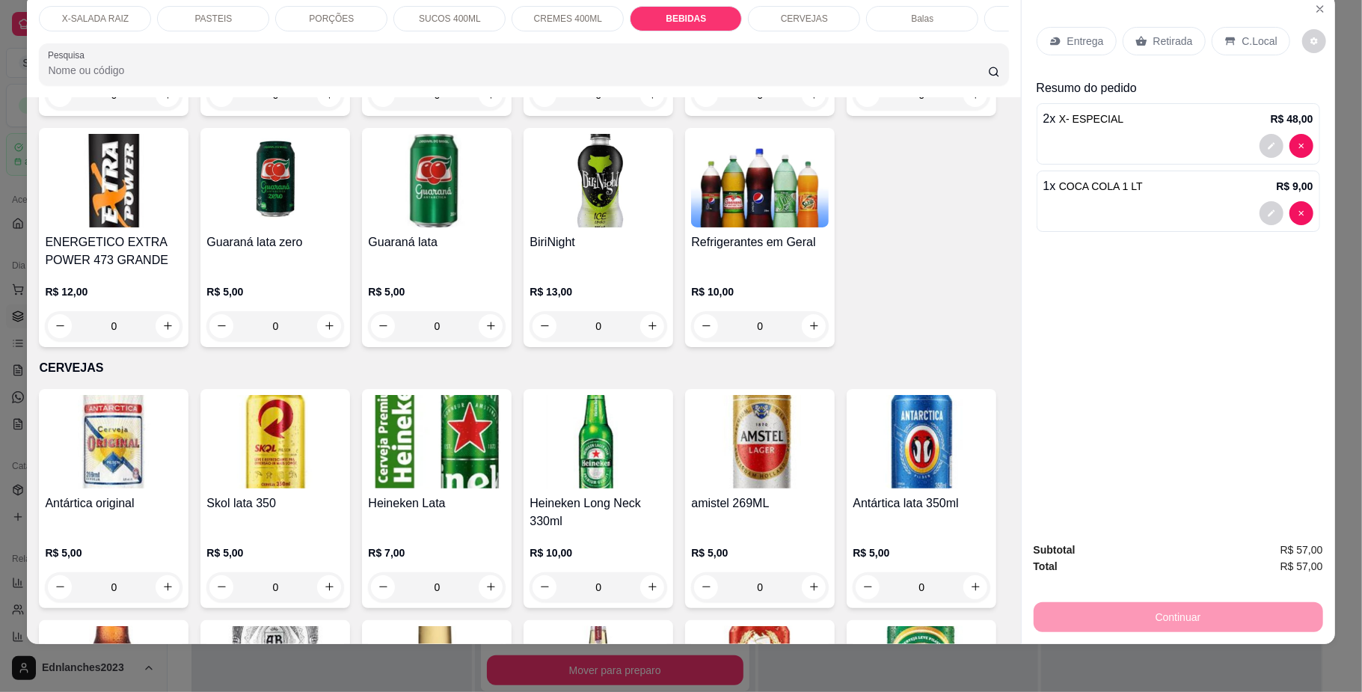
click at [1161, 39] on p "Retirada" at bounding box center [1173, 41] width 40 height 15
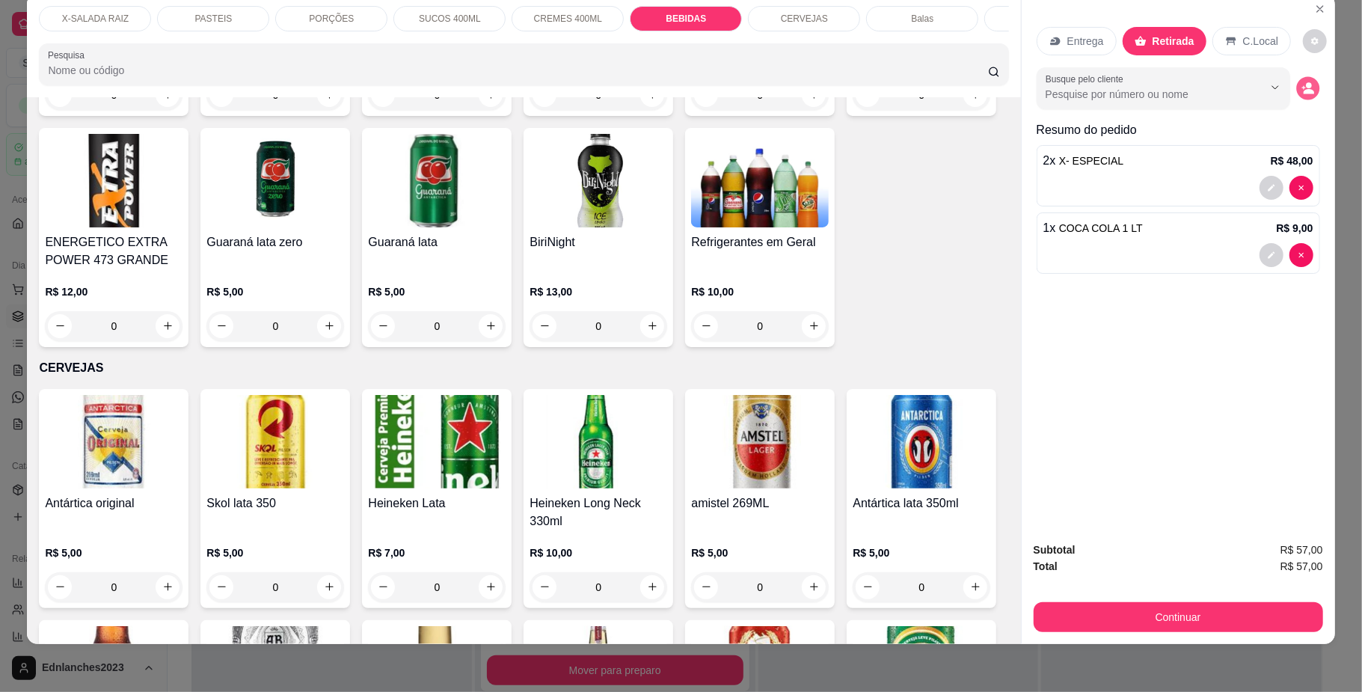
click at [1304, 85] on icon "decrease-product-quantity" at bounding box center [1307, 88] width 13 height 13
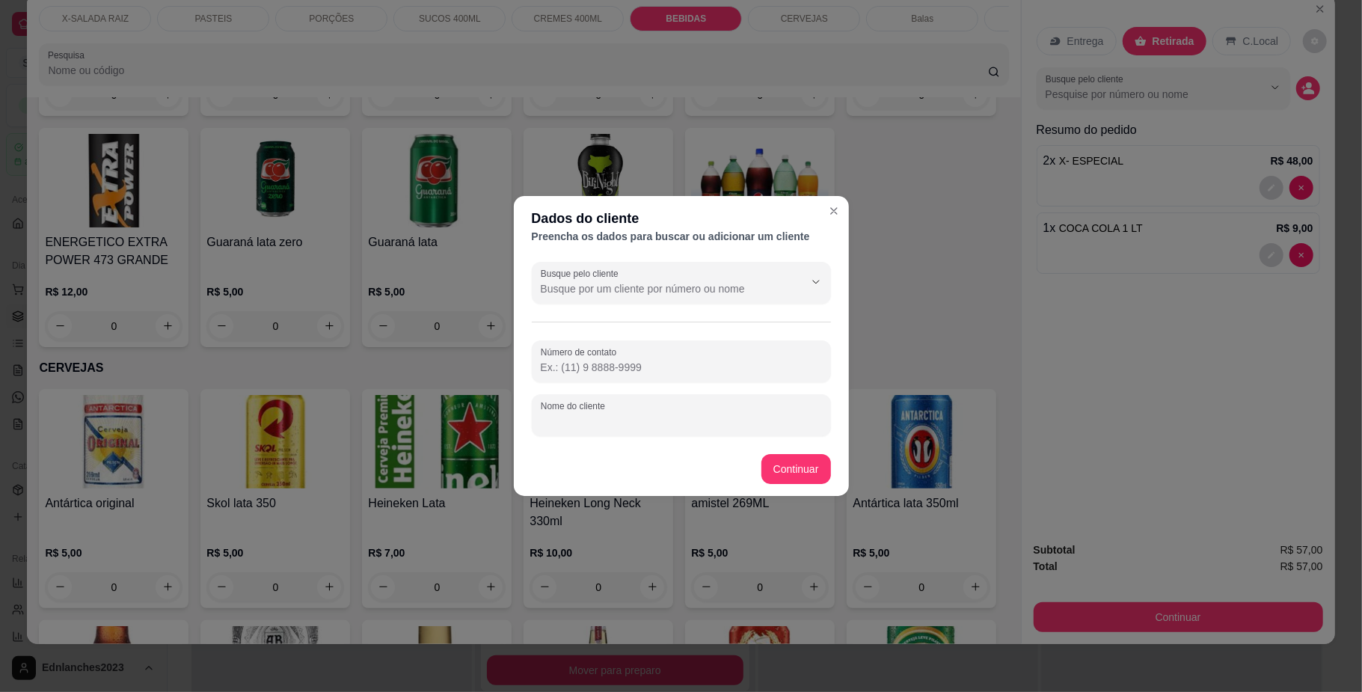
click at [599, 422] on input "Nome do cliente" at bounding box center [681, 421] width 281 height 15
type input "LORENA"
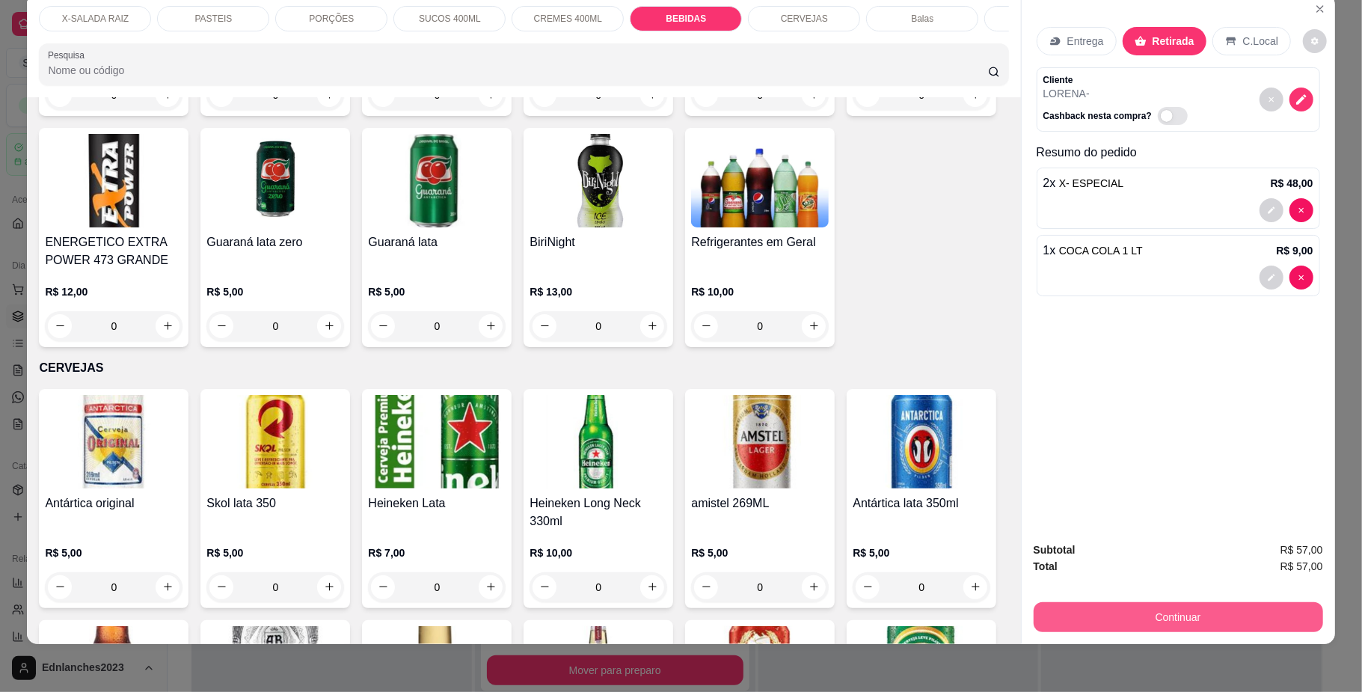
click at [1170, 610] on button "Continuar" at bounding box center [1178, 617] width 289 height 30
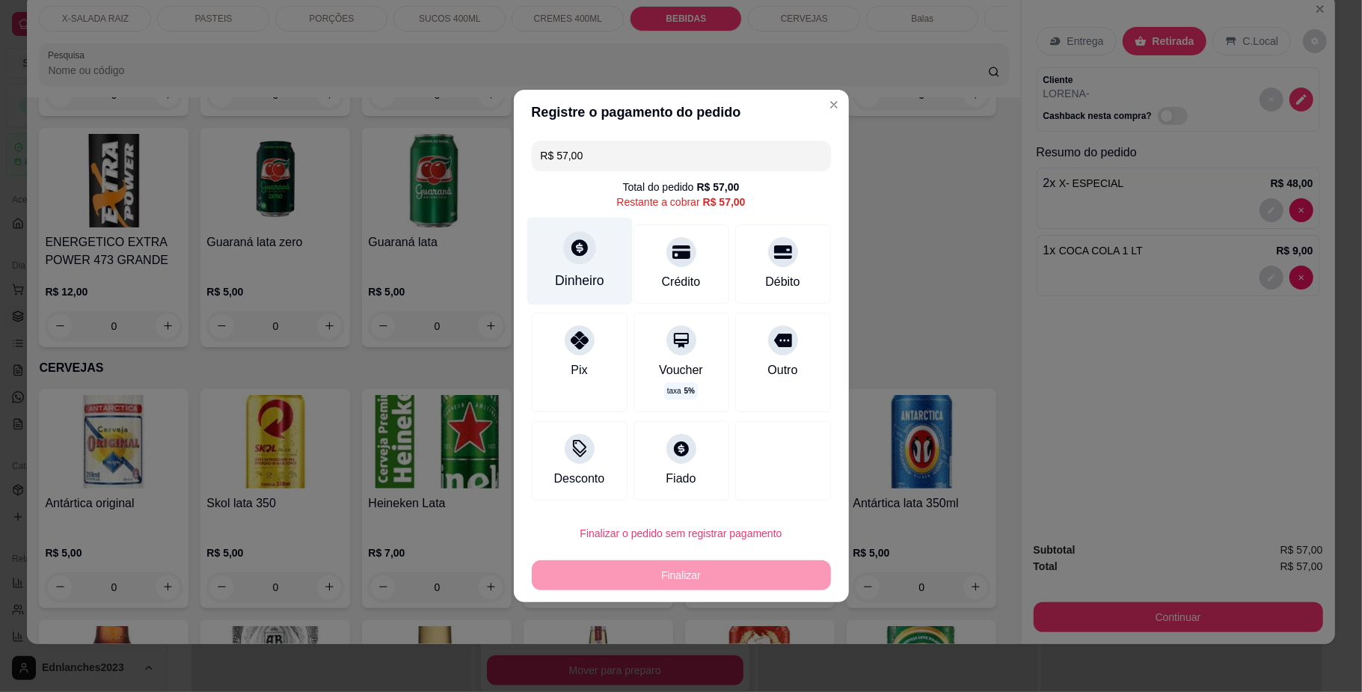
click at [559, 275] on div "Dinheiro" at bounding box center [579, 280] width 49 height 19
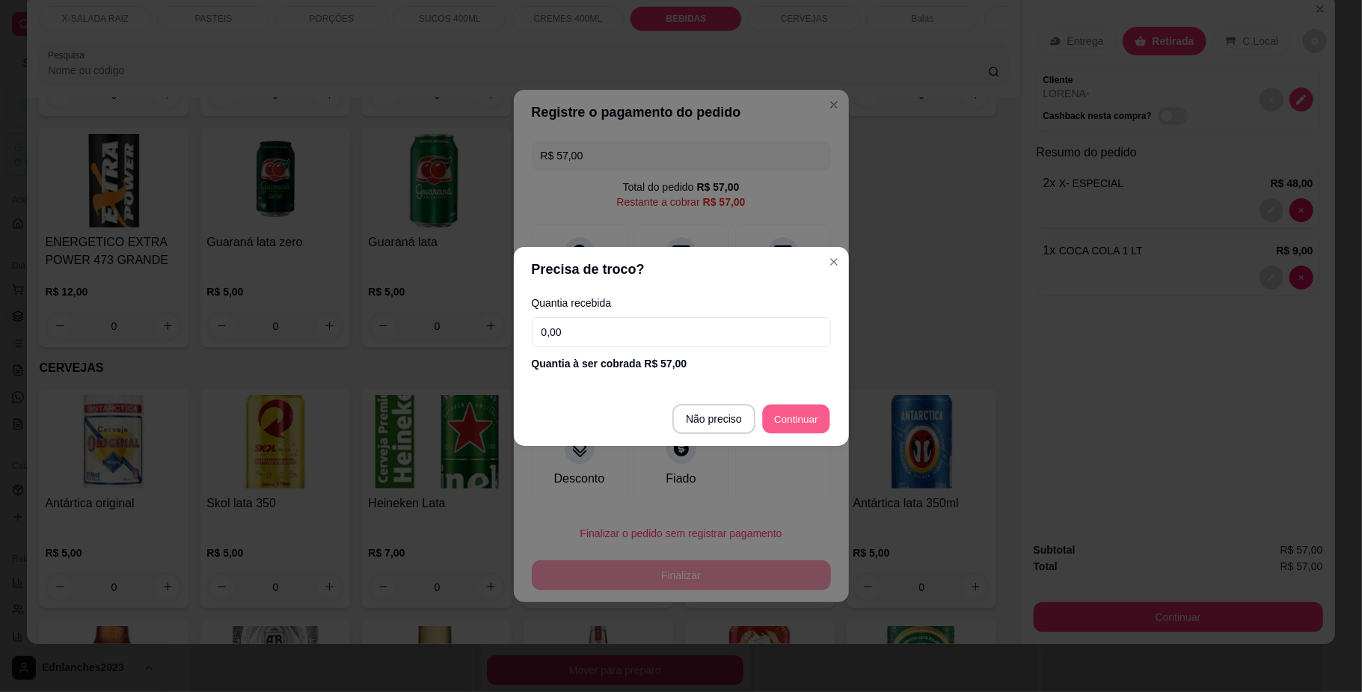
type input "R$ 0,00"
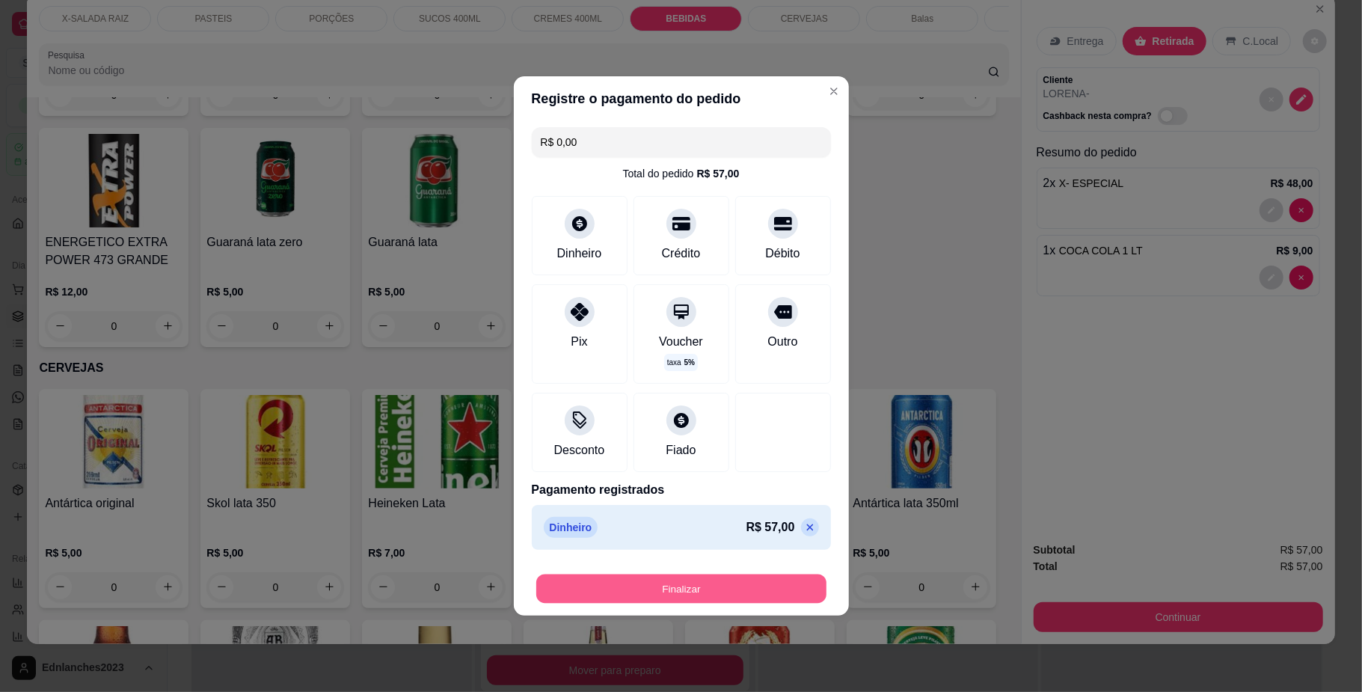
click at [670, 595] on button "Finalizar" at bounding box center [681, 588] width 290 height 29
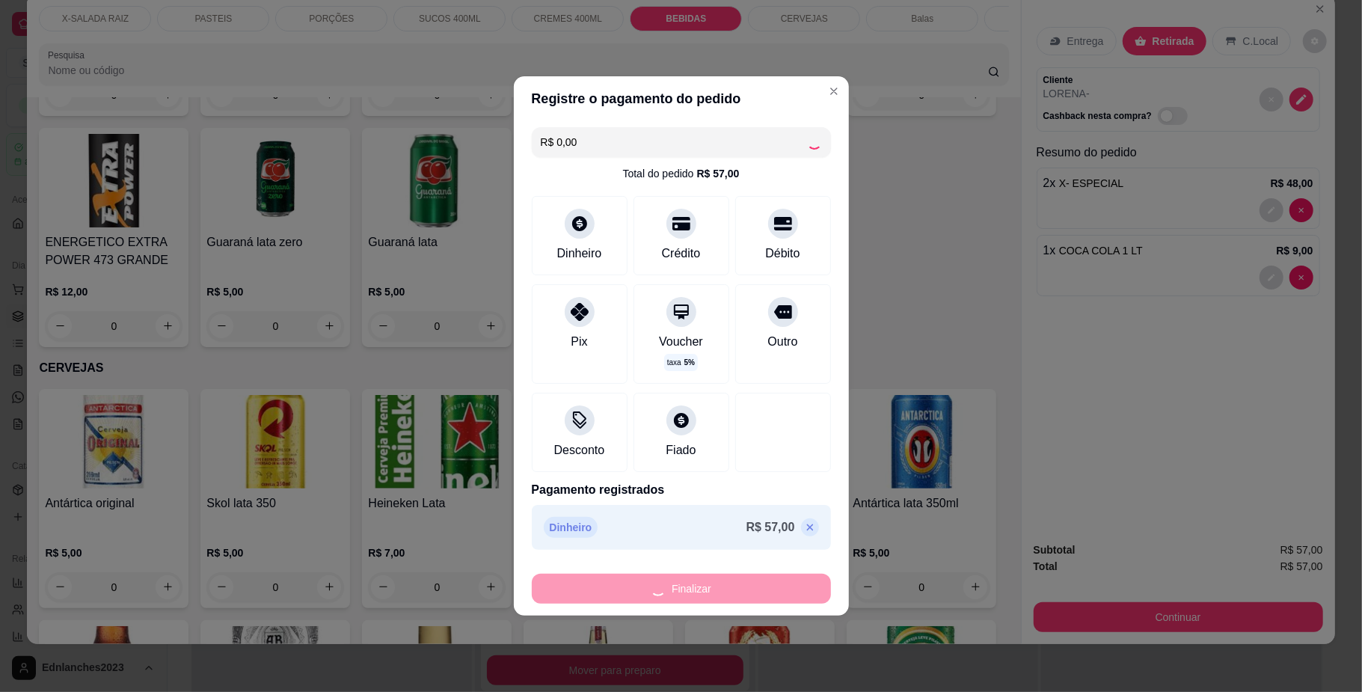
type input "0"
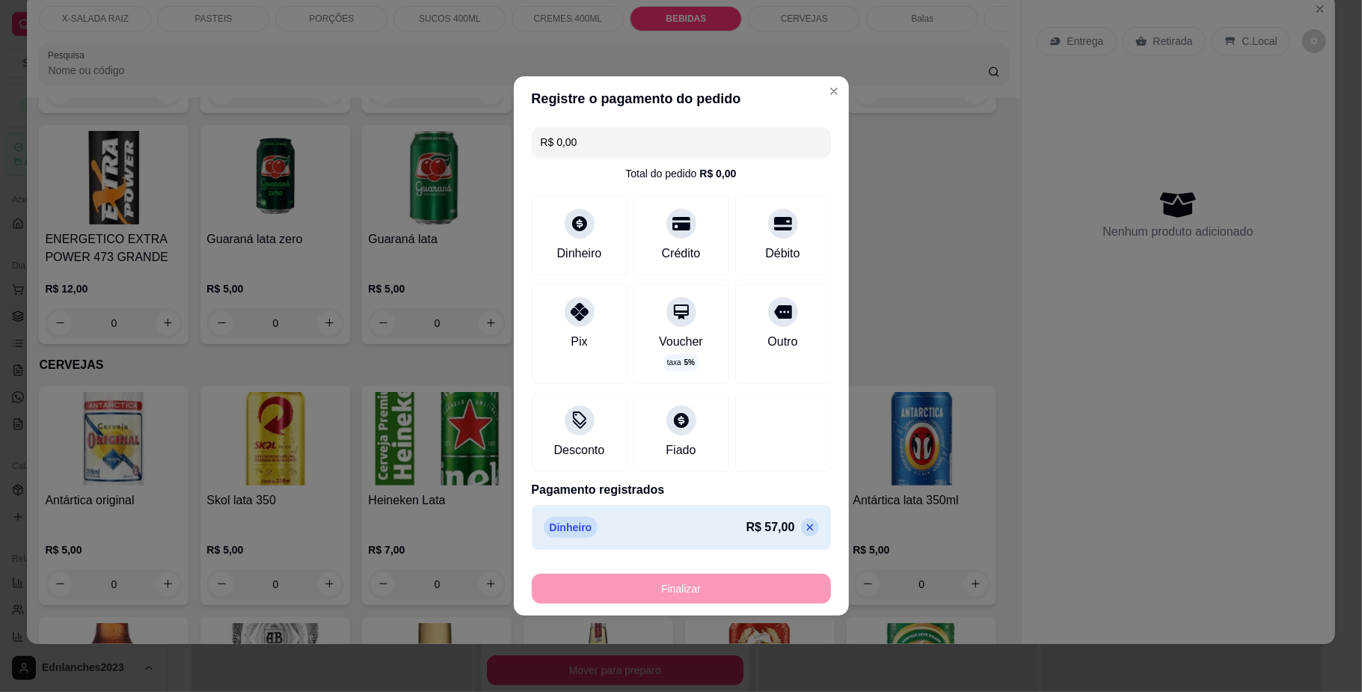
type input "-R$ 57,00"
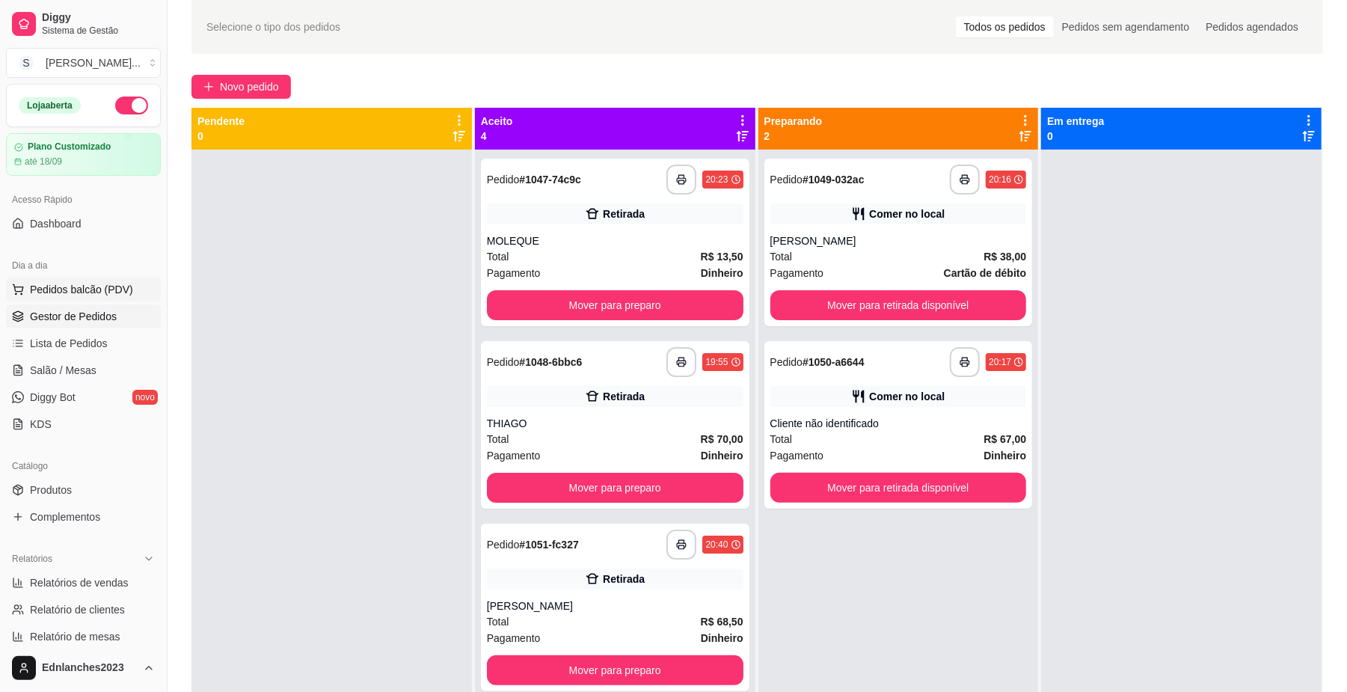
click at [55, 294] on span "Pedidos balcão (PDV)" at bounding box center [81, 289] width 103 height 15
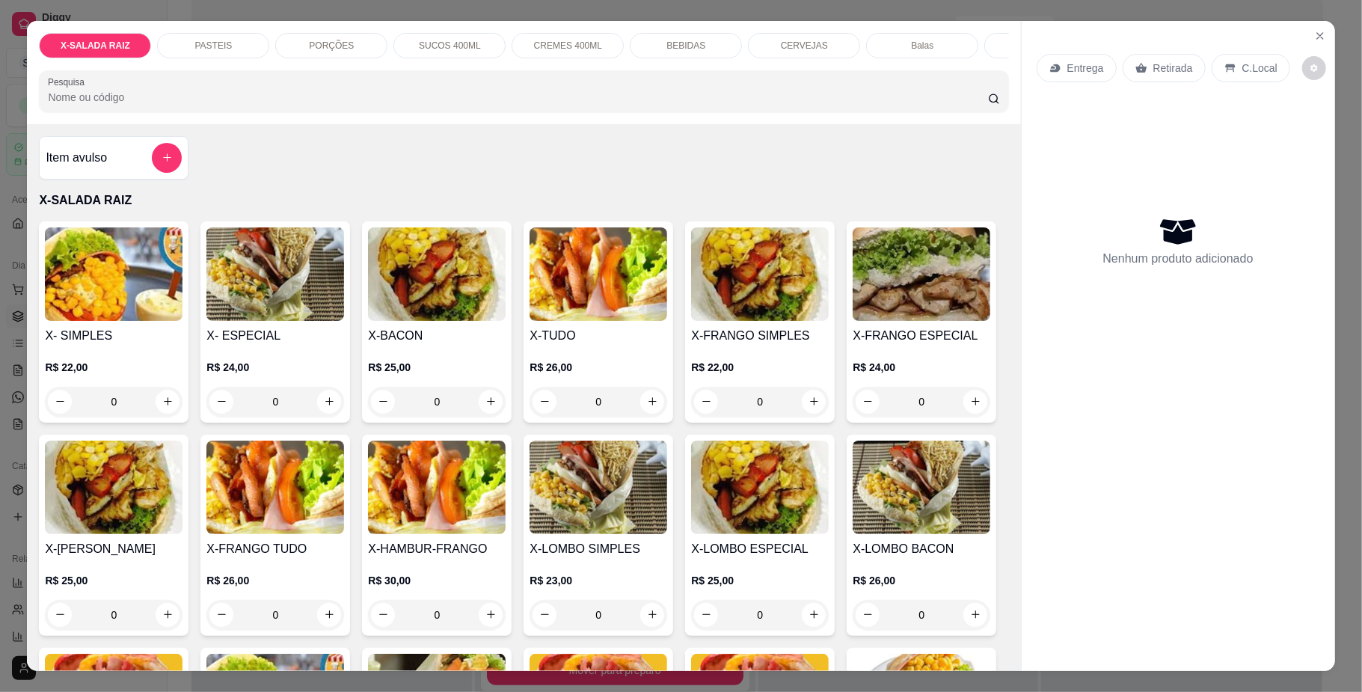
click at [710, 57] on div "BEBIDAS" at bounding box center [686, 45] width 112 height 25
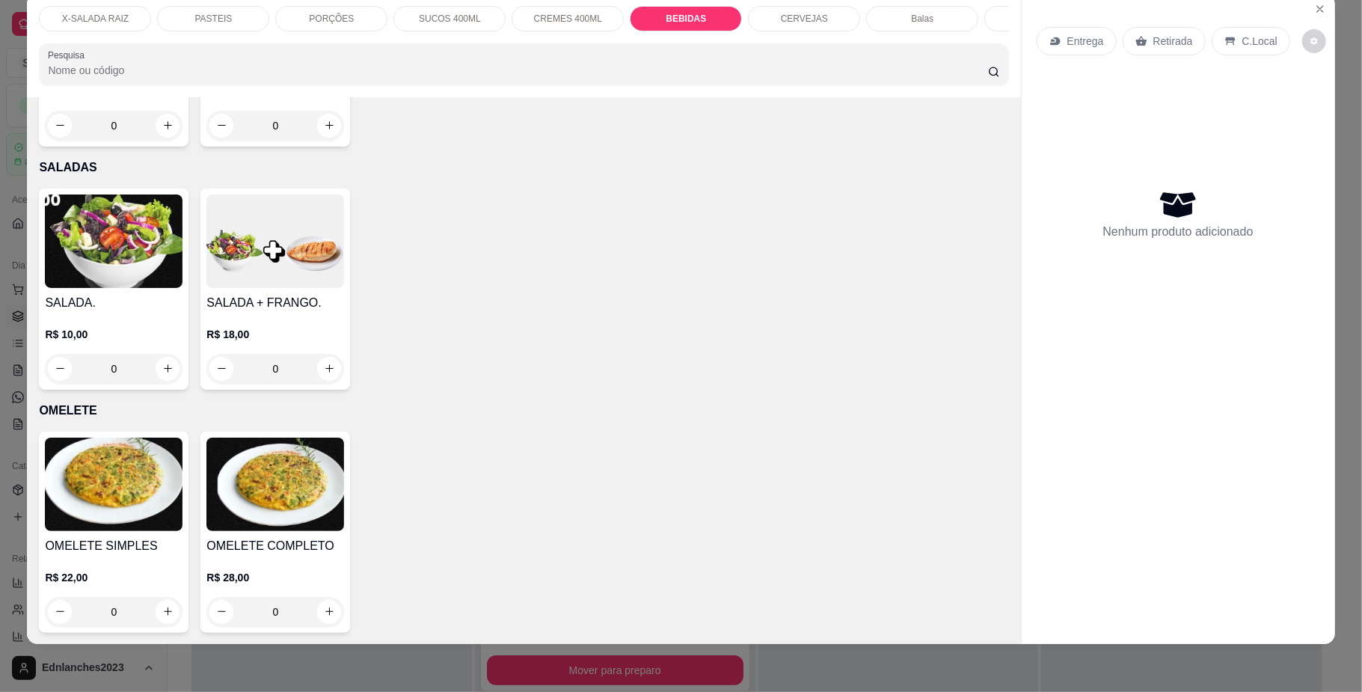
scroll to position [3090, 0]
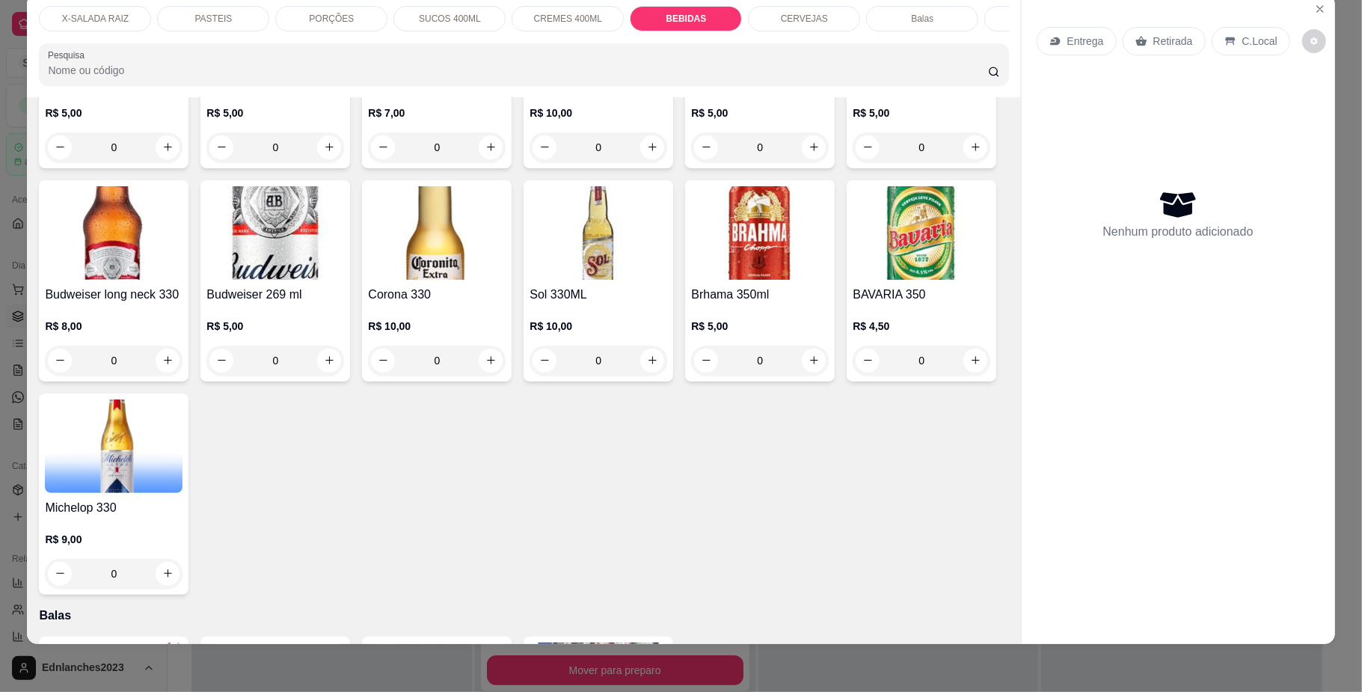
click at [301, 21] on div "PORÇÕES" at bounding box center [331, 18] width 112 height 25
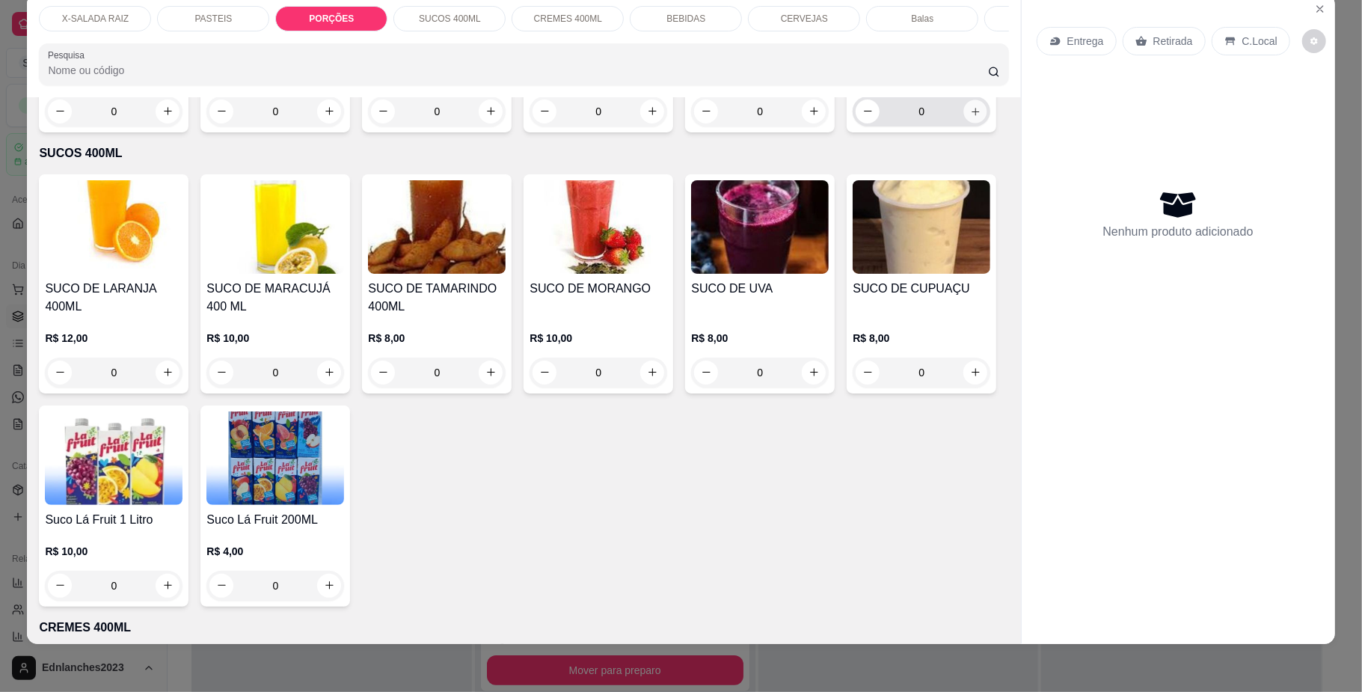
click at [964, 123] on button "increase-product-quantity" at bounding box center [975, 110] width 23 height 23
type input "1"
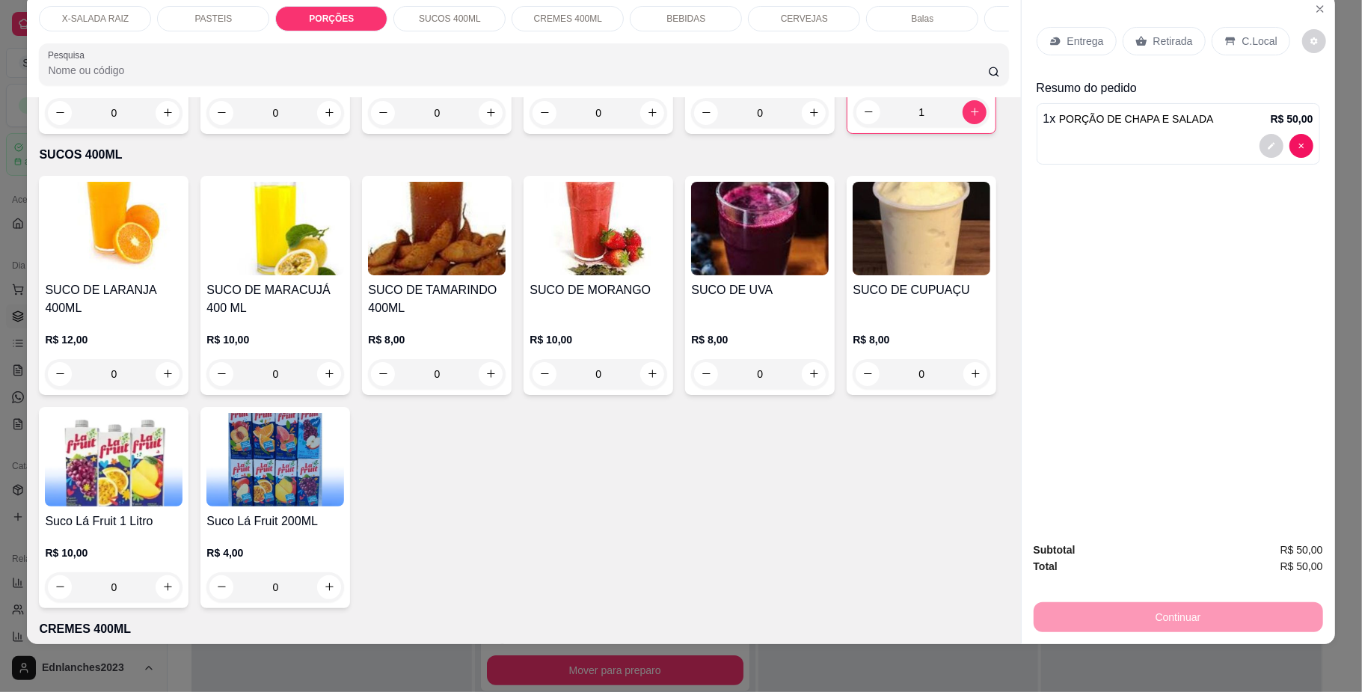
click at [657, 13] on div "BEBIDAS" at bounding box center [686, 18] width 112 height 25
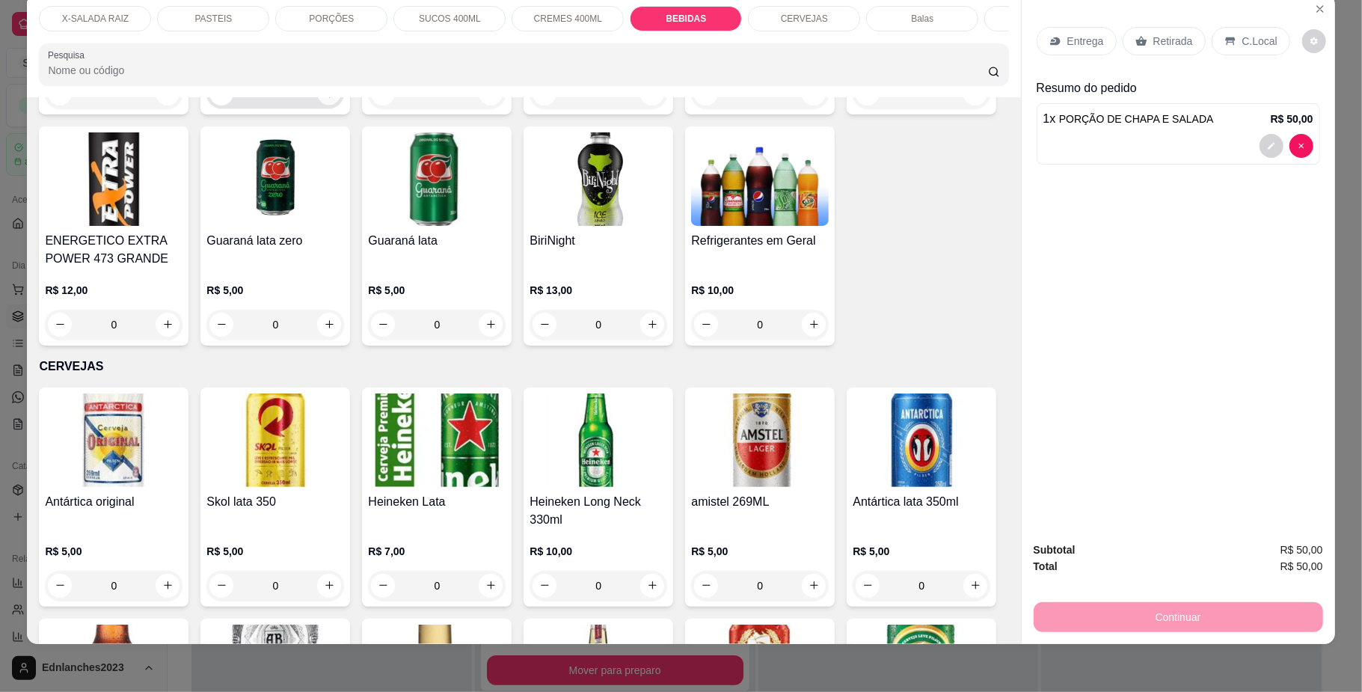
click at [335, 99] on icon "increase-product-quantity" at bounding box center [329, 92] width 11 height 11
type input "1"
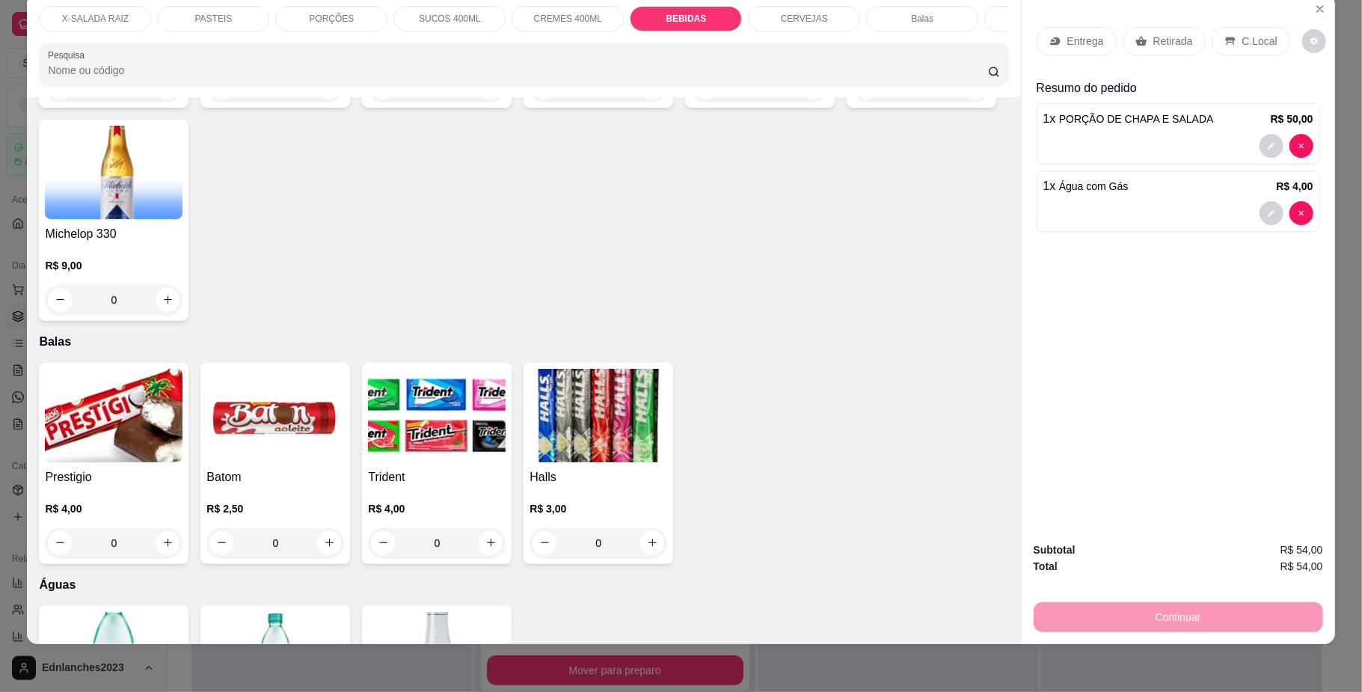
scroll to position [3371, 0]
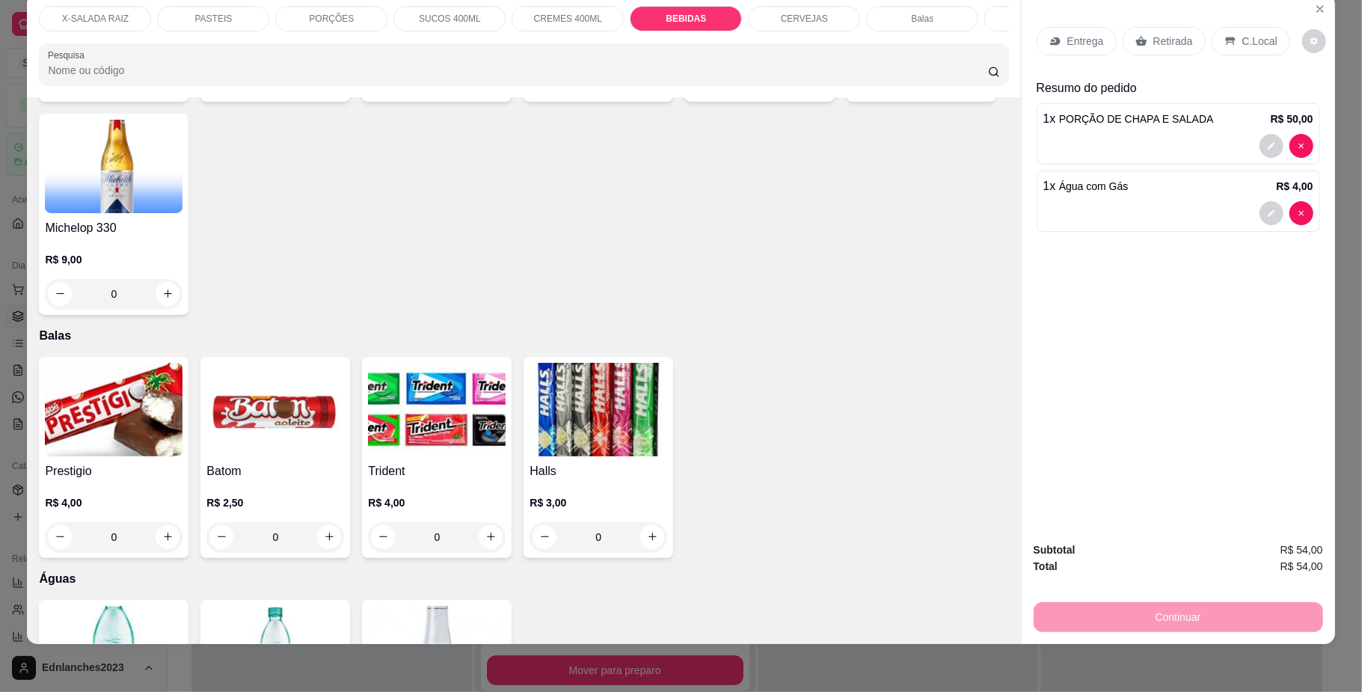
type input "4"
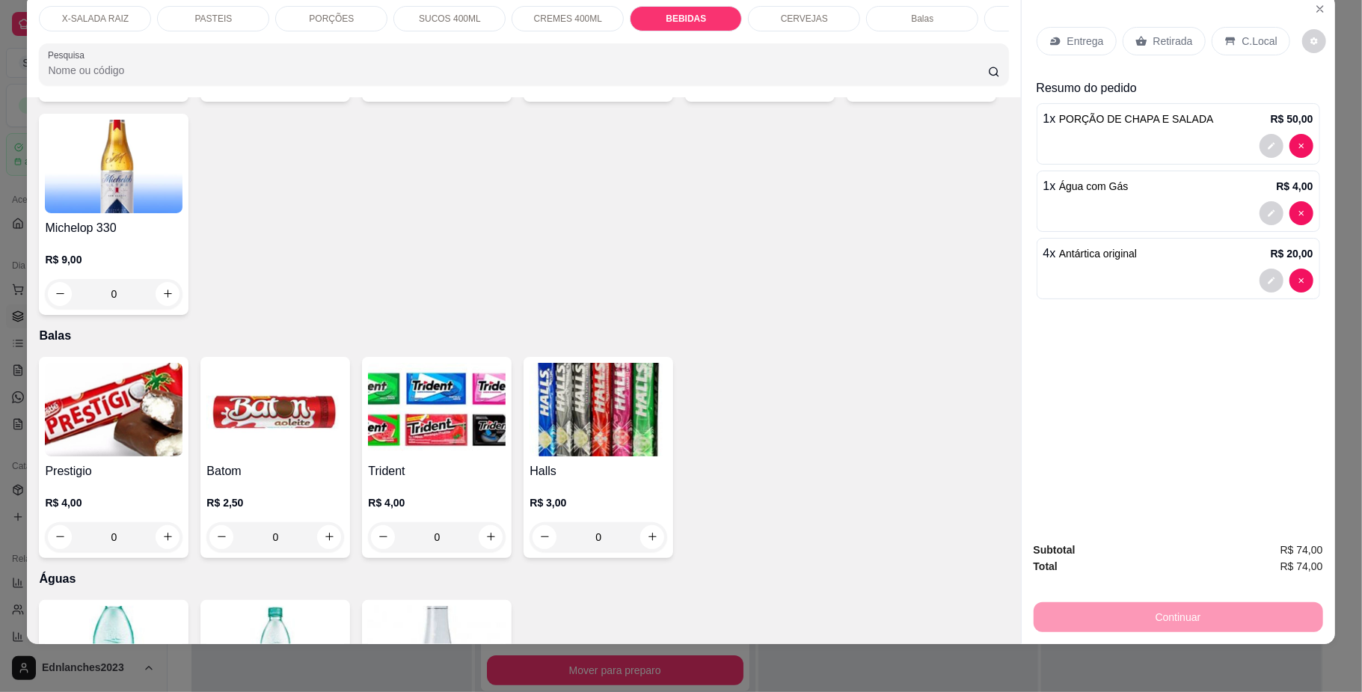
click at [1177, 40] on p "Retirada" at bounding box center [1173, 41] width 40 height 15
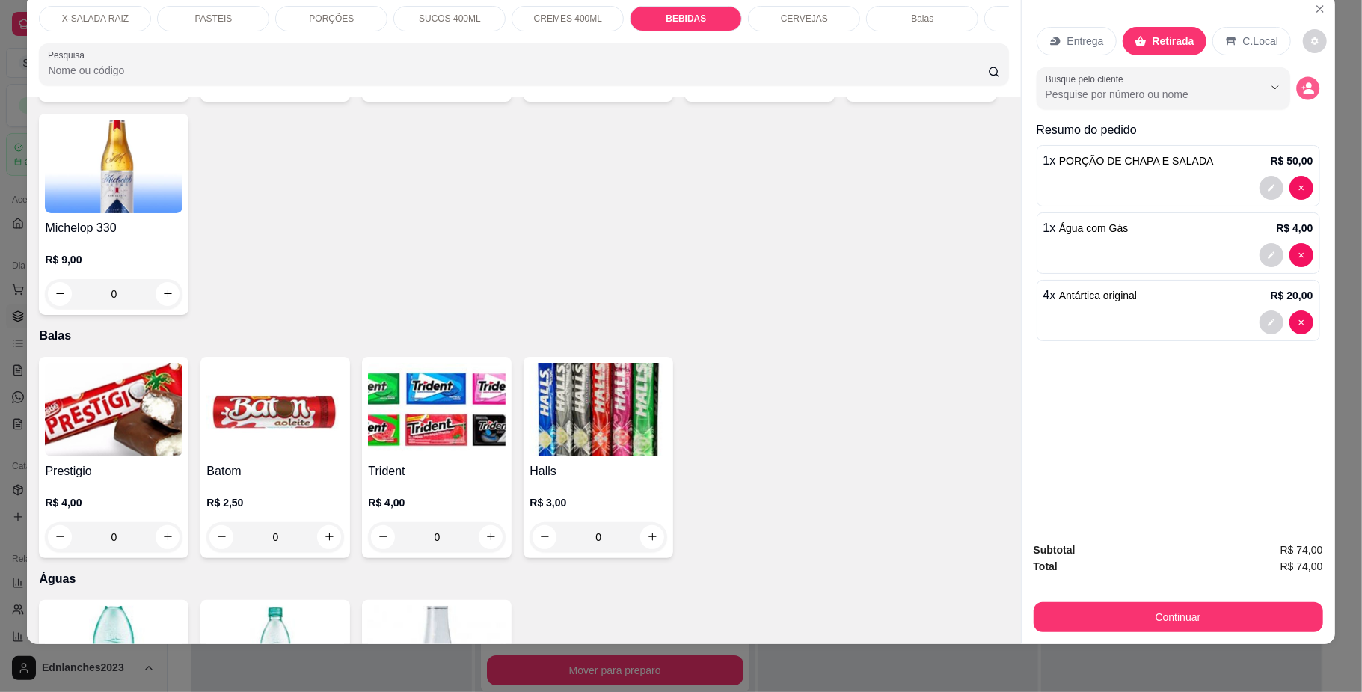
click at [1304, 94] on icon "decrease-product-quantity" at bounding box center [1307, 88] width 13 height 13
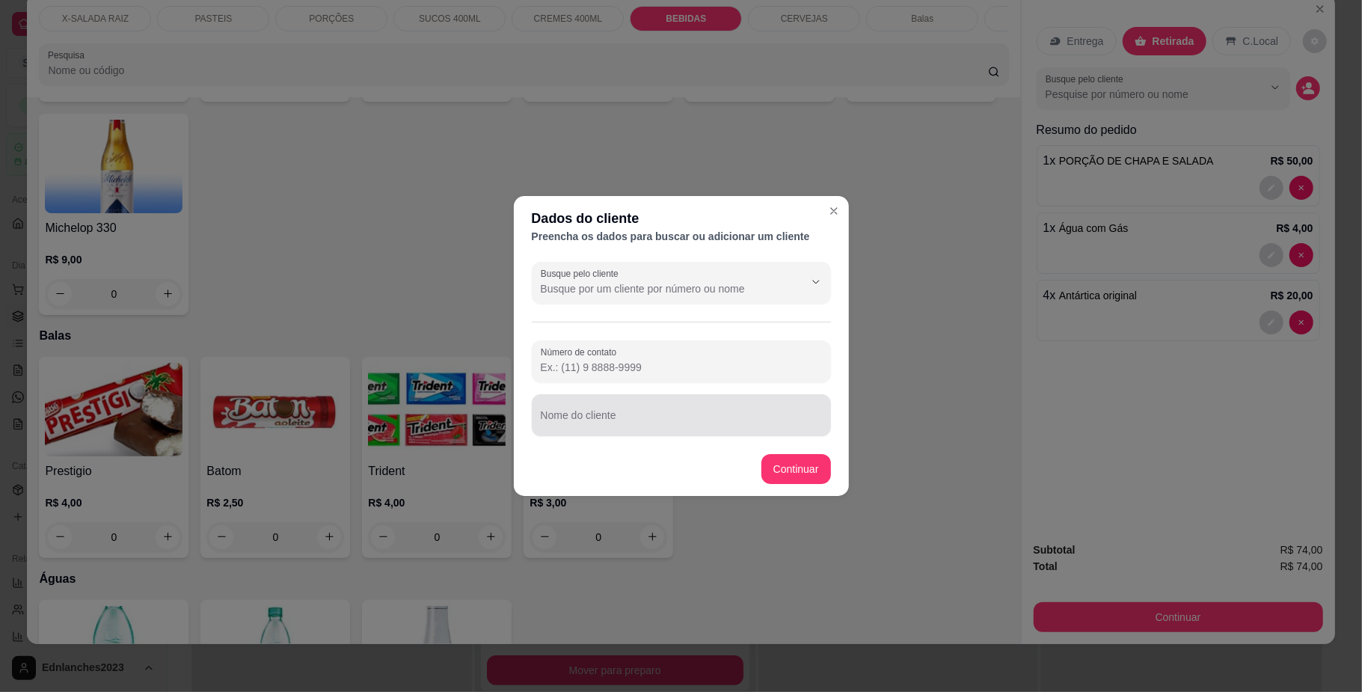
click at [563, 405] on div at bounding box center [681, 415] width 281 height 30
type input "[PERSON_NAME]"
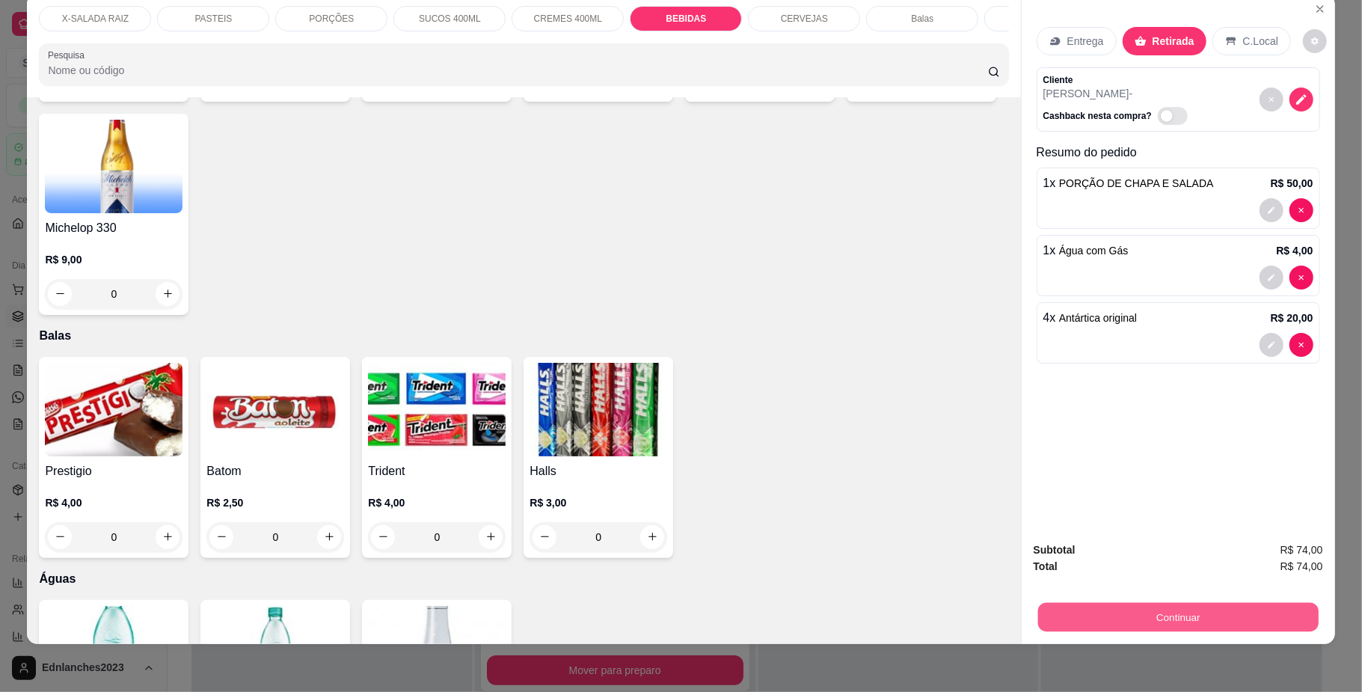
click at [1126, 615] on button "Continuar" at bounding box center [1177, 617] width 280 height 29
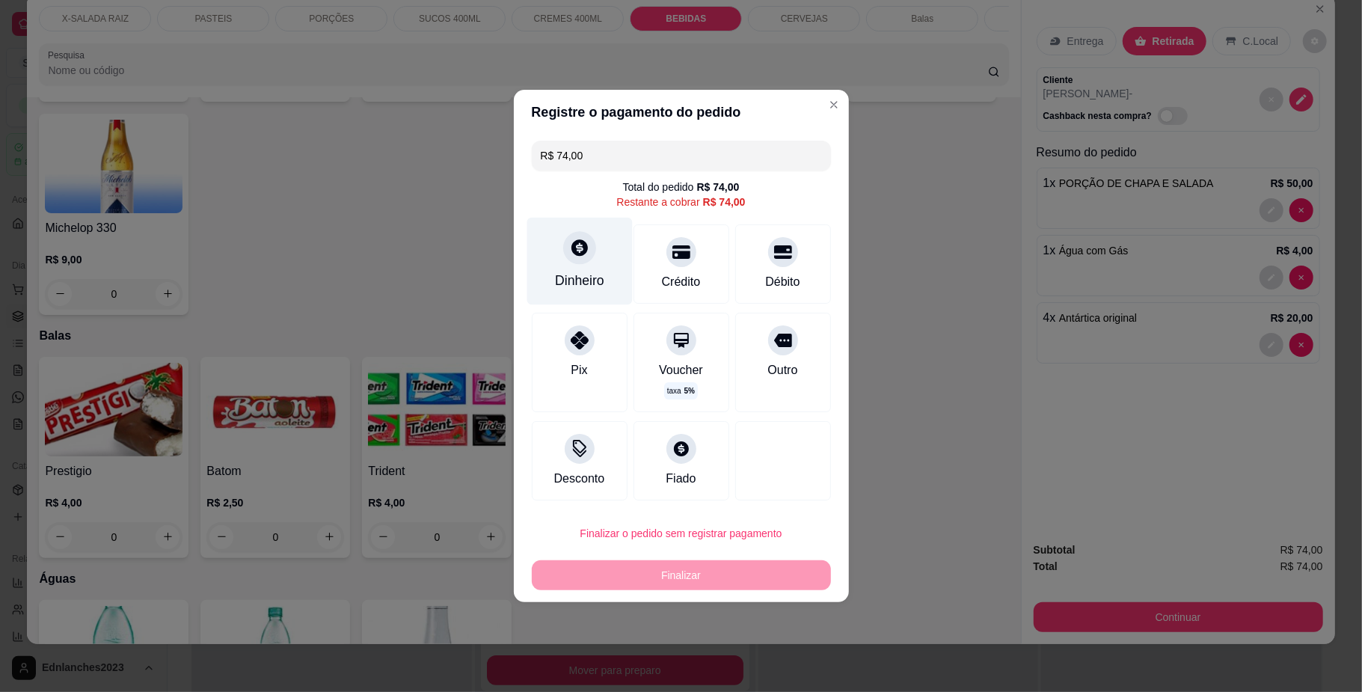
click at [587, 260] on div "Dinheiro" at bounding box center [578, 261] width 105 height 87
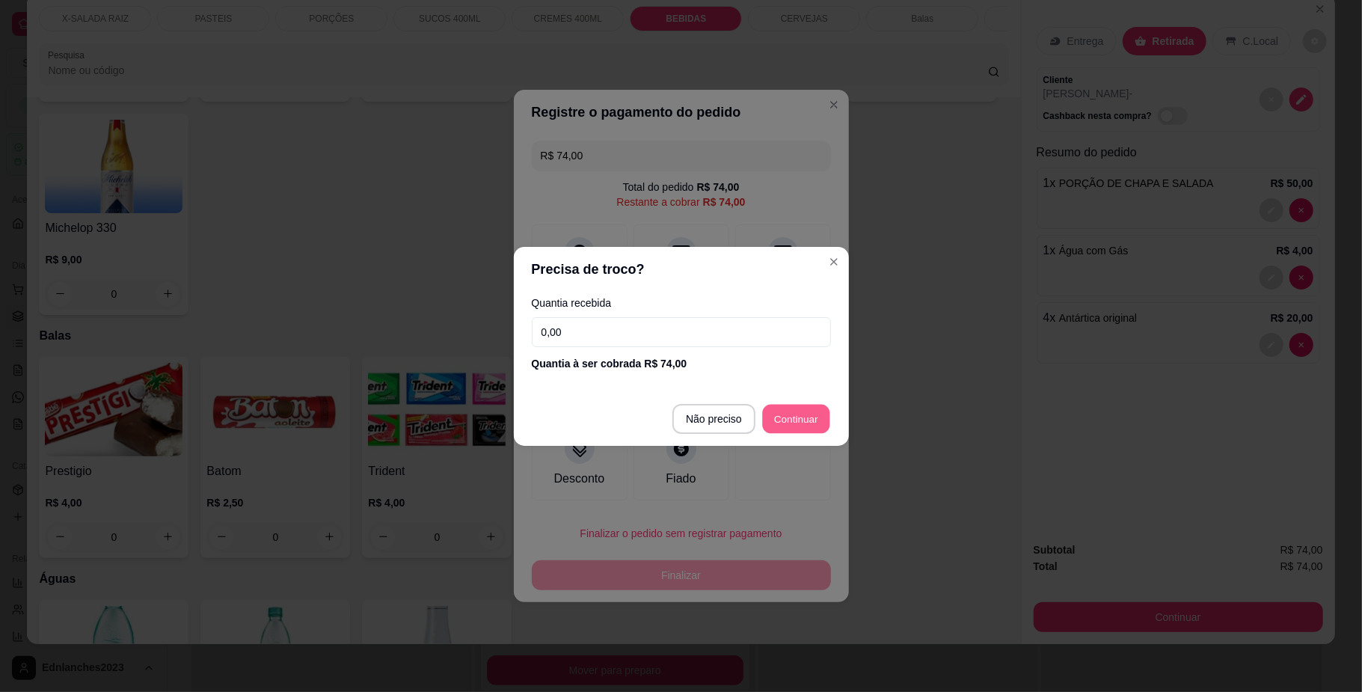
type input "R$ 0,00"
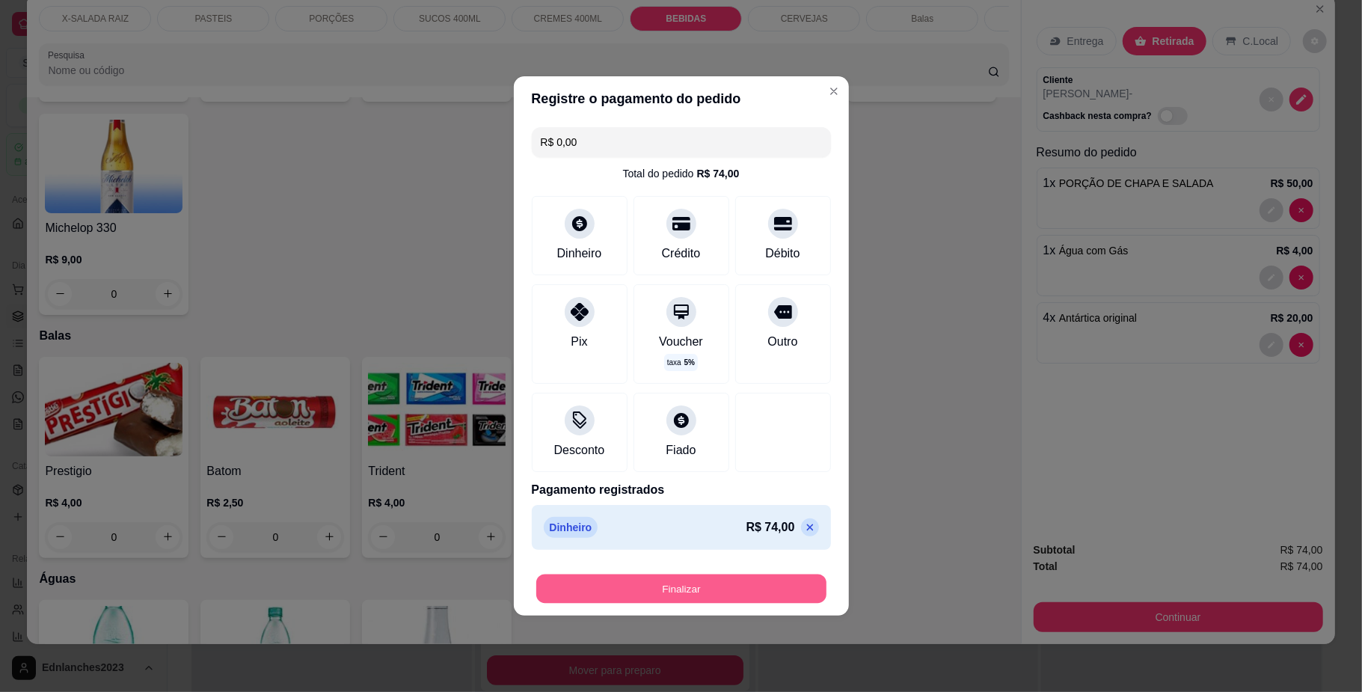
click at [712, 586] on button "Finalizar" at bounding box center [681, 588] width 290 height 29
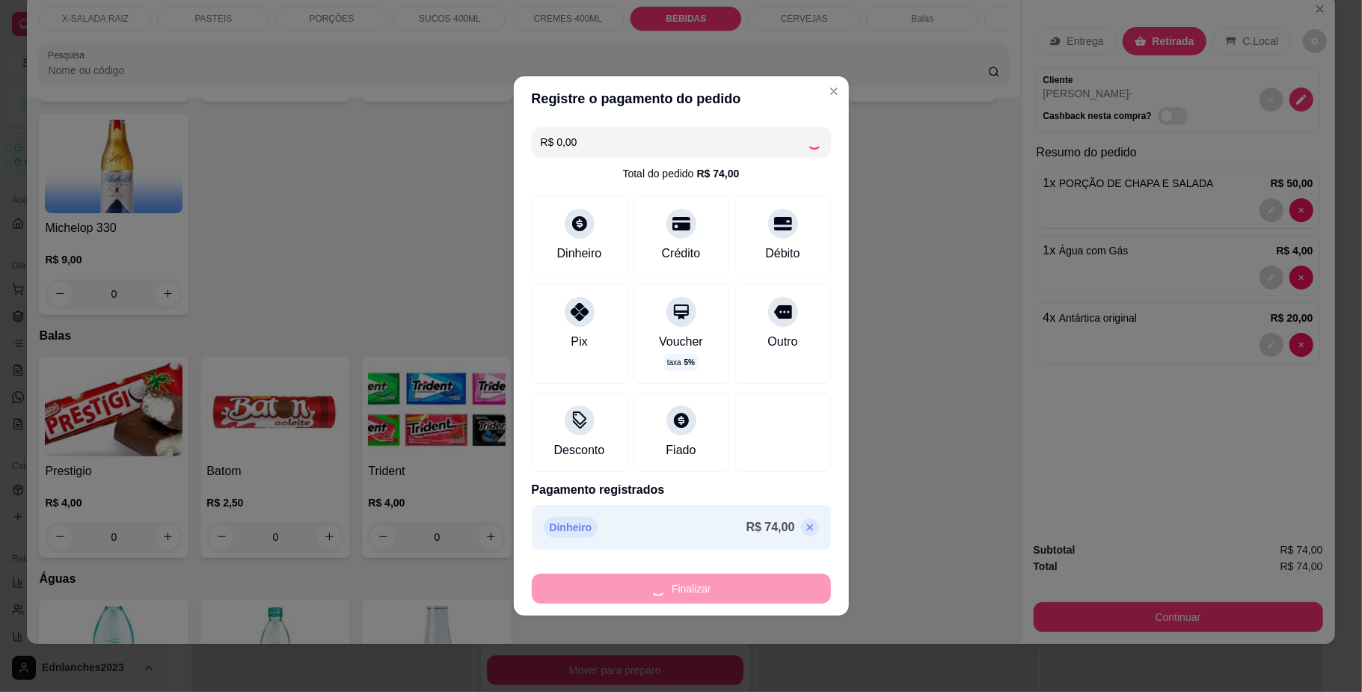
type input "0"
type input "-R$ 74,00"
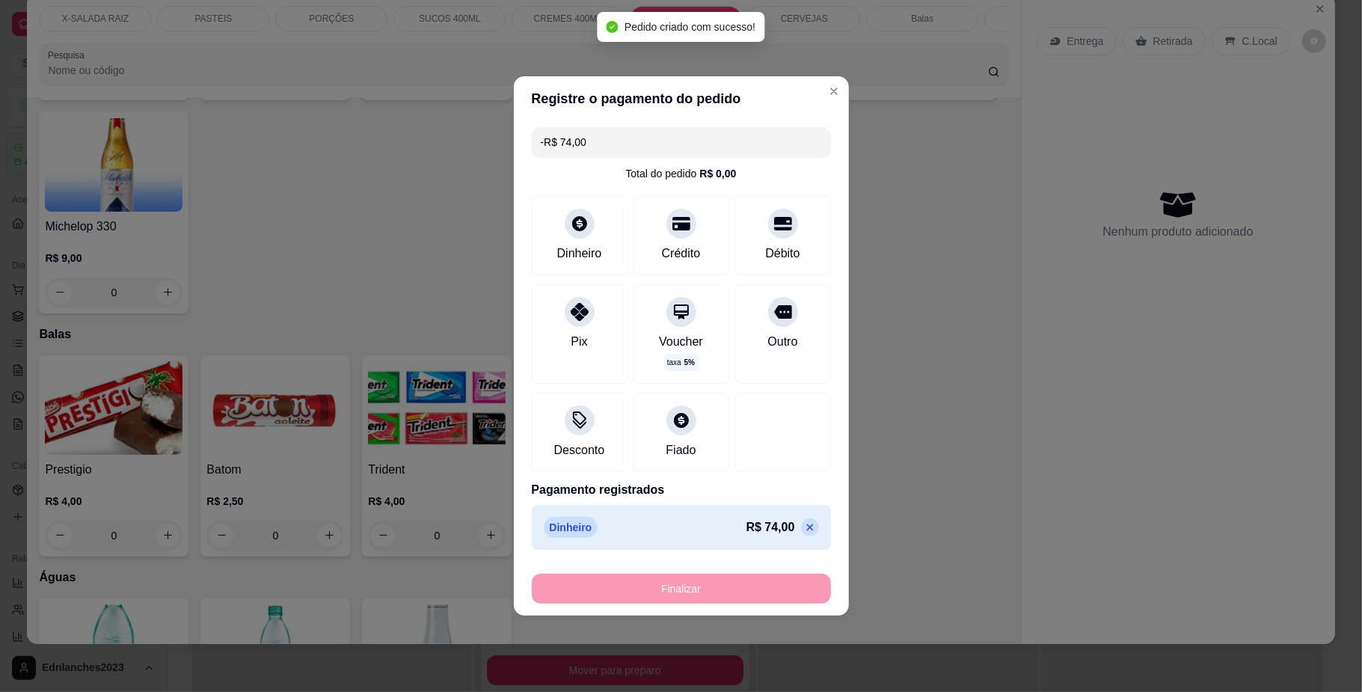
scroll to position [3367, 0]
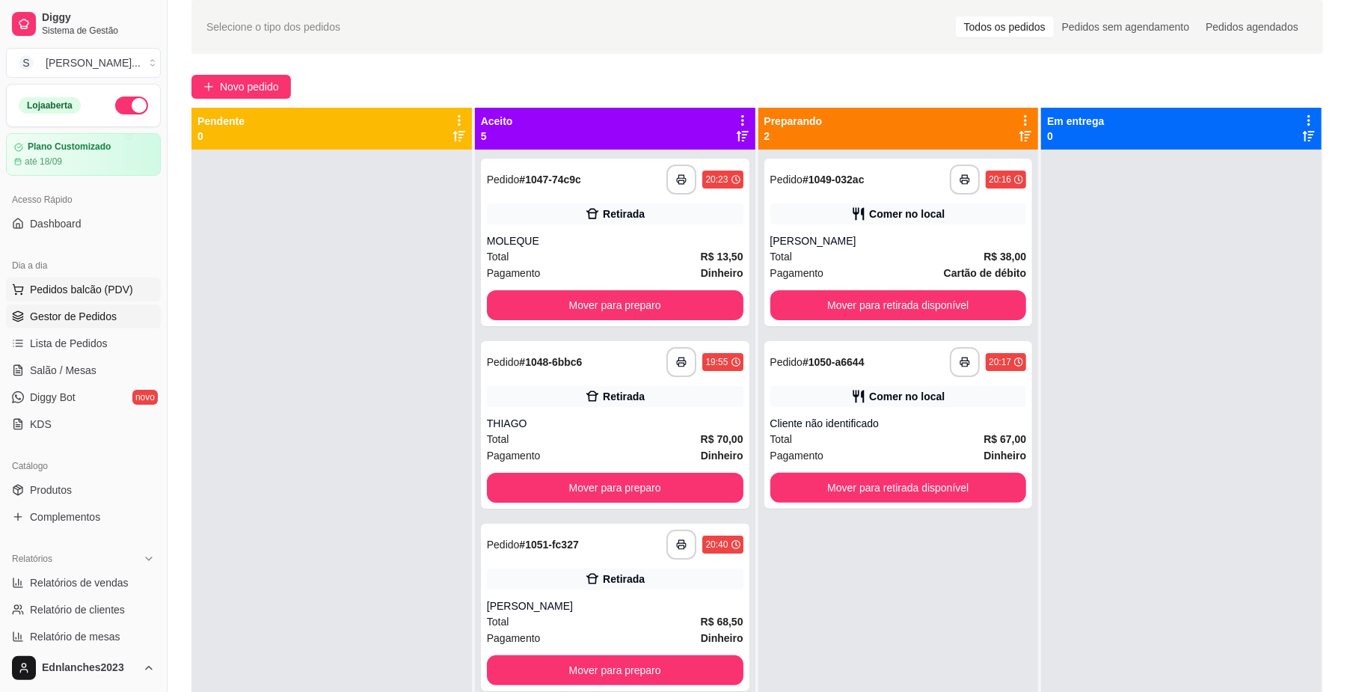
click at [55, 286] on span "Pedidos balcão (PDV)" at bounding box center [81, 289] width 103 height 15
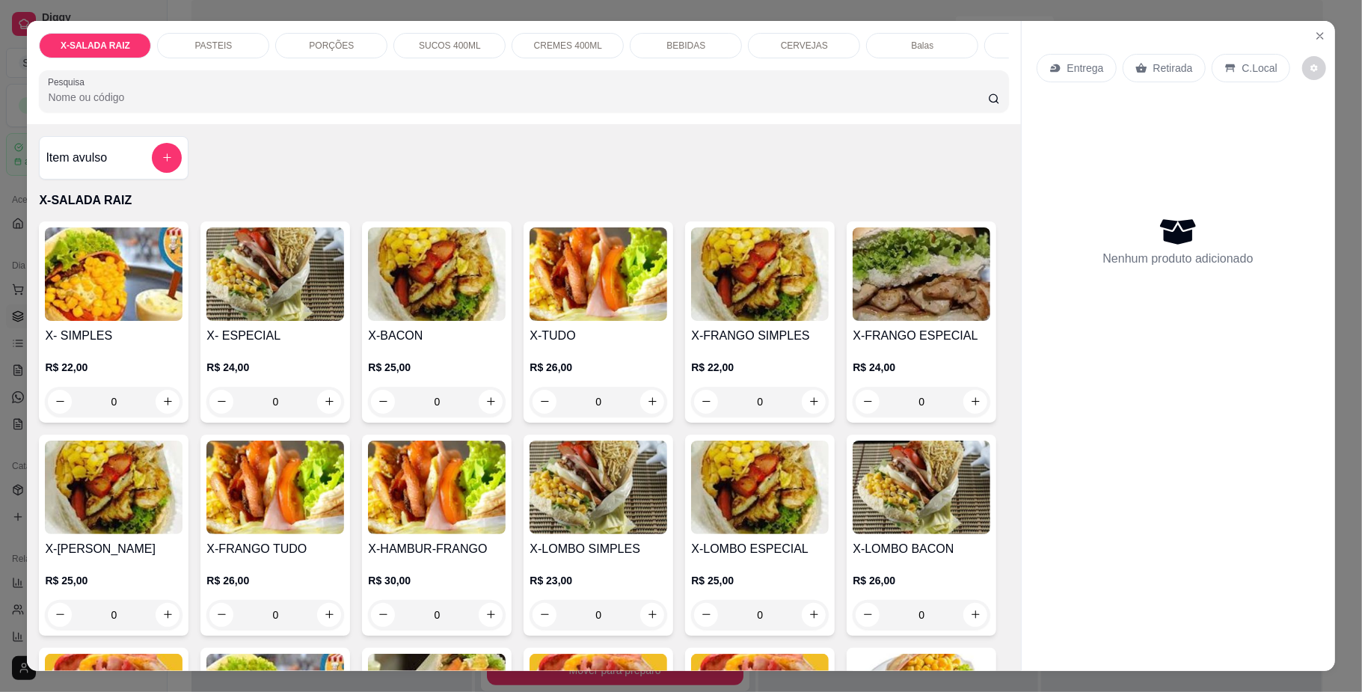
click at [184, 40] on div "PASTEIS" at bounding box center [213, 45] width 112 height 25
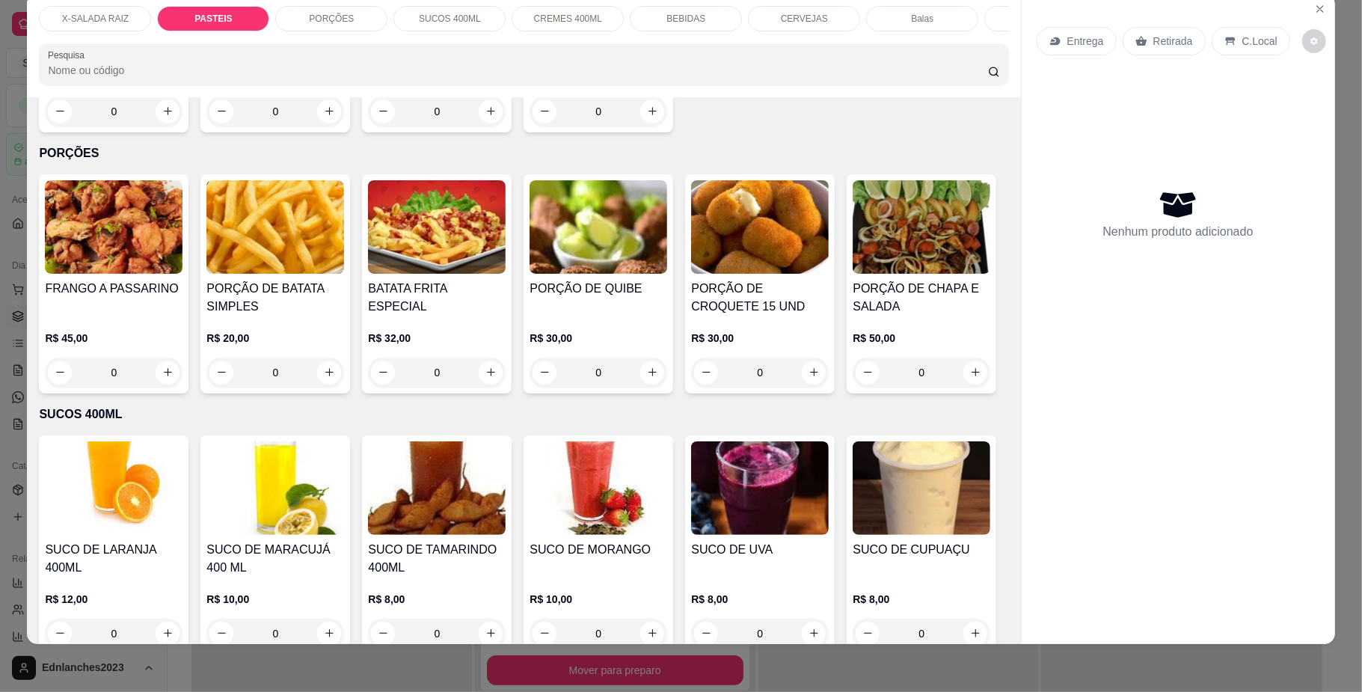
click at [157, 126] on div "0" at bounding box center [114, 111] width 138 height 30
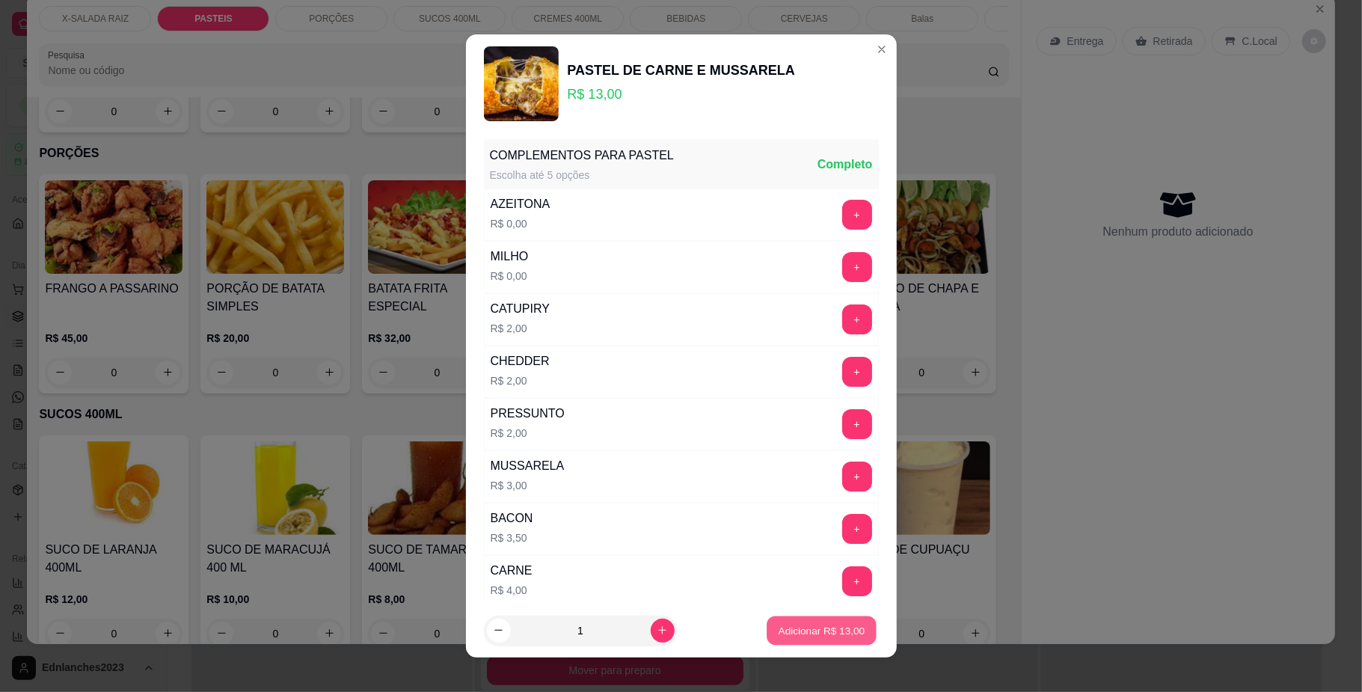
click at [839, 636] on p "Adicionar R$ 13,00" at bounding box center [822, 630] width 87 height 14
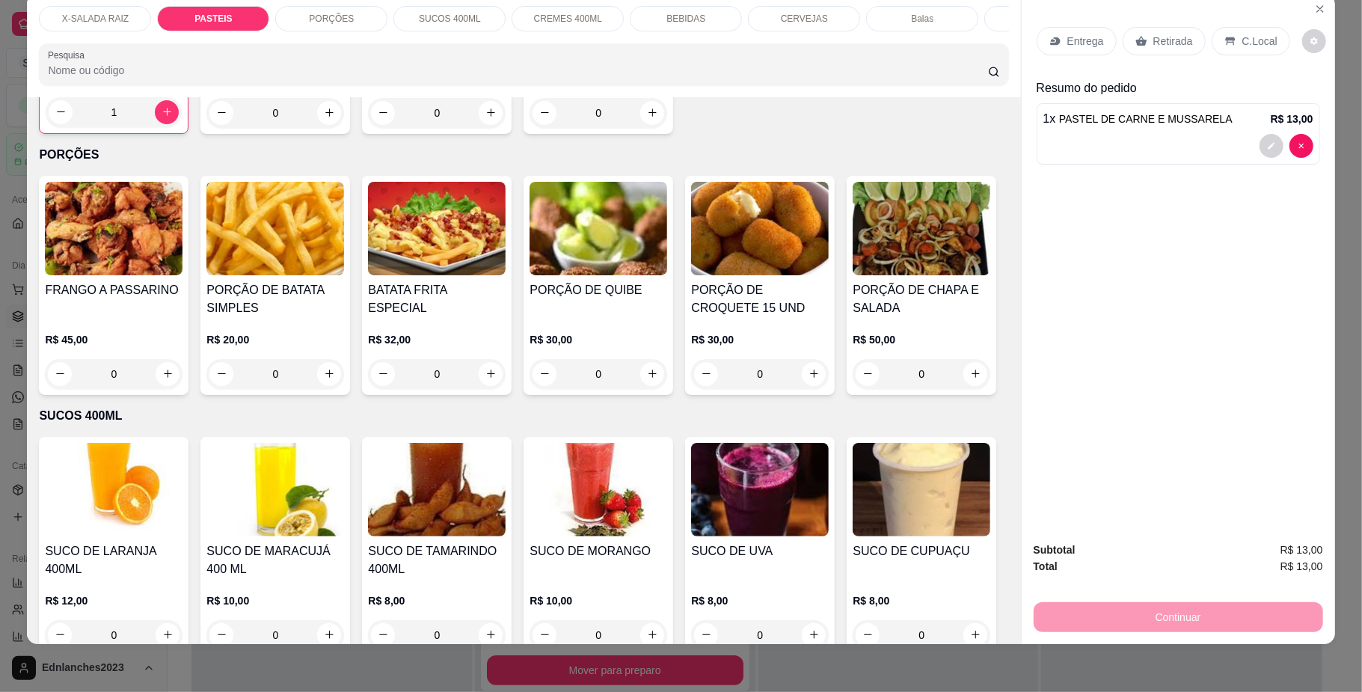
click at [159, 127] on div "1" at bounding box center [114, 112] width 136 height 30
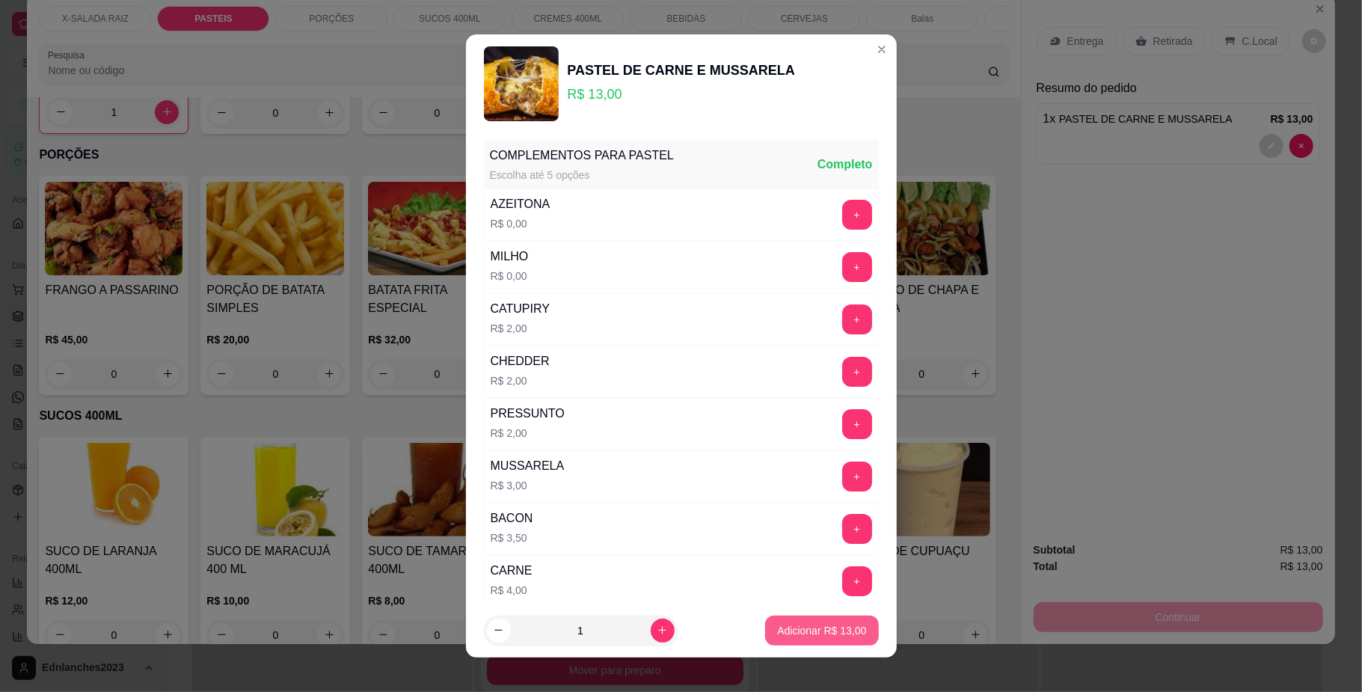
click at [814, 635] on p "Adicionar R$ 13,00" at bounding box center [821, 630] width 89 height 15
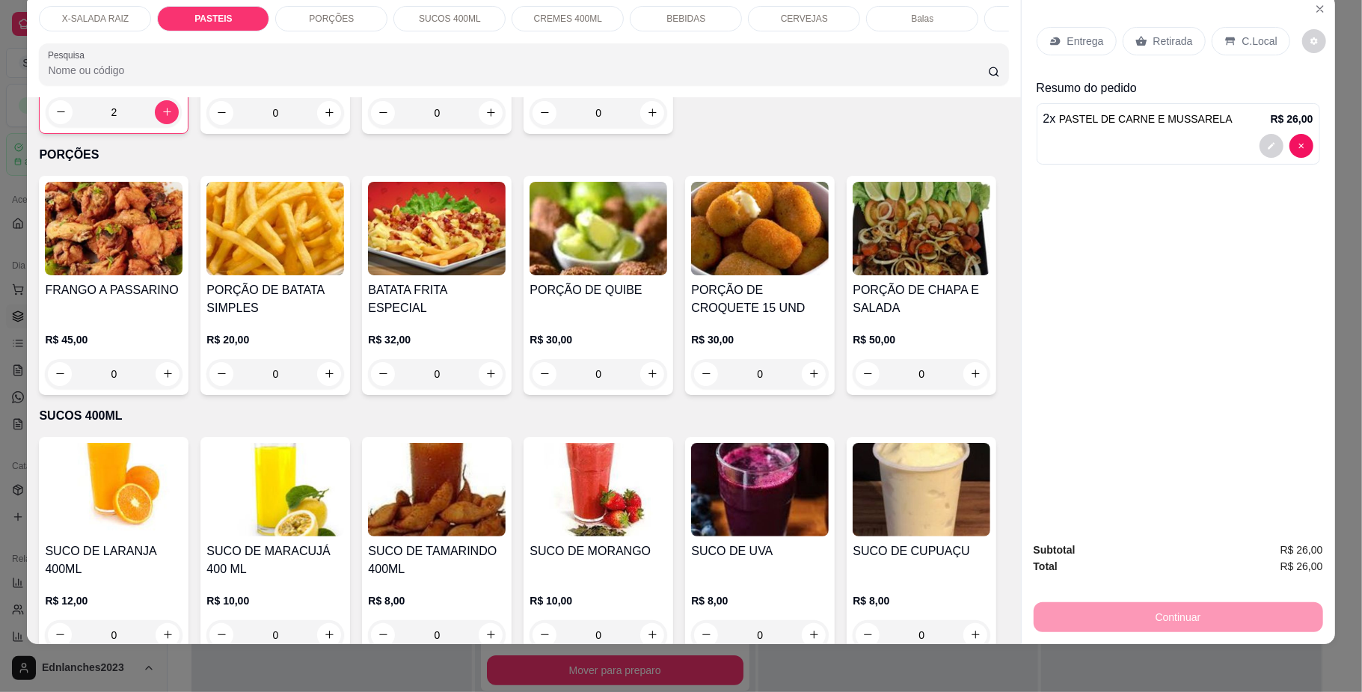
click at [156, 127] on div "2" at bounding box center [114, 112] width 136 height 30
click at [151, 127] on div "2" at bounding box center [114, 112] width 136 height 30
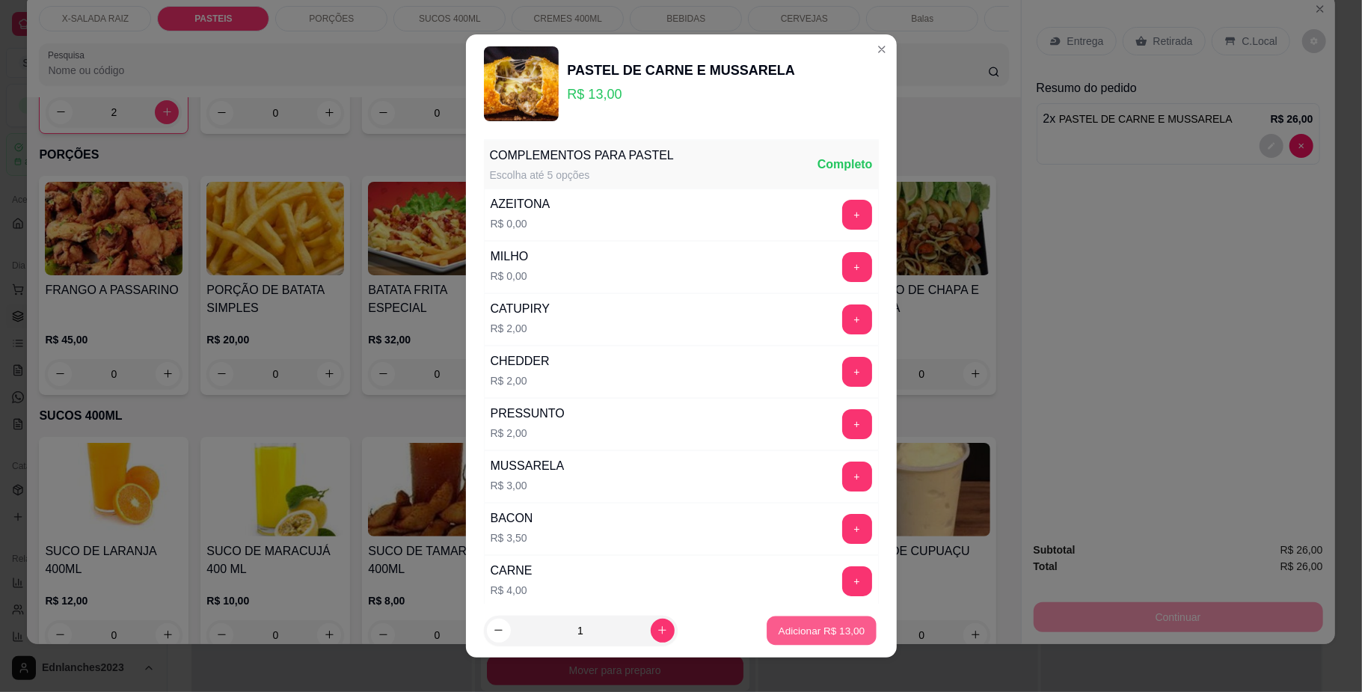
click at [785, 625] on p "Adicionar R$ 13,00" at bounding box center [822, 630] width 87 height 14
type input "3"
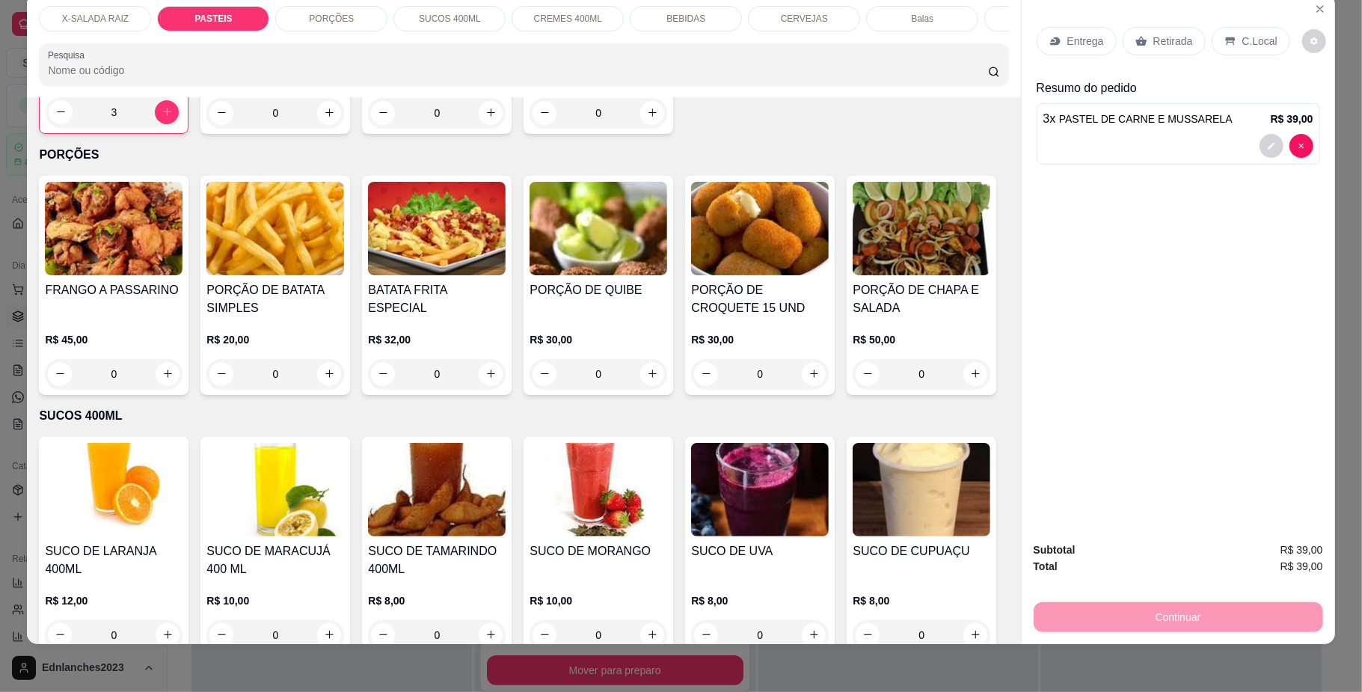
click at [776, 22] on div "CERVEJAS" at bounding box center [804, 18] width 112 height 25
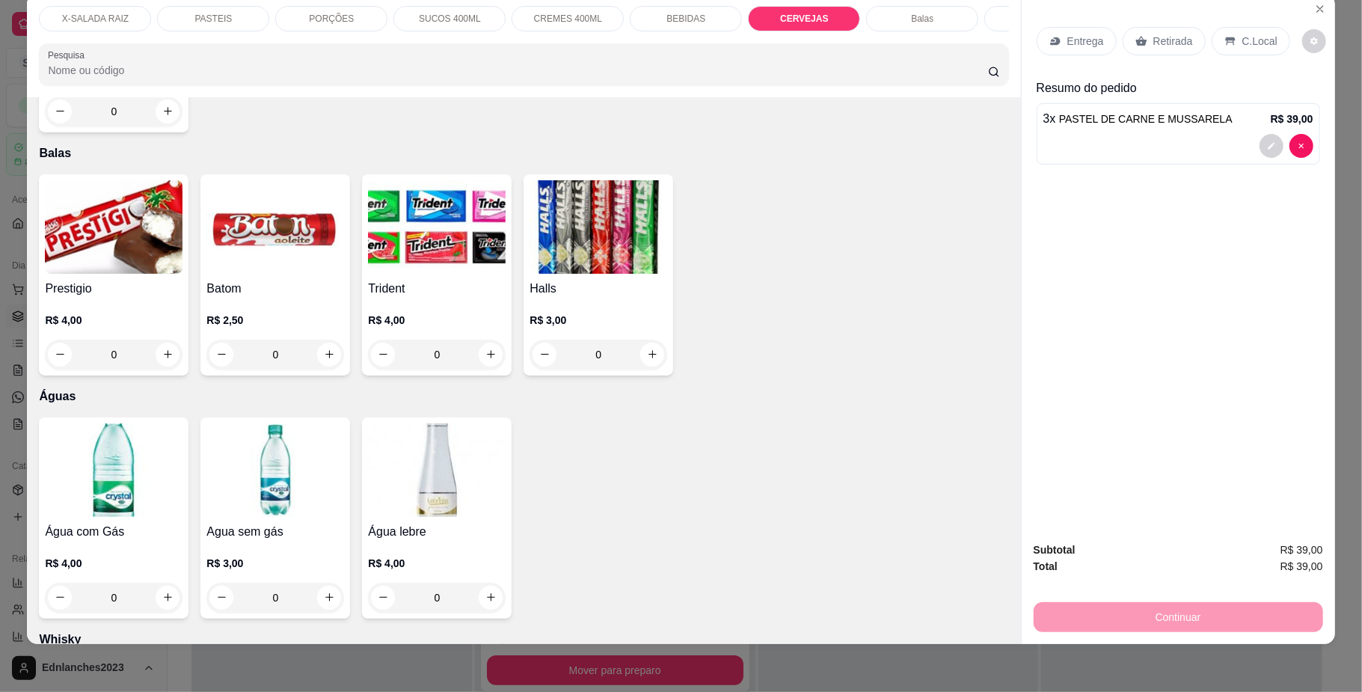
type input "2"
click at [701, 9] on div "BEBIDAS" at bounding box center [686, 18] width 112 height 25
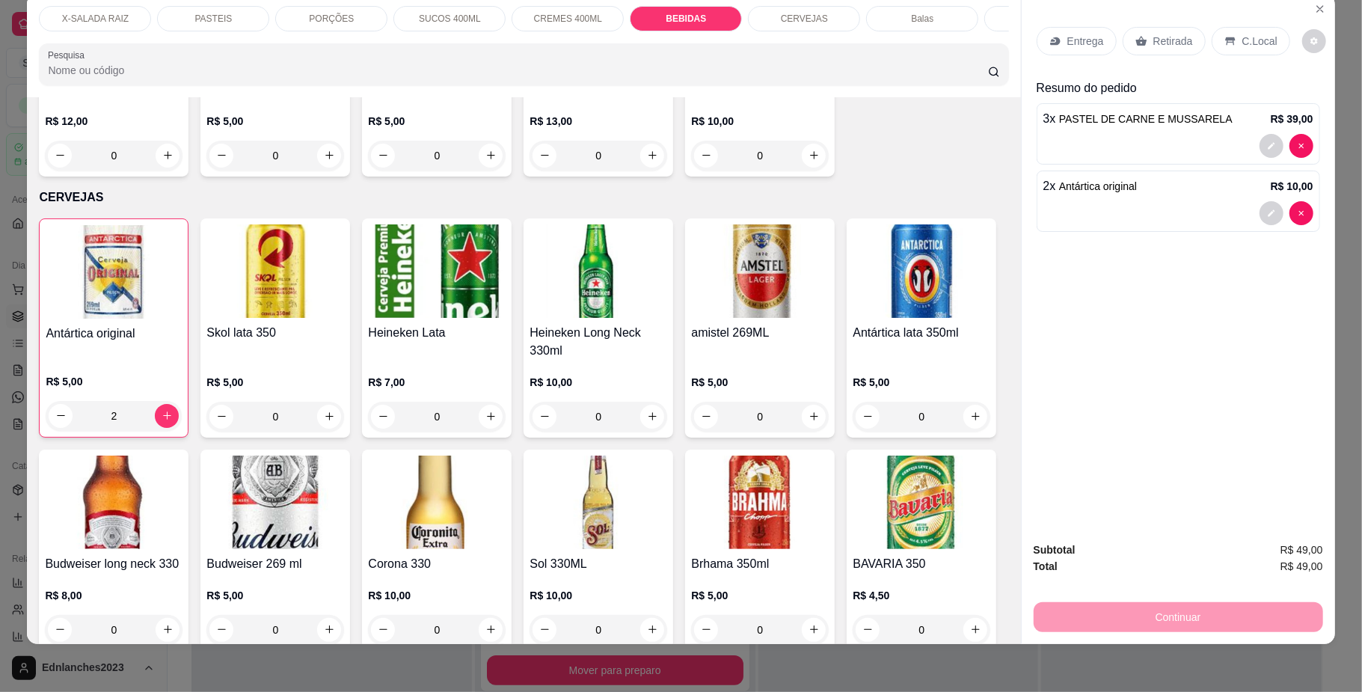
scroll to position [2852, 0]
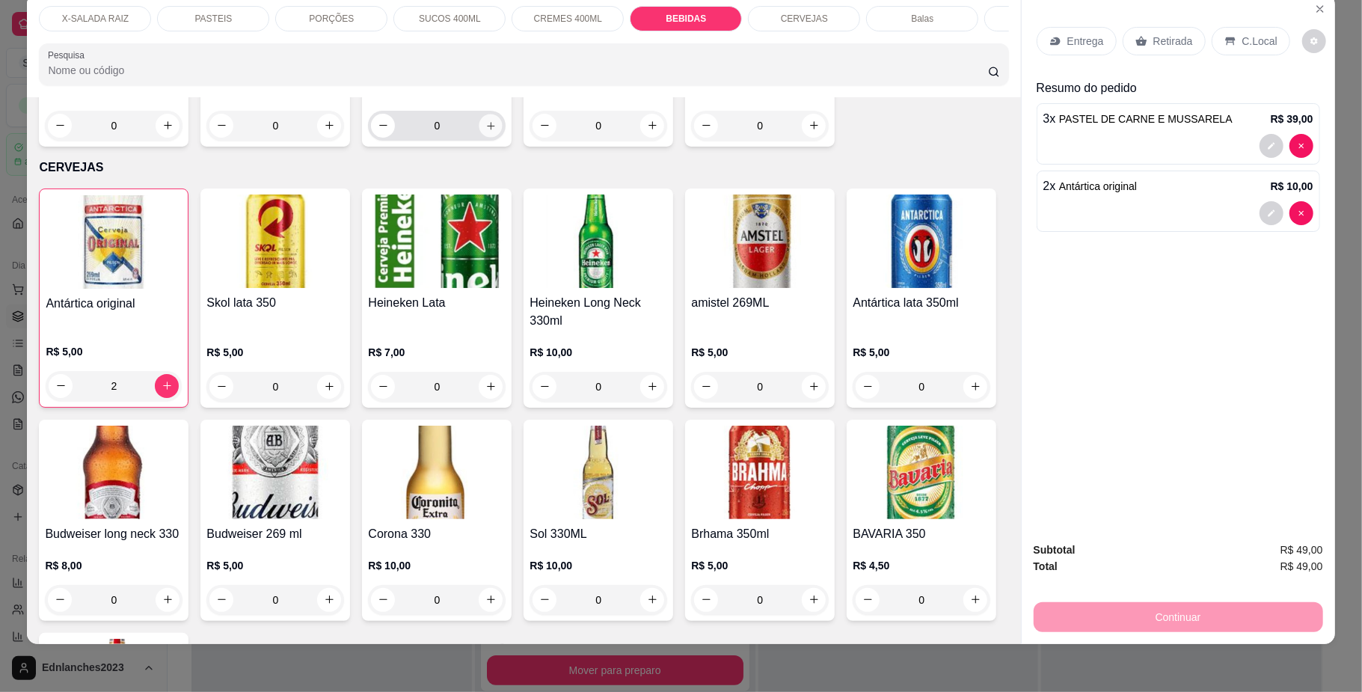
click at [494, 129] on icon "increase-product-quantity" at bounding box center [490, 125] width 7 height 7
type input "1"
click at [1183, 39] on div "Retirada" at bounding box center [1164, 41] width 83 height 28
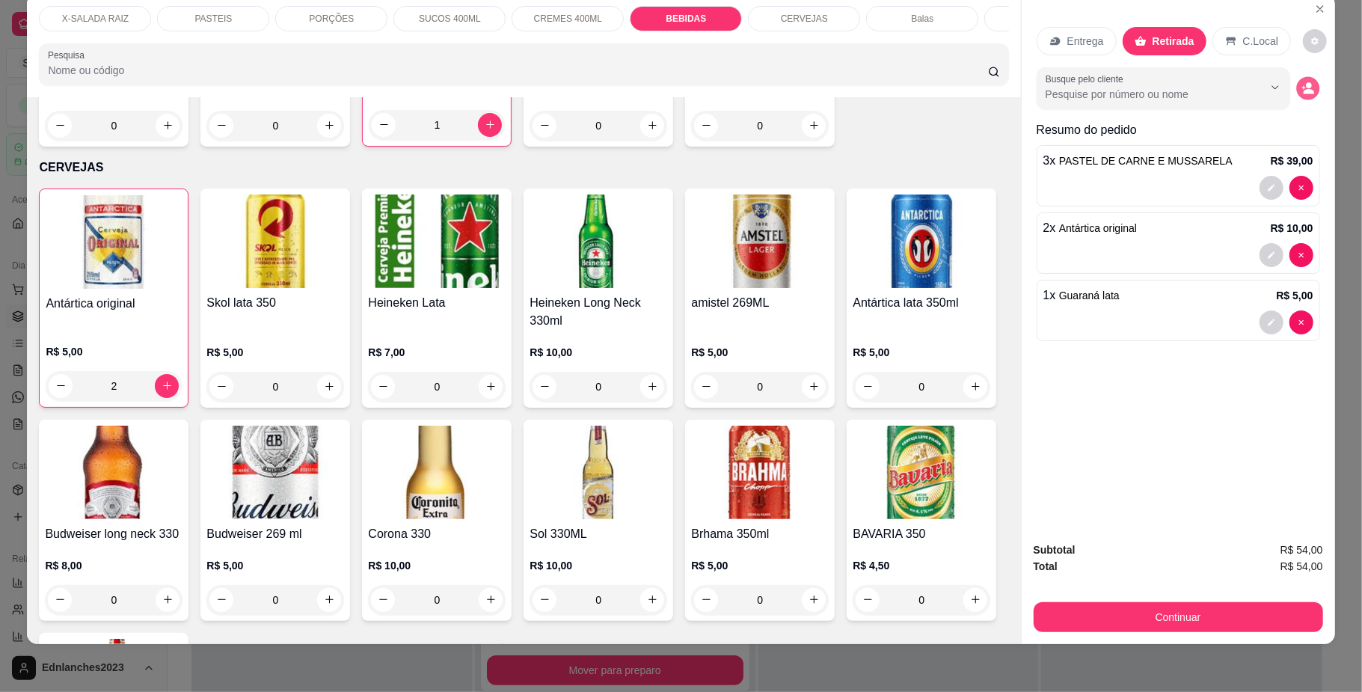
click at [1298, 97] on button "decrease-product-quantity" at bounding box center [1307, 87] width 23 height 23
click at [1303, 81] on button "decrease-product-quantity" at bounding box center [1307, 87] width 23 height 23
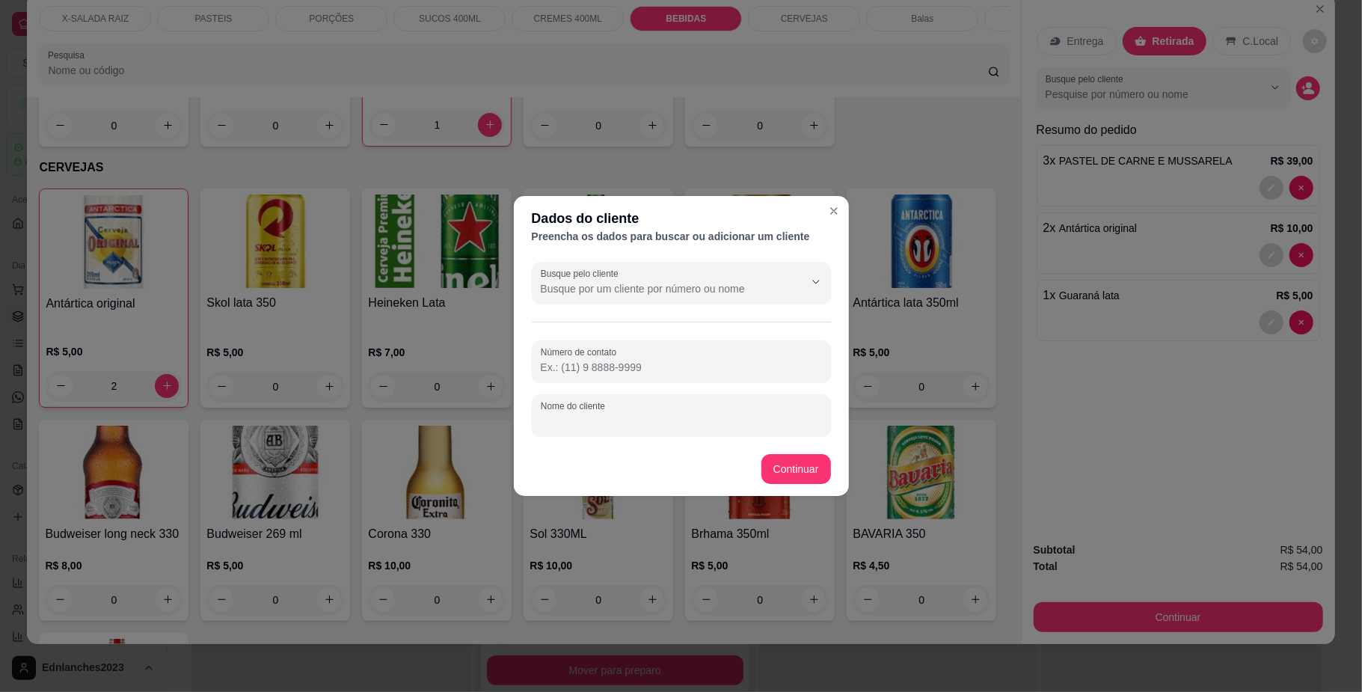
click at [635, 422] on input "Nome do cliente" at bounding box center [681, 421] width 281 height 15
click at [594, 416] on input "Nome do cliente" at bounding box center [681, 421] width 281 height 15
type input "JOAO"
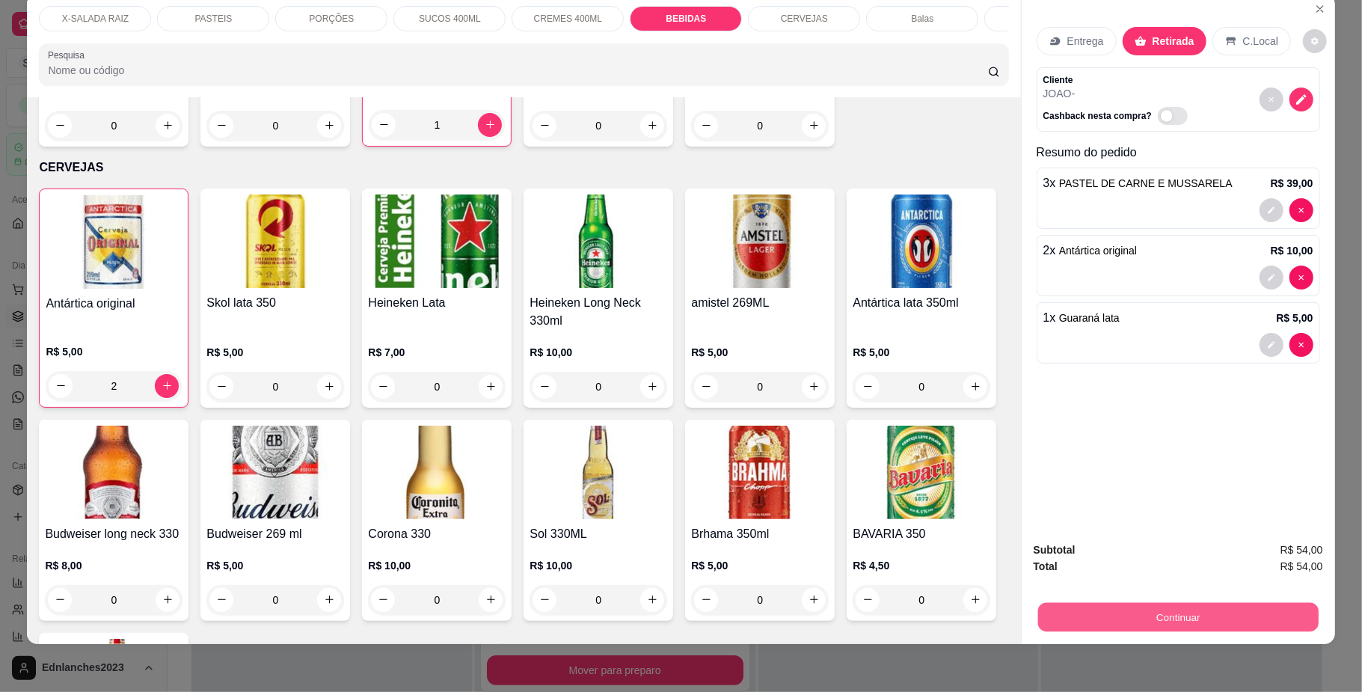
click at [1179, 611] on button "Continuar" at bounding box center [1177, 617] width 280 height 29
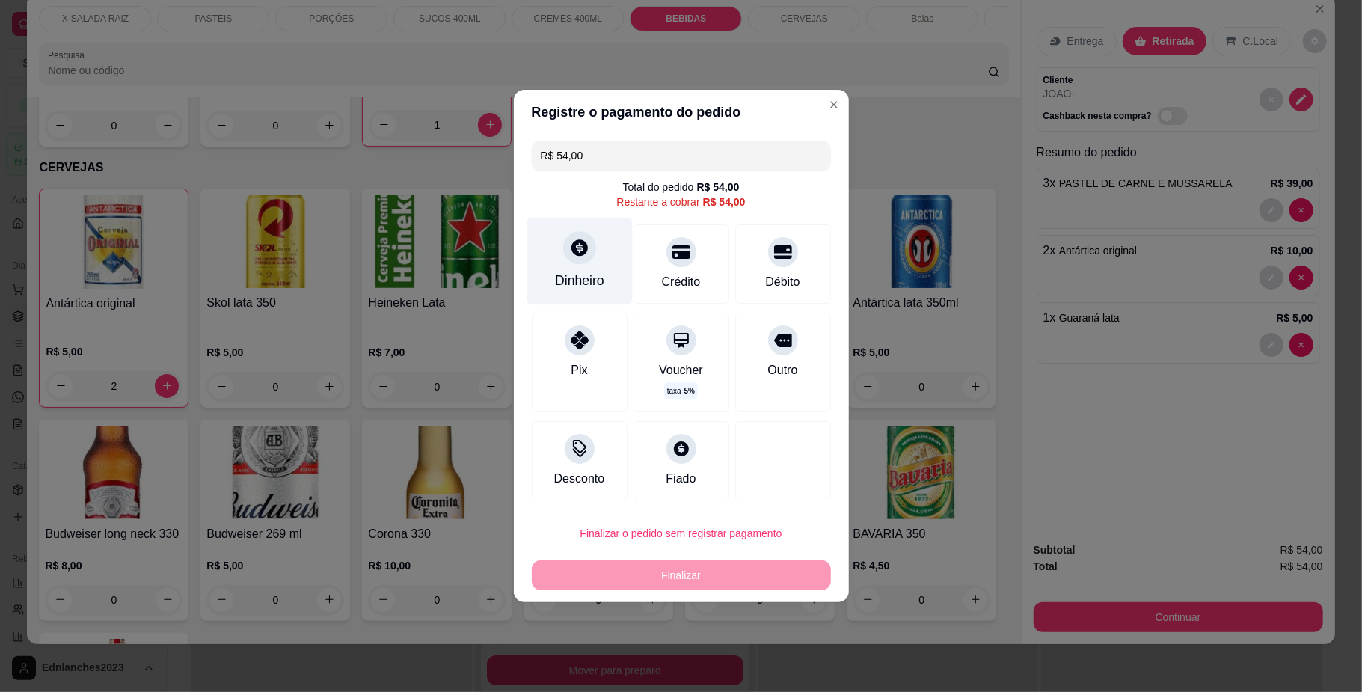
click at [582, 271] on div "Dinheiro" at bounding box center [579, 280] width 49 height 19
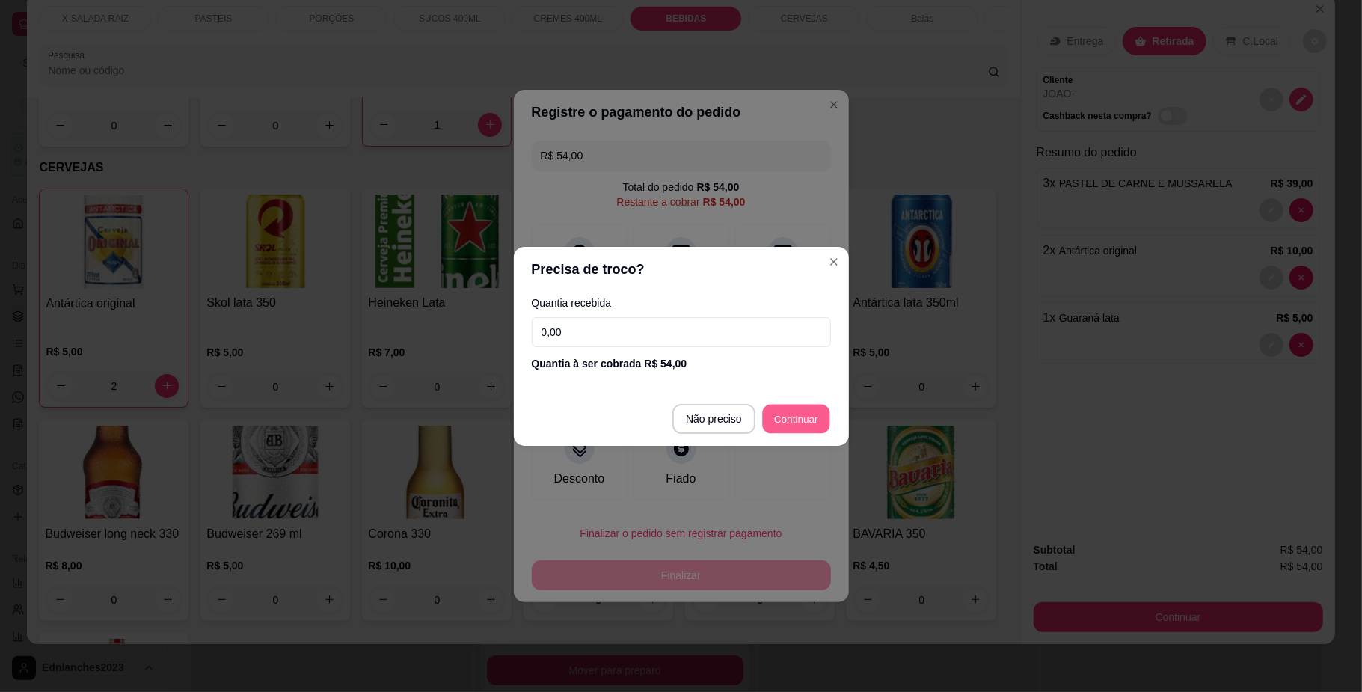
type input "R$ 0,00"
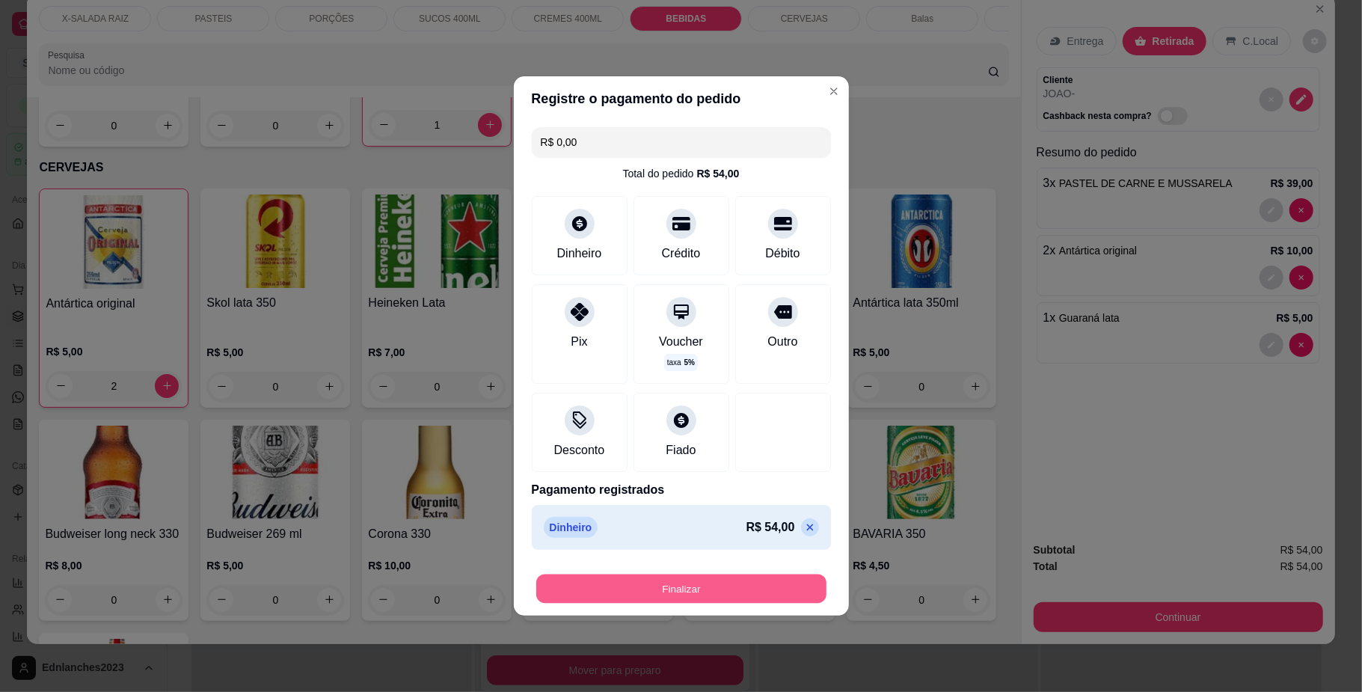
click at [693, 582] on button "Finalizar" at bounding box center [681, 588] width 290 height 29
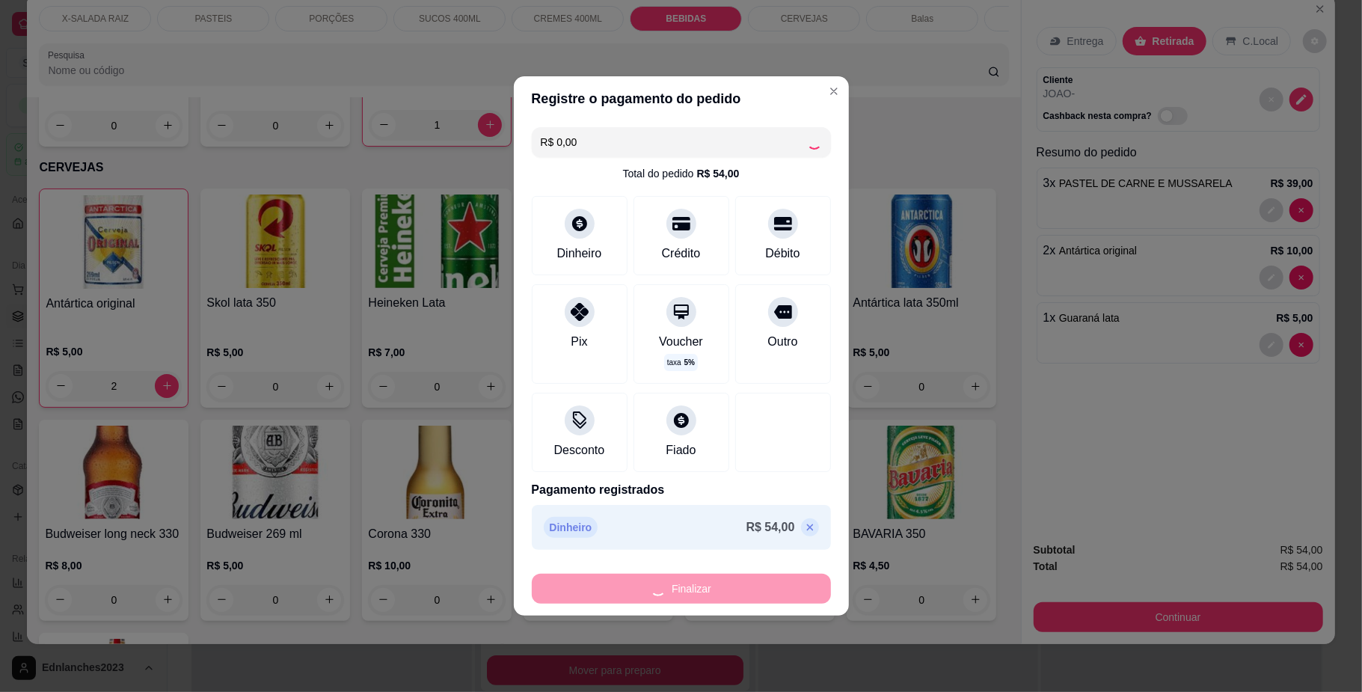
type input "0"
type input "-R$ 54,00"
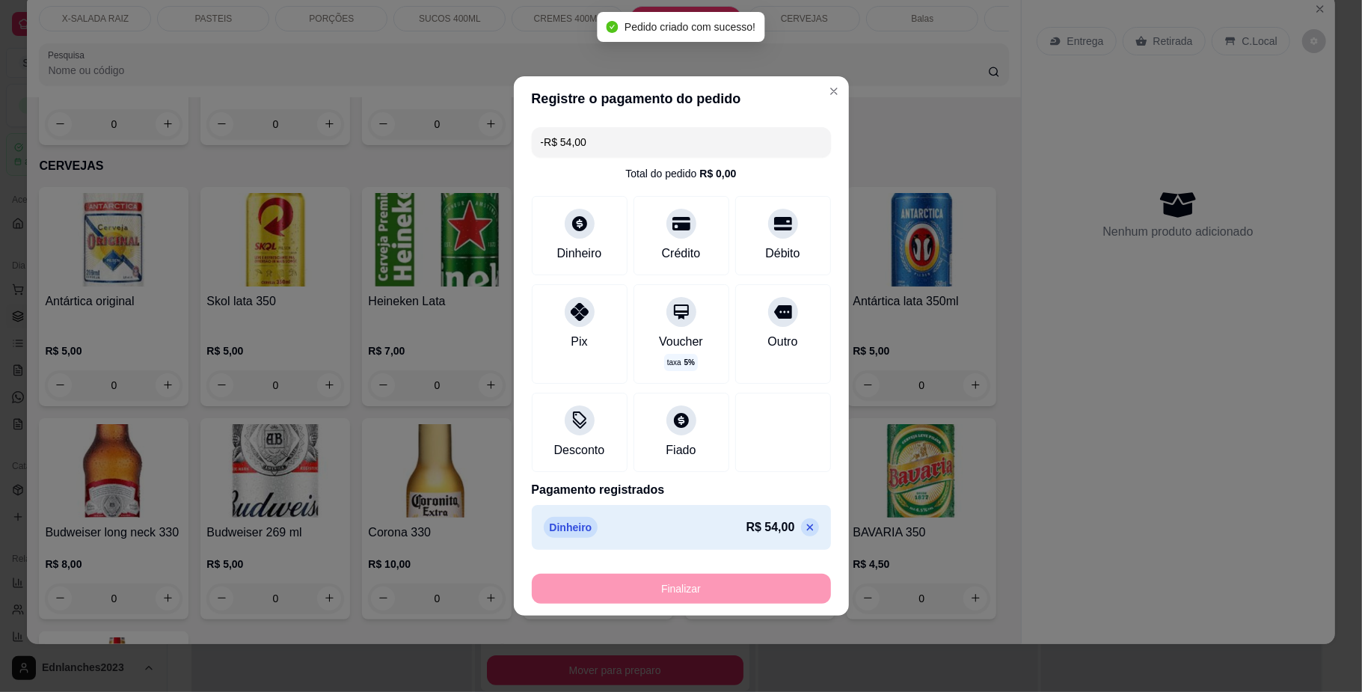
scroll to position [2851, 0]
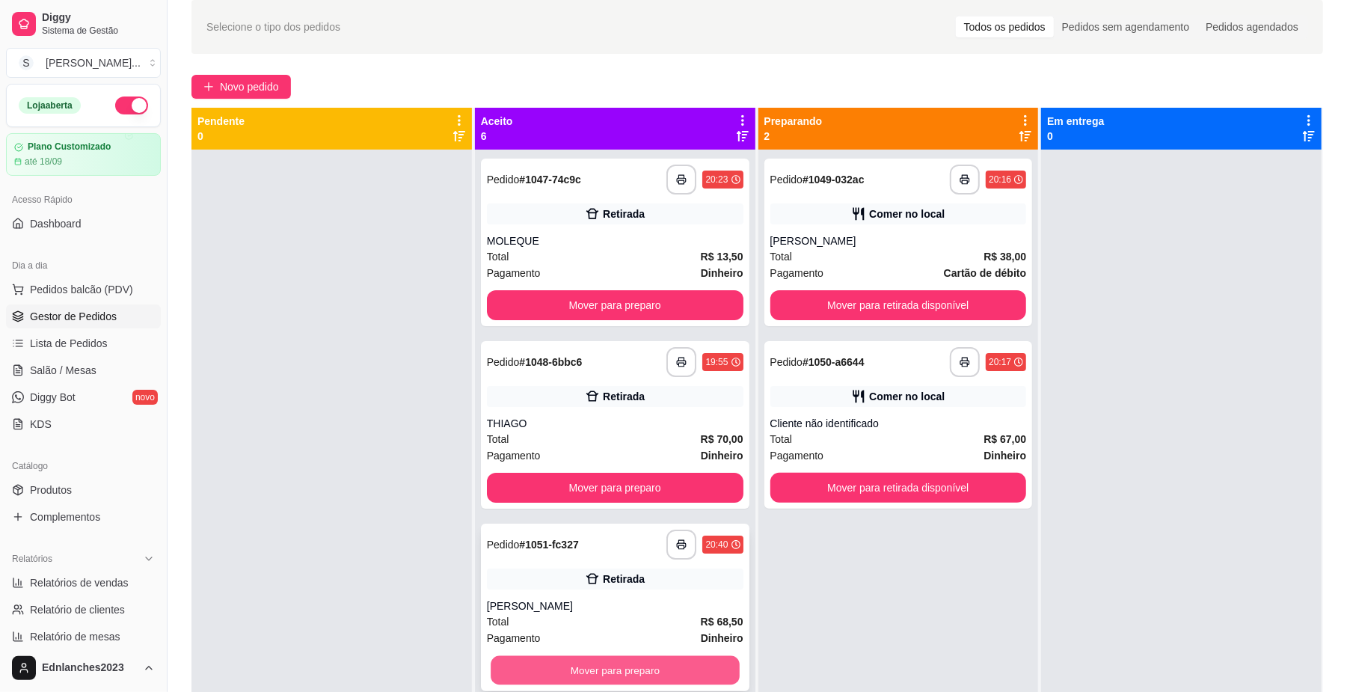
click at [637, 669] on button "Mover para preparo" at bounding box center [615, 670] width 248 height 29
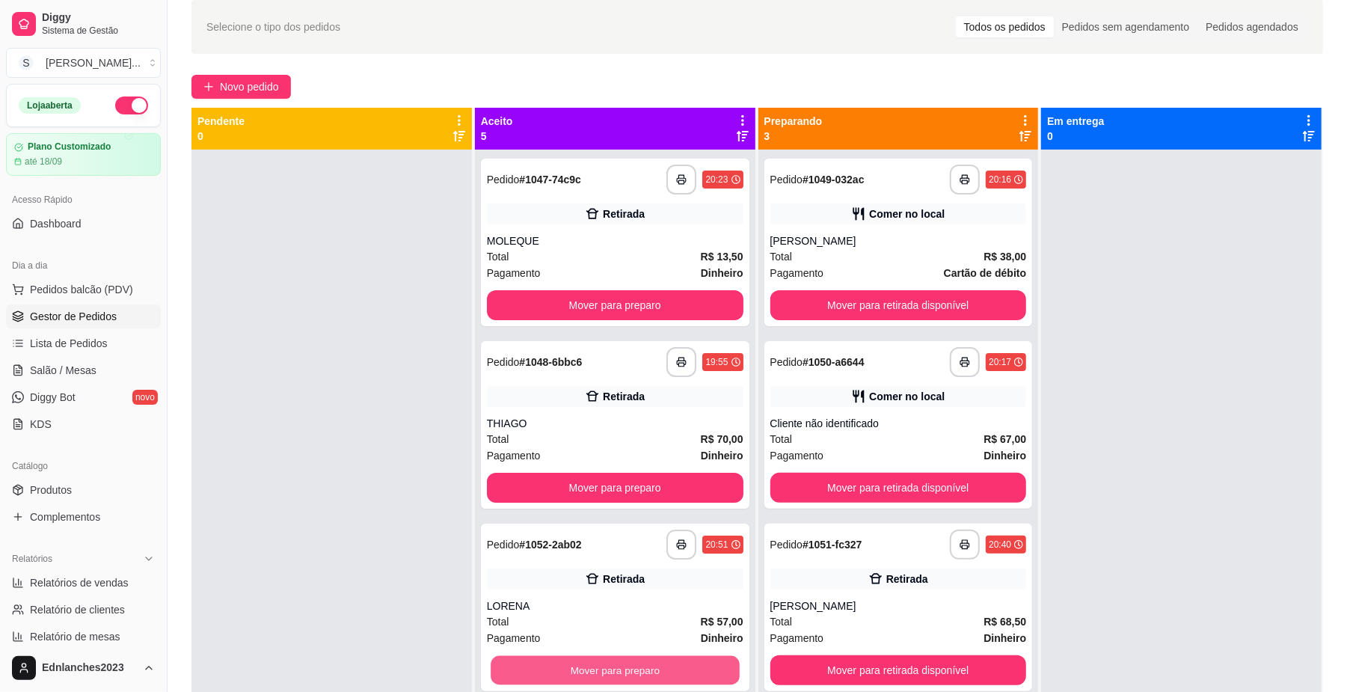
click at [637, 669] on button "Mover para preparo" at bounding box center [615, 670] width 248 height 29
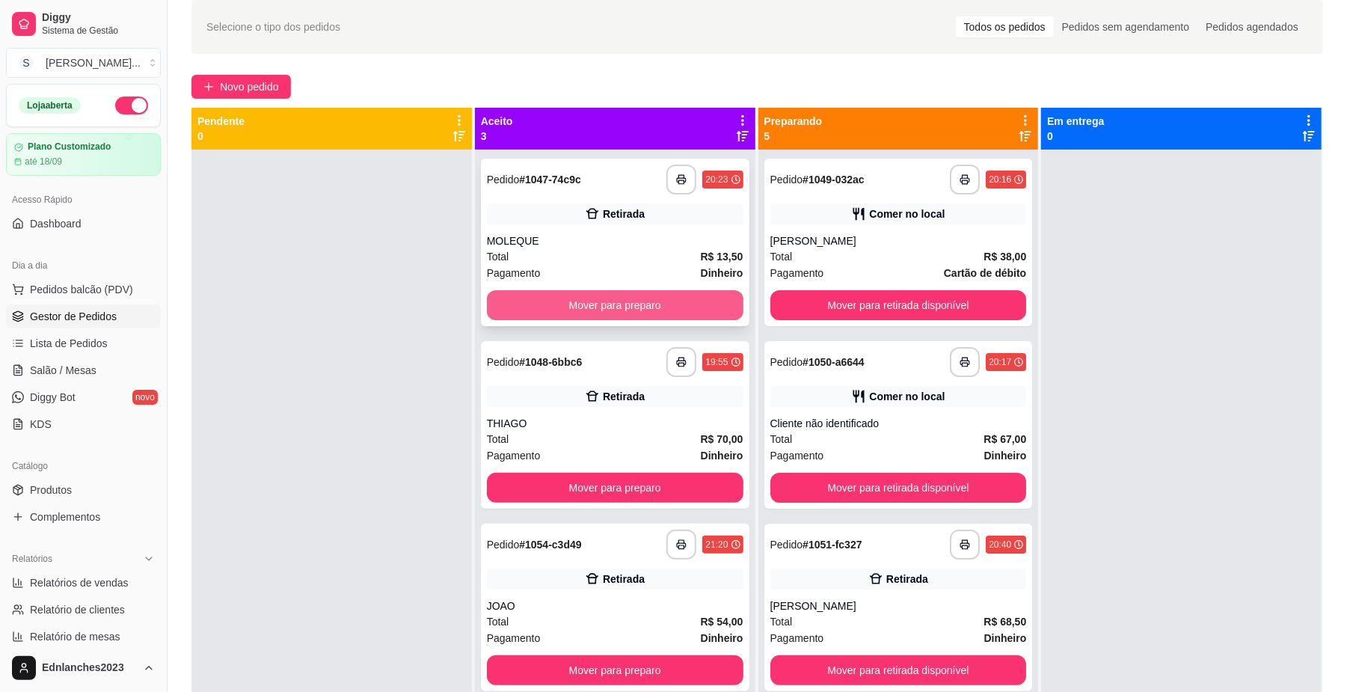
click at [698, 313] on button "Mover para preparo" at bounding box center [615, 305] width 257 height 30
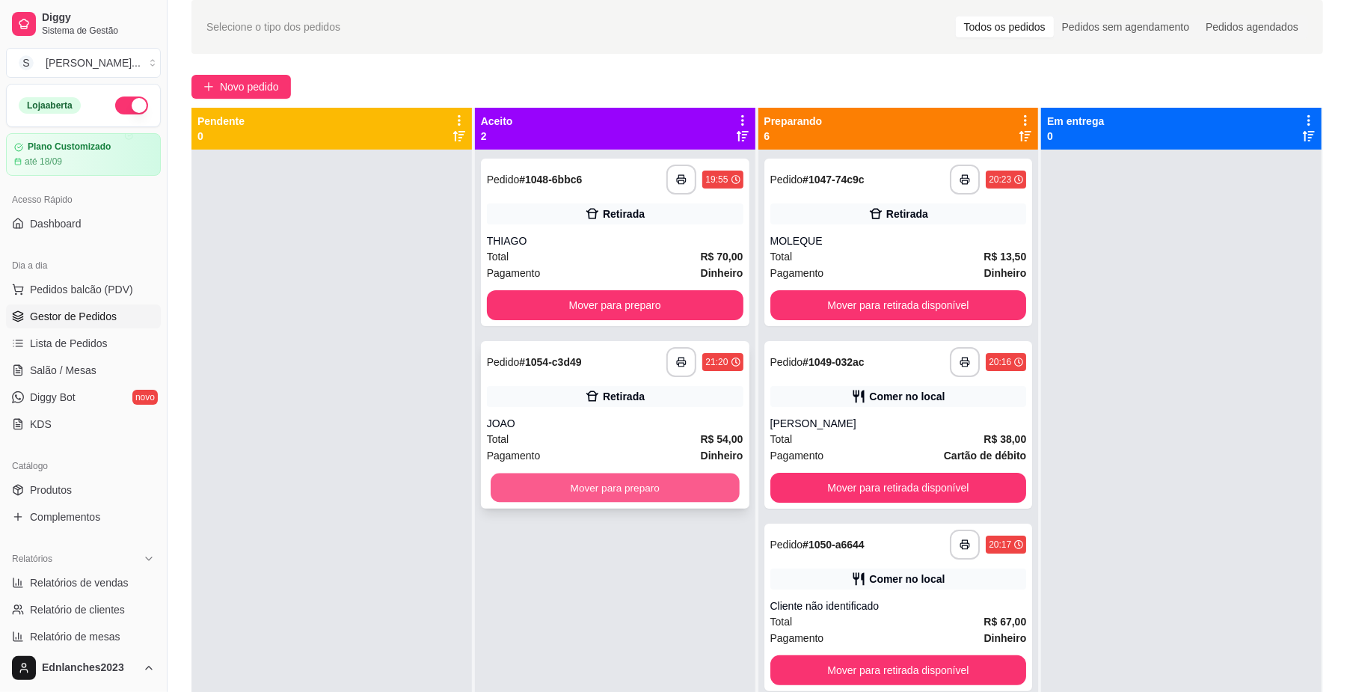
click at [636, 482] on button "Mover para preparo" at bounding box center [615, 487] width 248 height 29
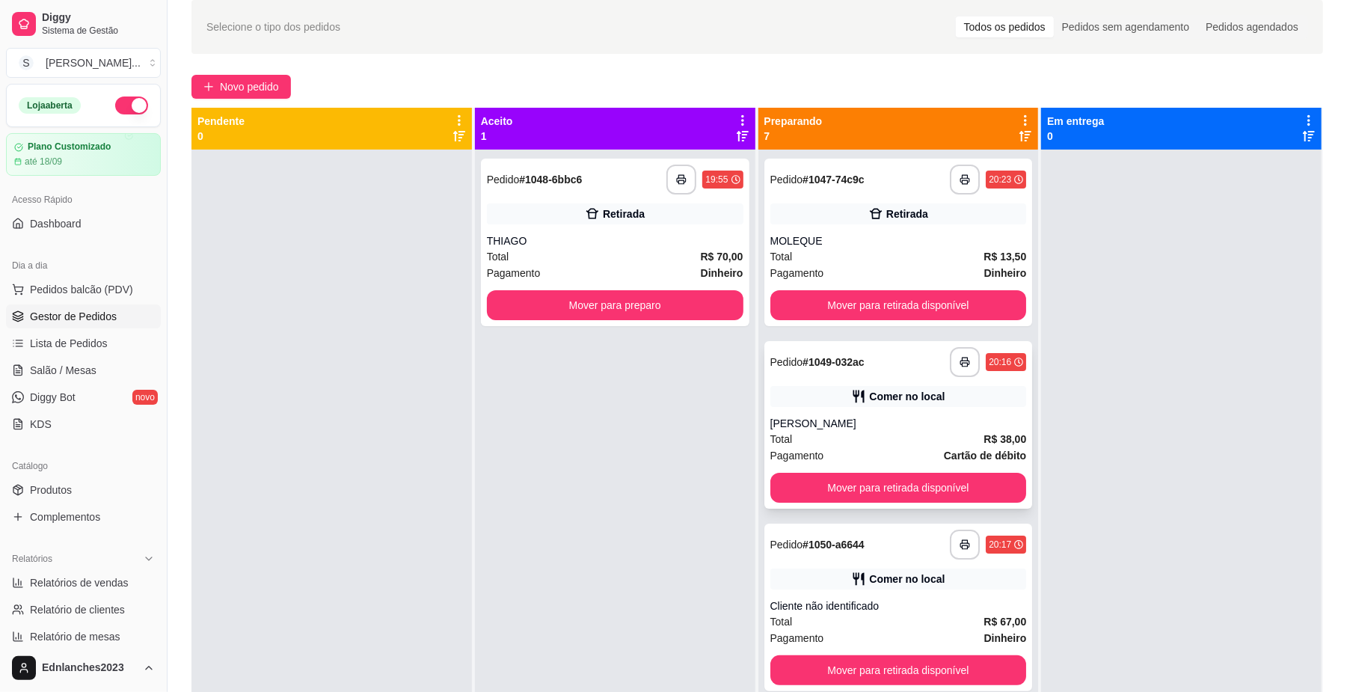
click at [862, 467] on div "**********" at bounding box center [898, 425] width 268 height 168
click at [875, 300] on button "Mover para retirada disponível" at bounding box center [898, 305] width 248 height 29
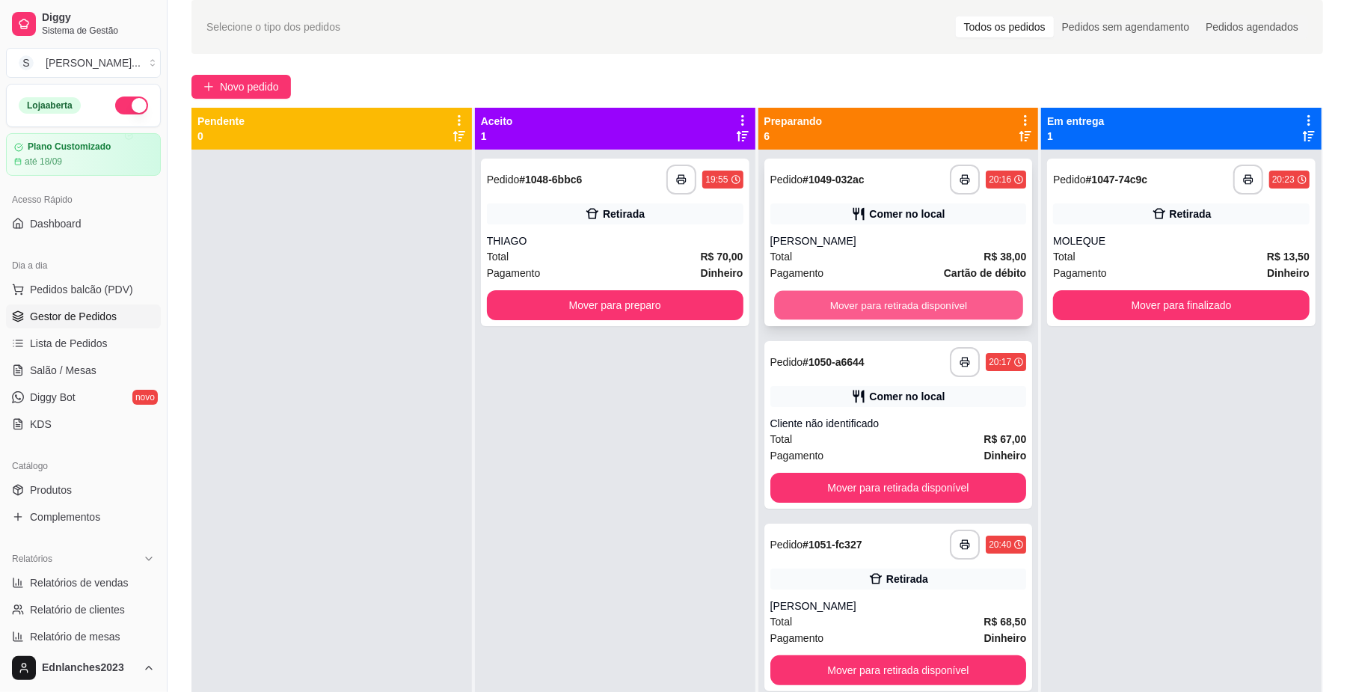
click at [875, 303] on button "Mover para retirada disponível" at bounding box center [898, 305] width 248 height 29
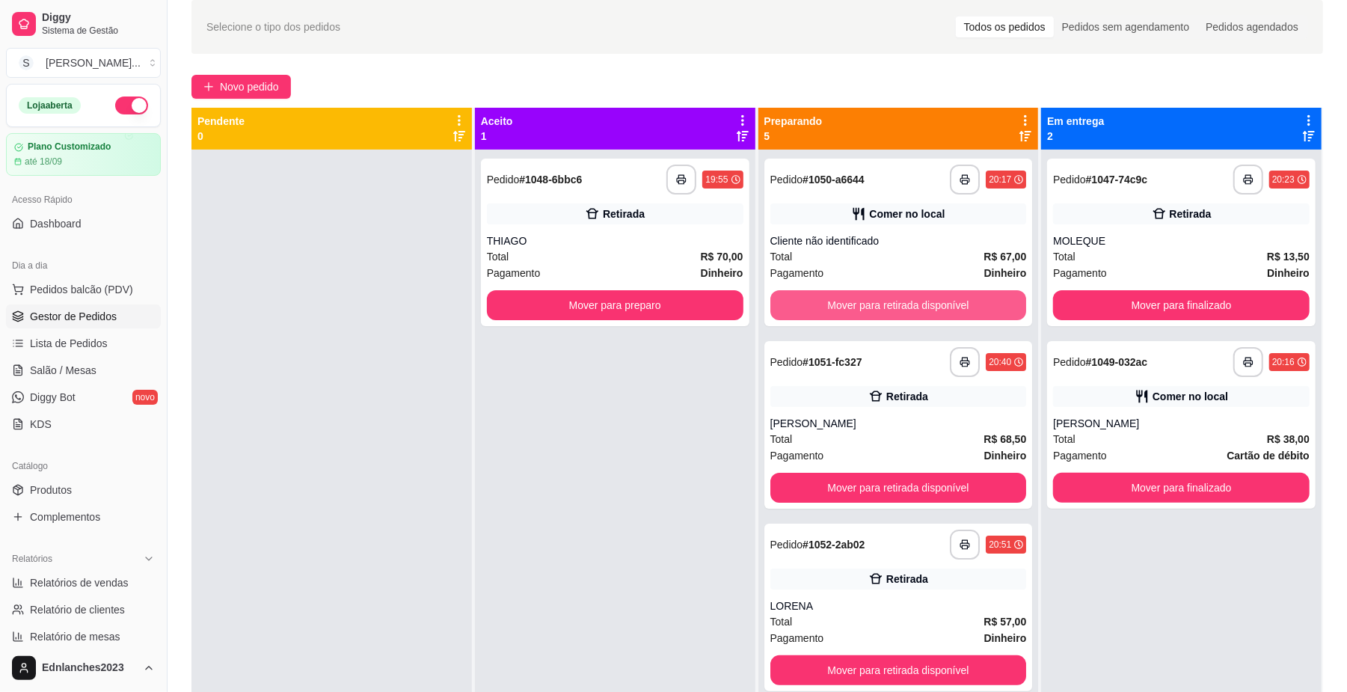
click at [875, 303] on button "Mover para retirada disponível" at bounding box center [898, 305] width 257 height 30
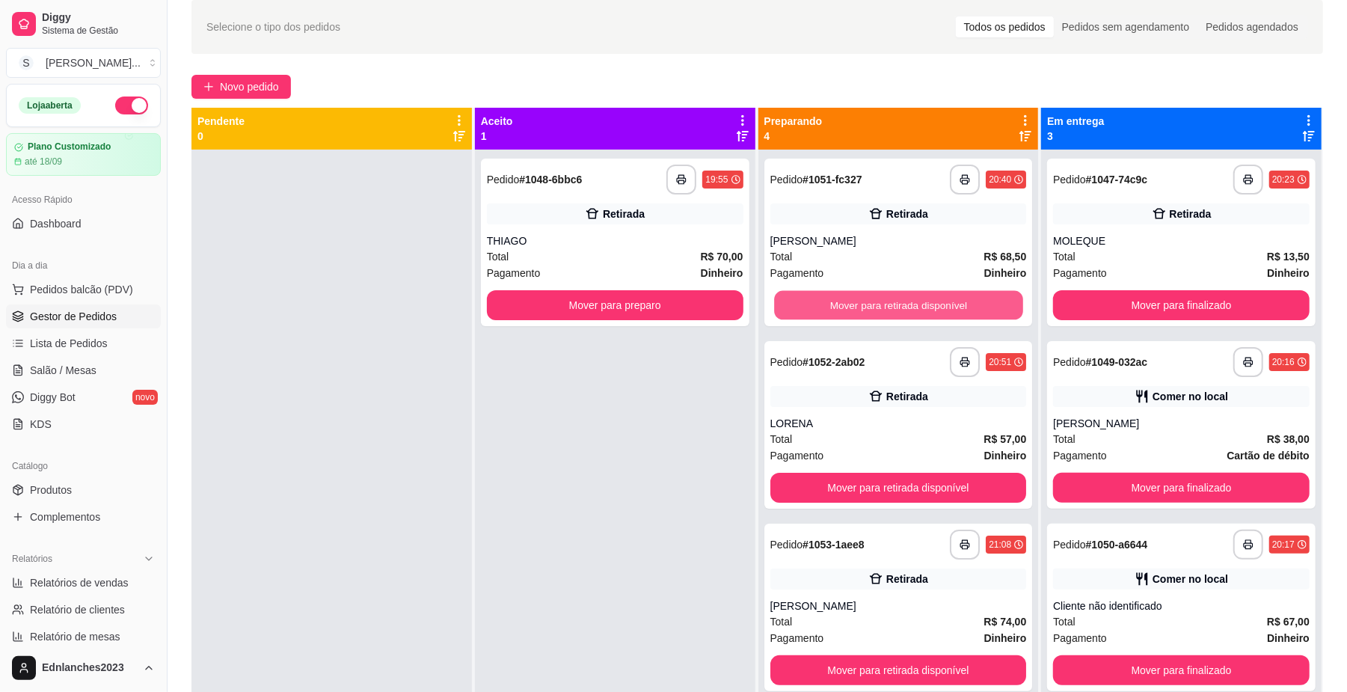
click at [875, 303] on button "Mover para retirada disponível" at bounding box center [898, 305] width 248 height 29
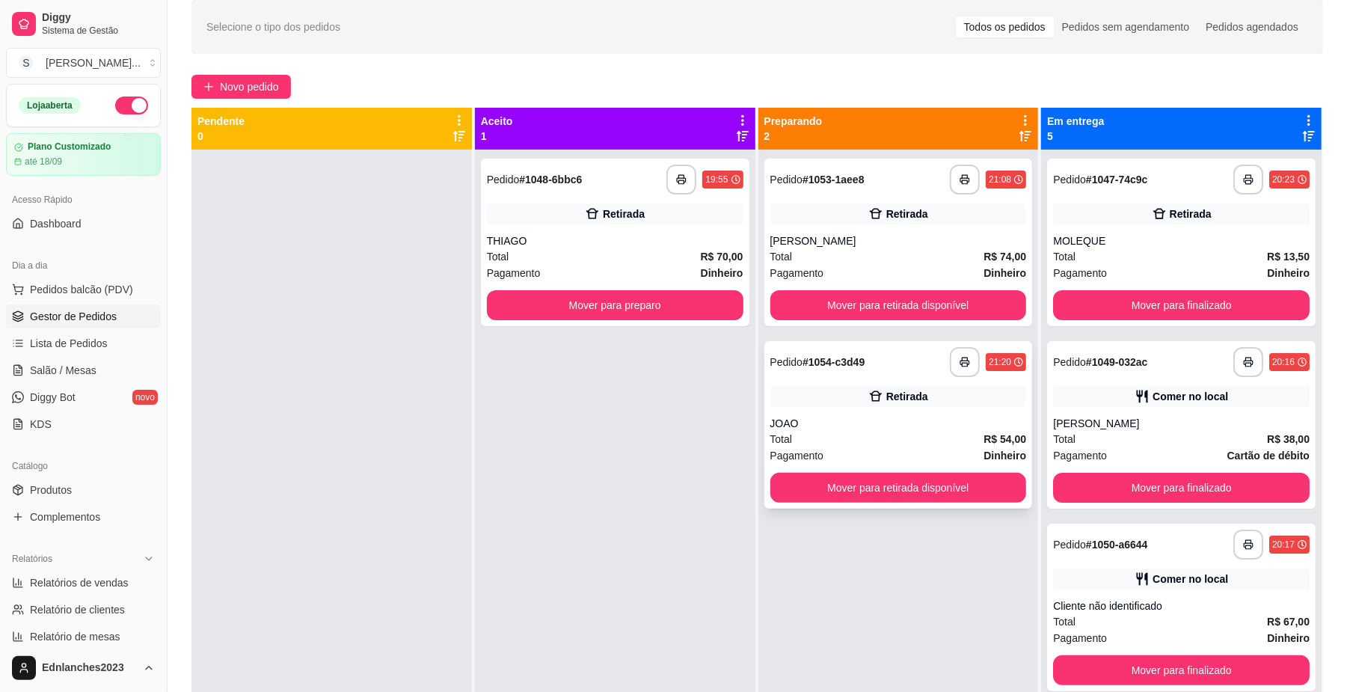
click at [865, 438] on div "Total R$ 54,00" at bounding box center [898, 439] width 257 height 16
click at [885, 281] on div "**********" at bounding box center [898, 243] width 268 height 168
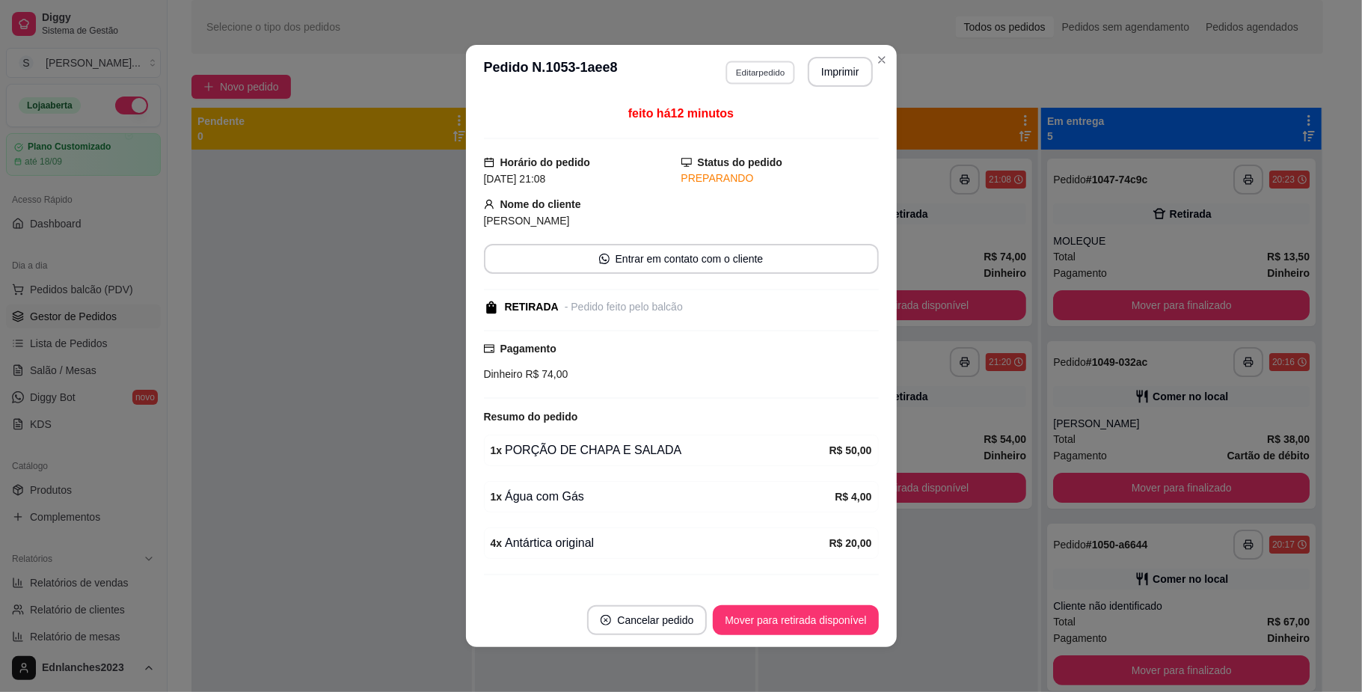
click at [764, 61] on button "Editar pedido" at bounding box center [760, 72] width 70 height 23
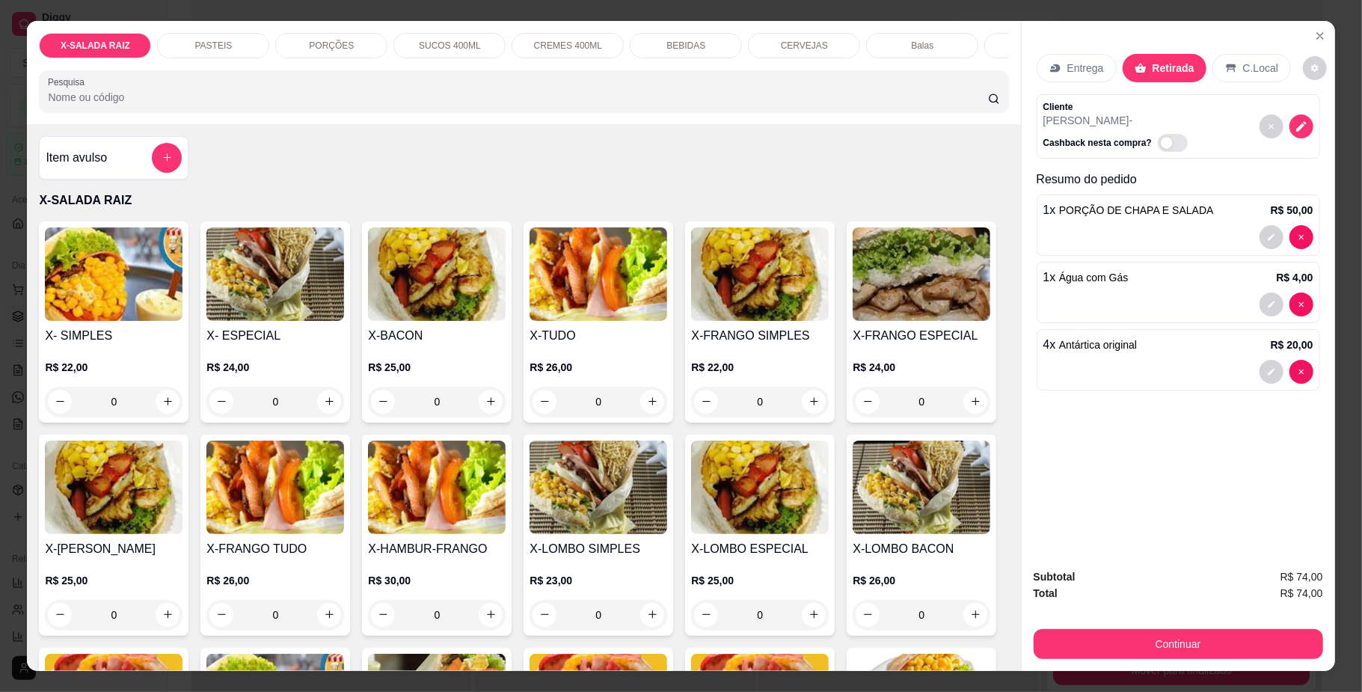
click at [767, 33] on div "CERVEJAS" at bounding box center [804, 45] width 112 height 25
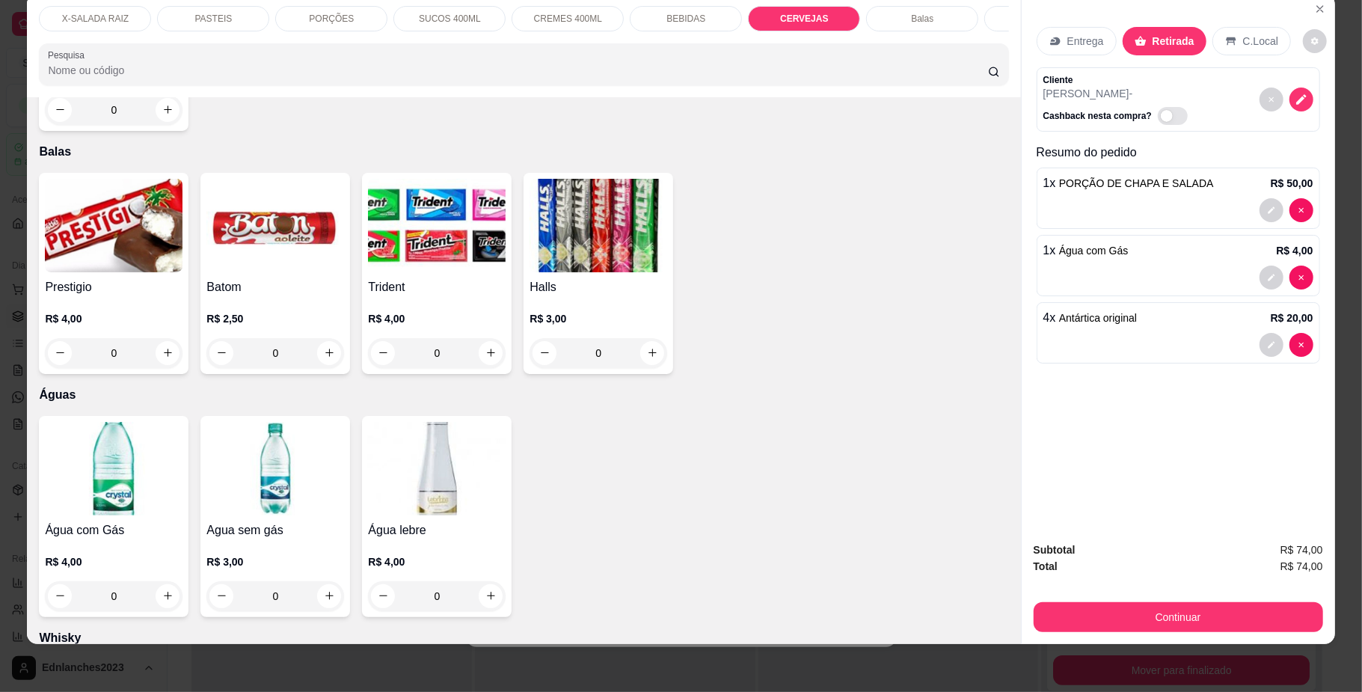
type input "6"
click at [1093, 619] on button "Continuar" at bounding box center [1177, 617] width 280 height 29
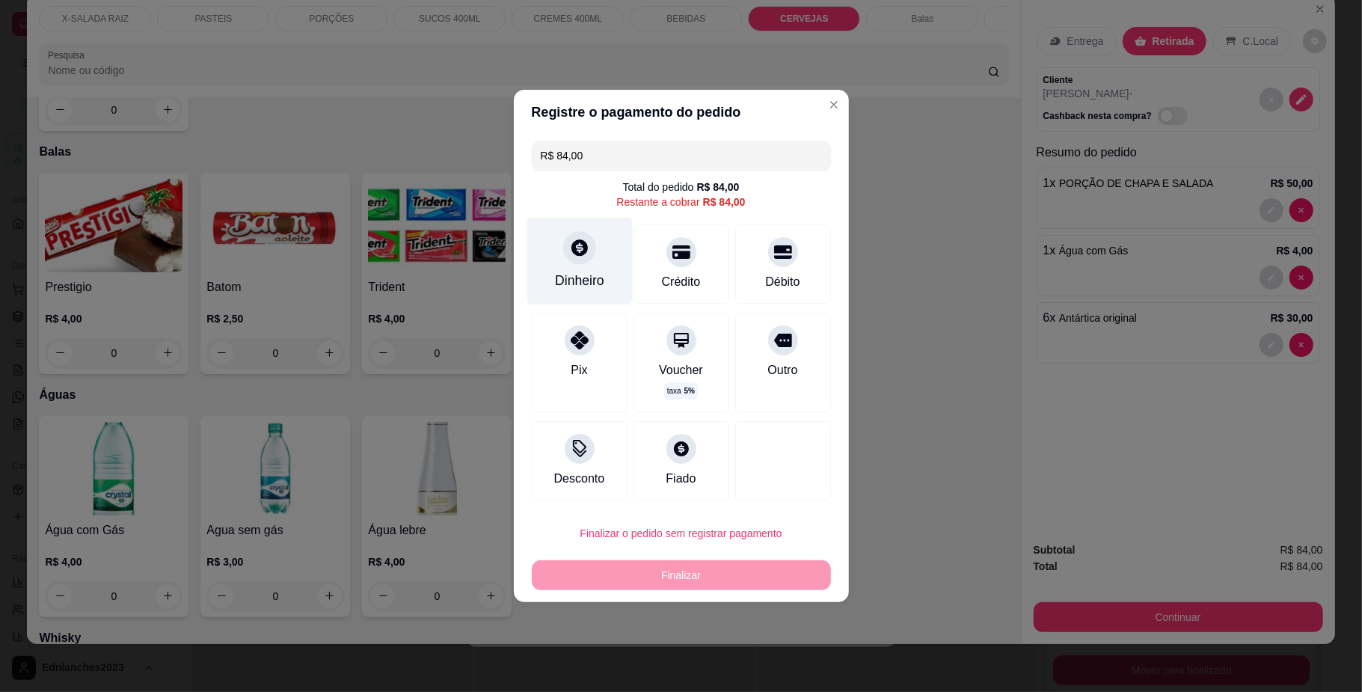
click at [559, 271] on div "Dinheiro" at bounding box center [579, 280] width 49 height 19
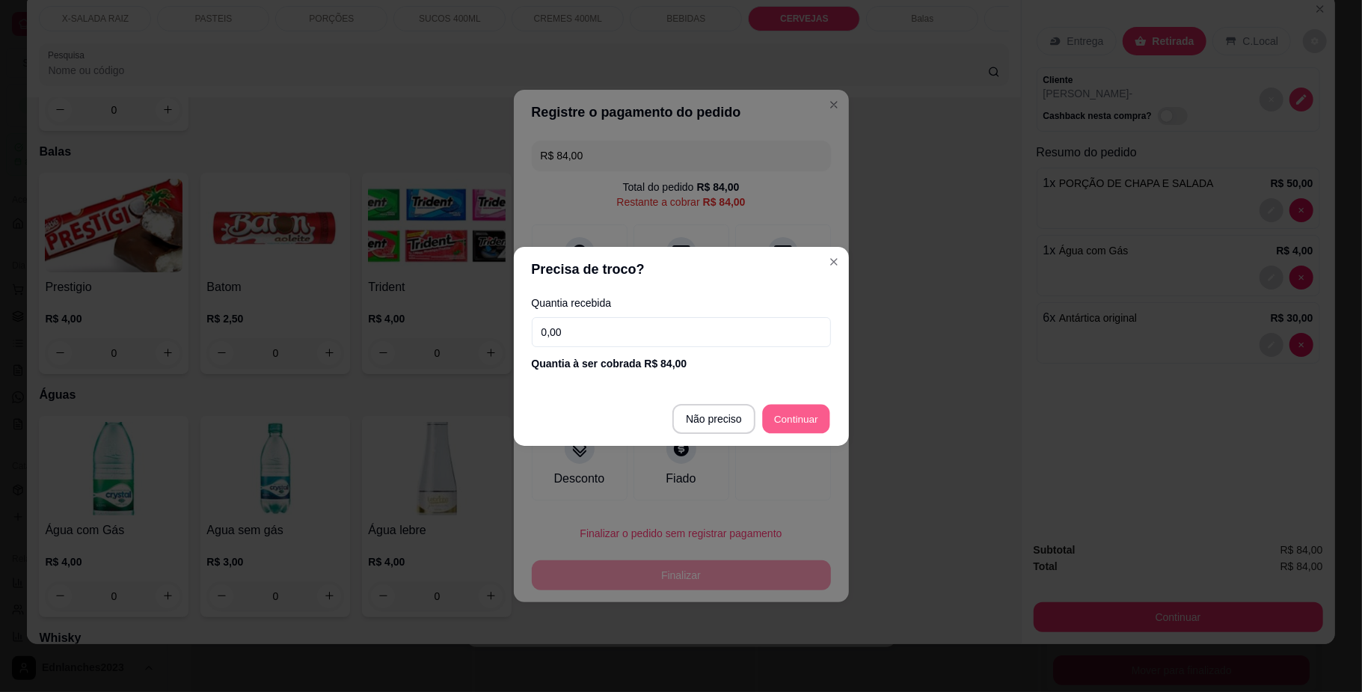
type input "R$ 0,00"
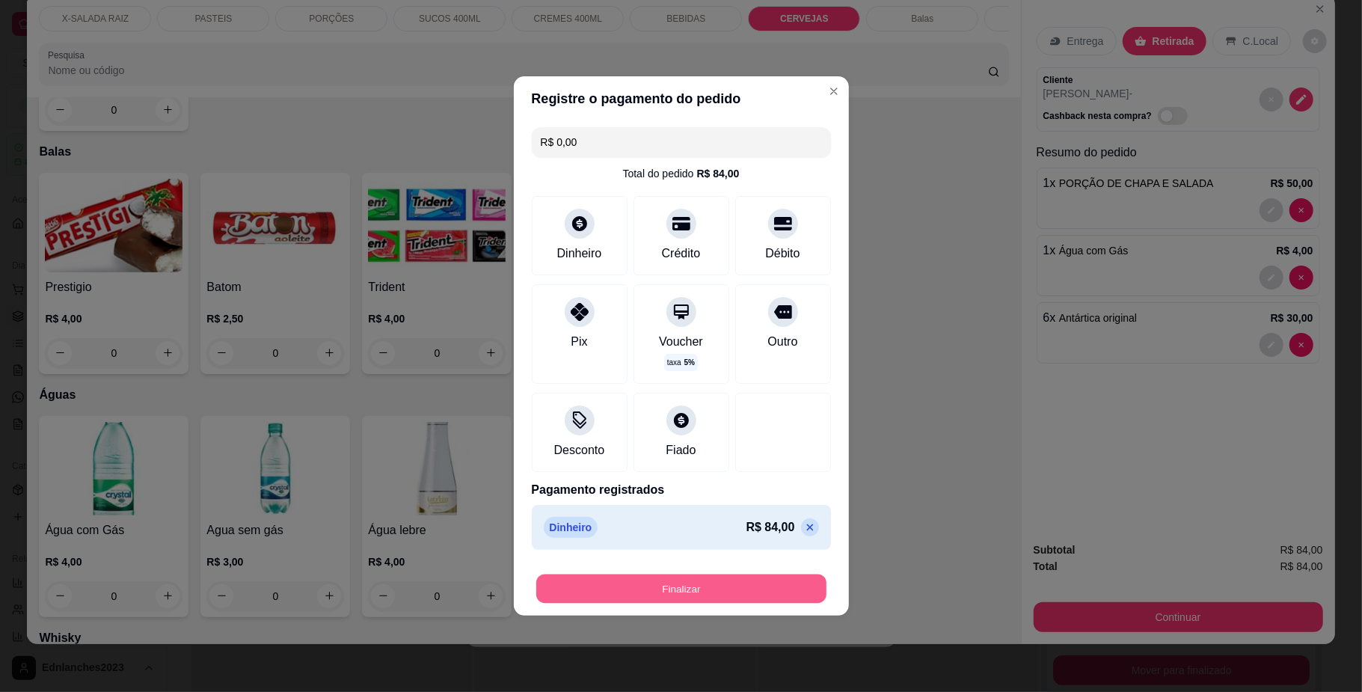
click at [713, 587] on button "Finalizar" at bounding box center [681, 588] width 290 height 29
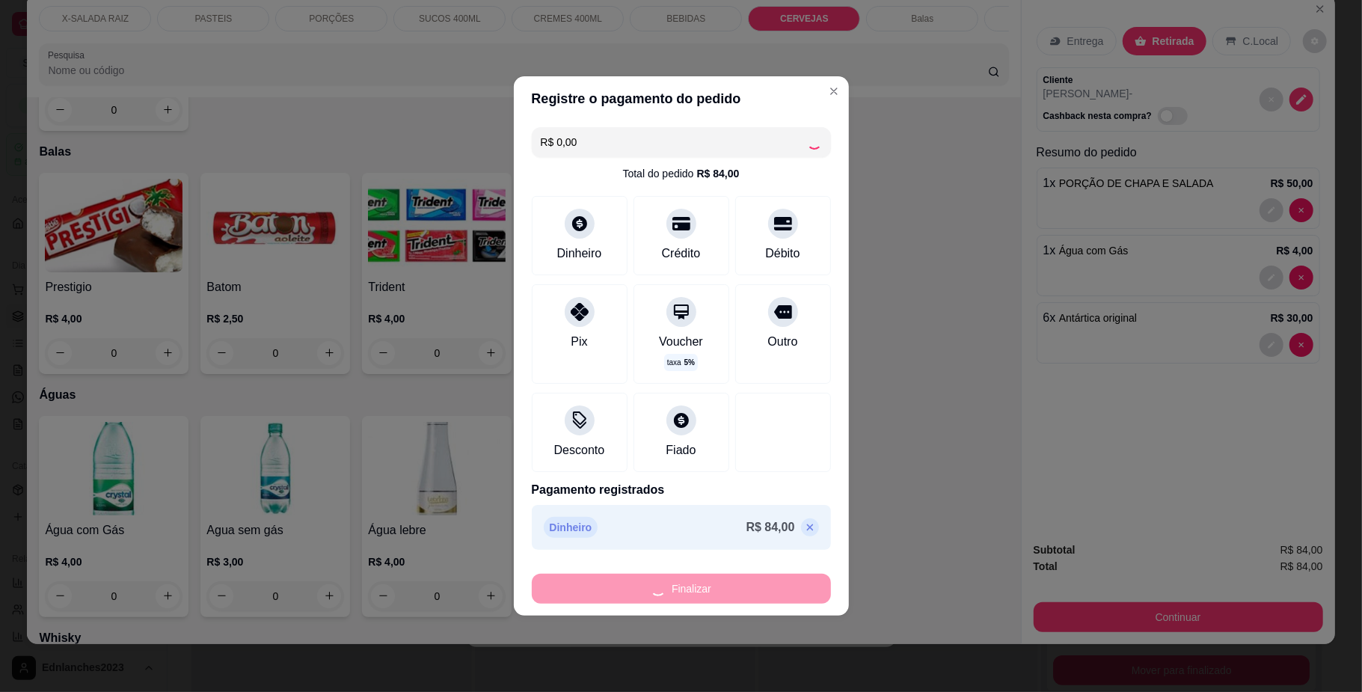
type input "0"
type input "-R$ 84,00"
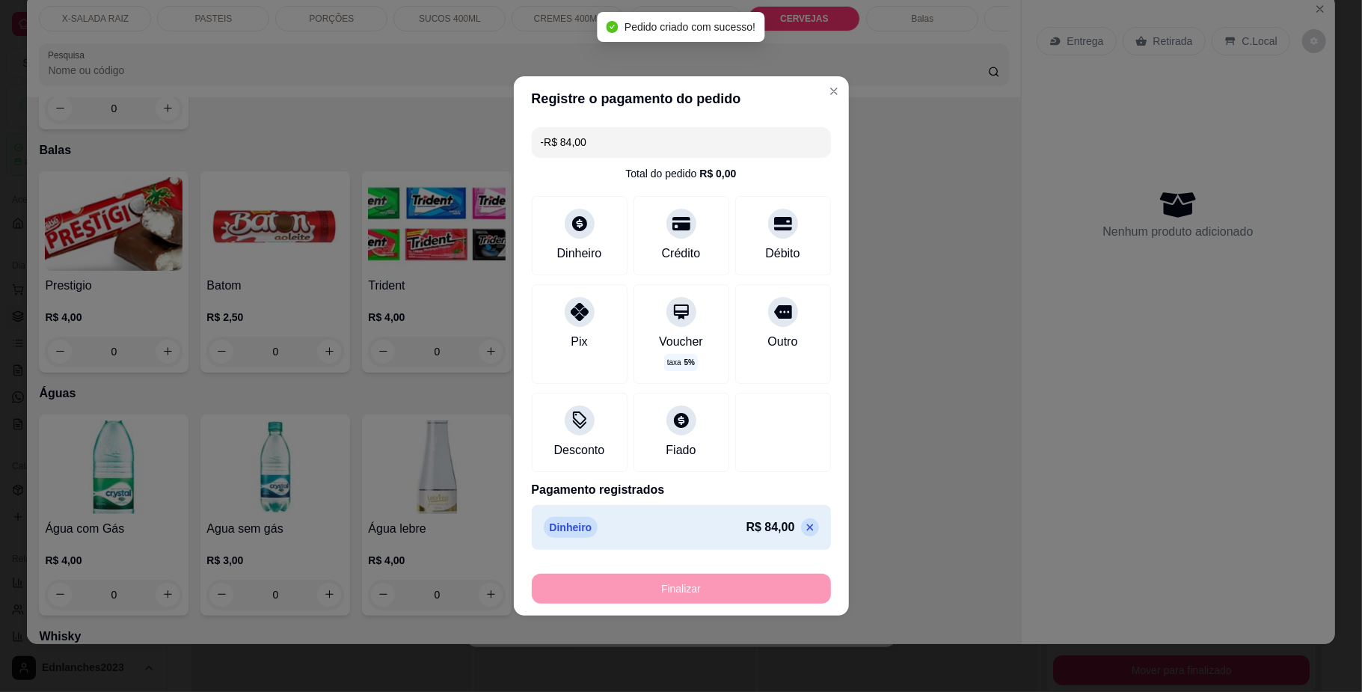
scroll to position [3552, 0]
